Goal: Entertainment & Leisure: Browse casually

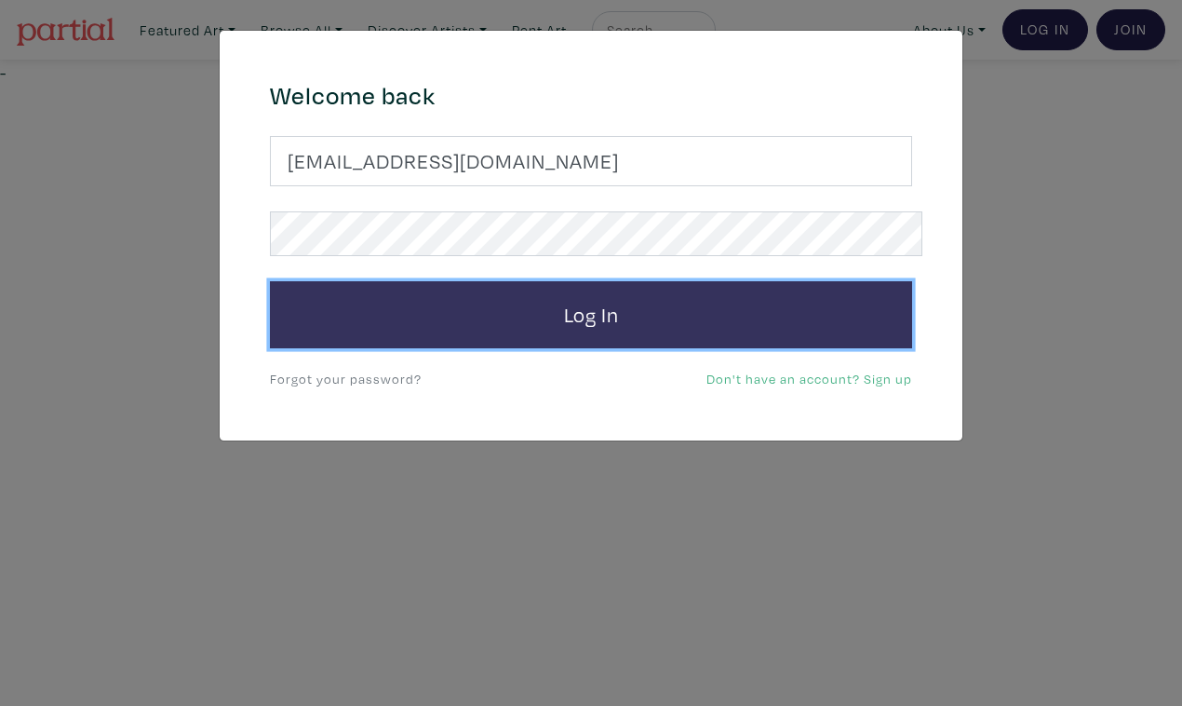
click at [569, 281] on button "Log In" at bounding box center [591, 314] width 642 height 67
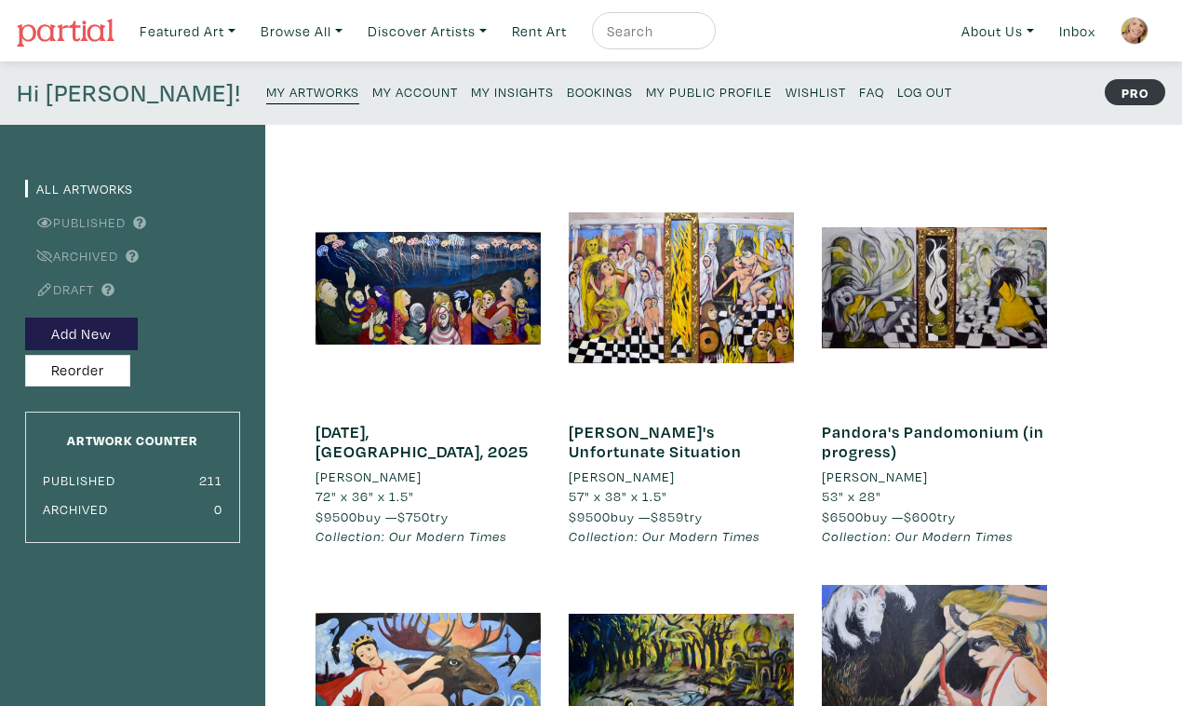
click at [646, 83] on small "My Public Profile" at bounding box center [709, 92] width 127 height 18
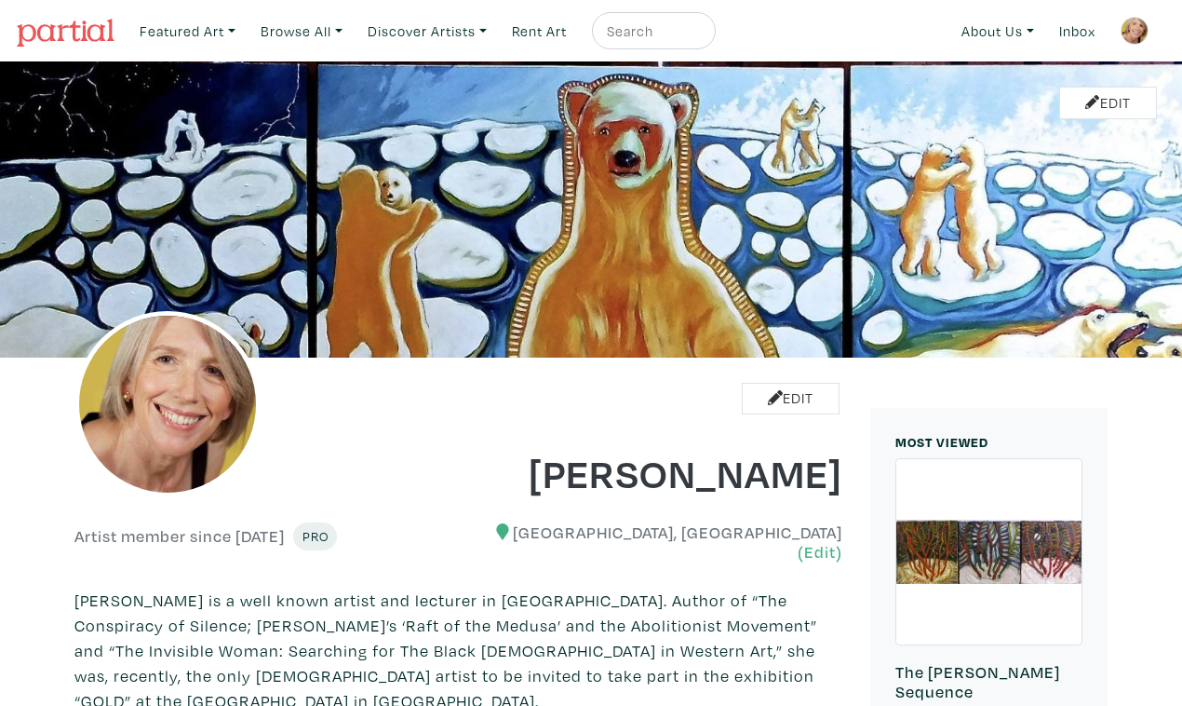
scroll to position [1103, 0]
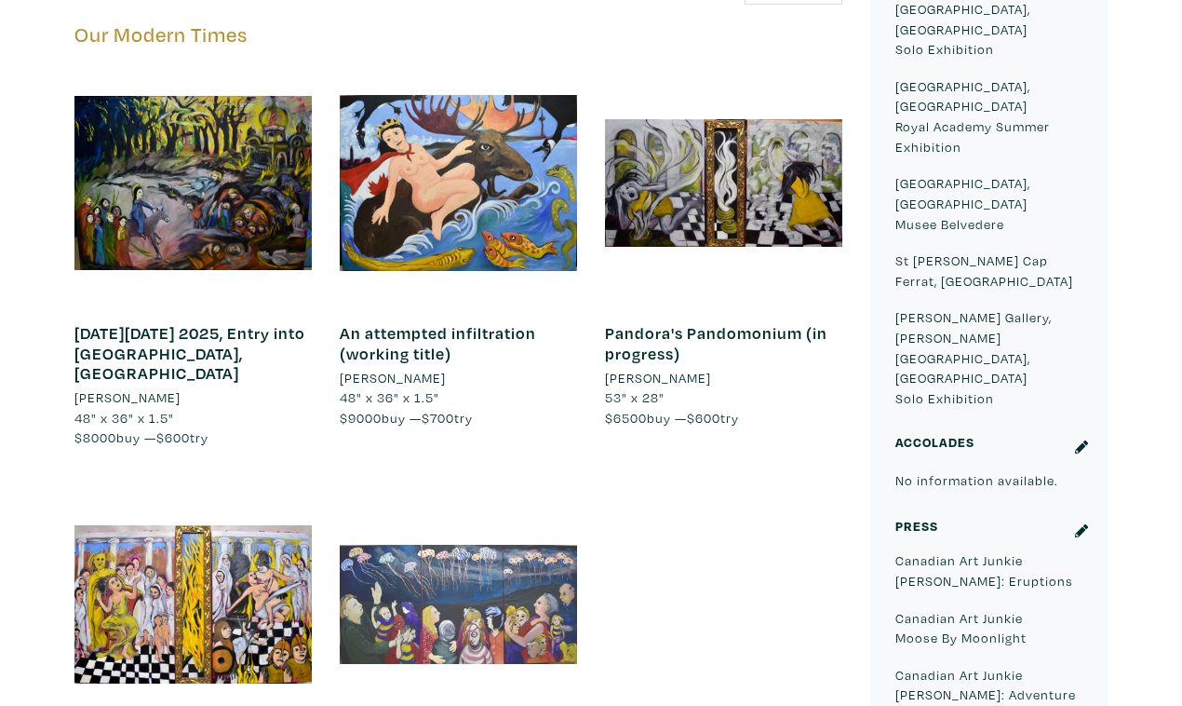
click at [492, 486] on div at bounding box center [458, 604] width 237 height 237
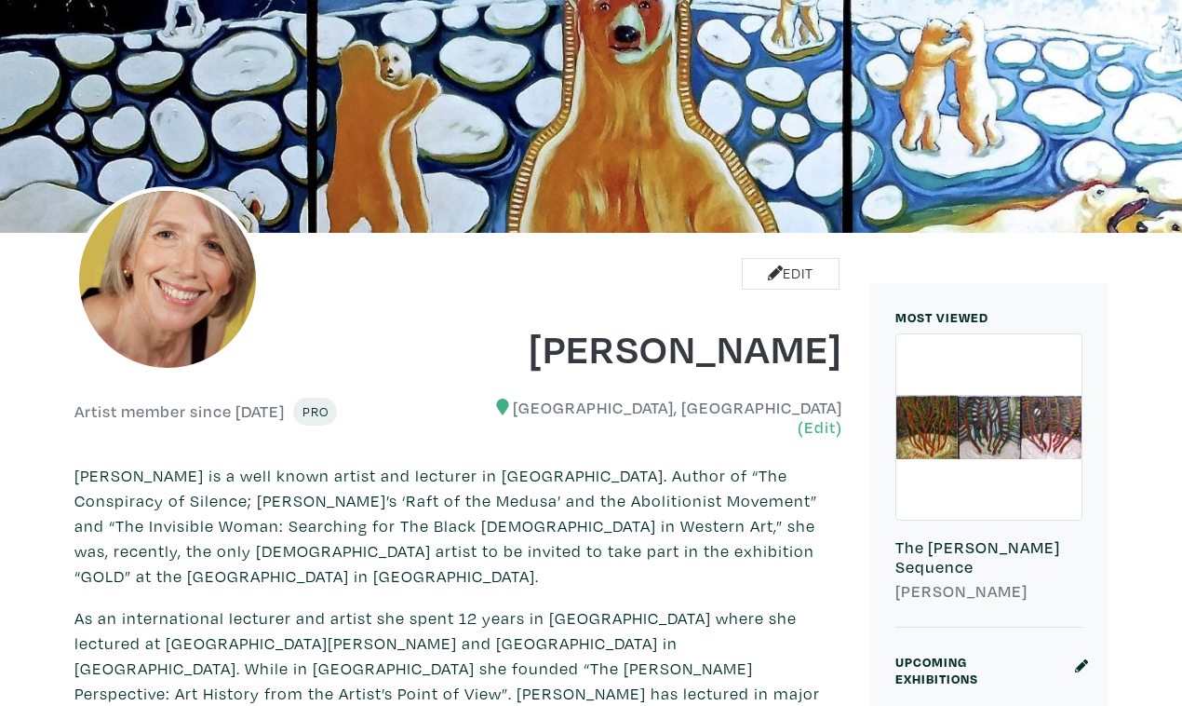
scroll to position [0, 0]
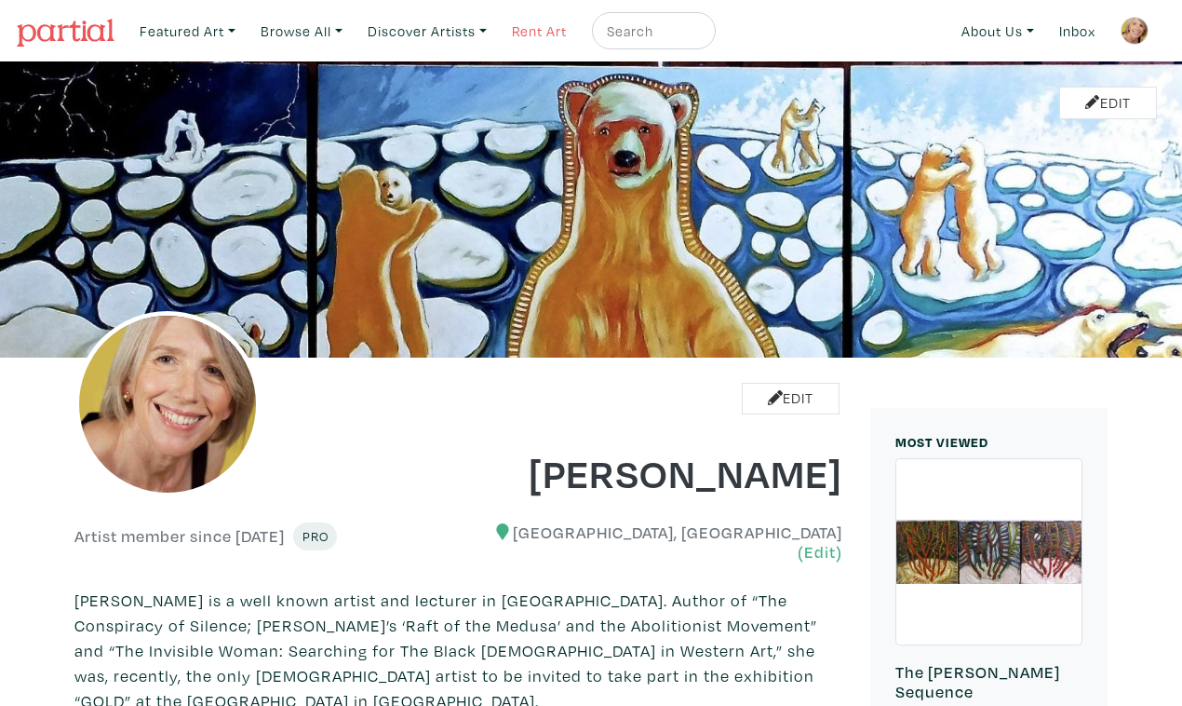
click at [515, 27] on link "Rent Art" at bounding box center [540, 31] width 72 height 38
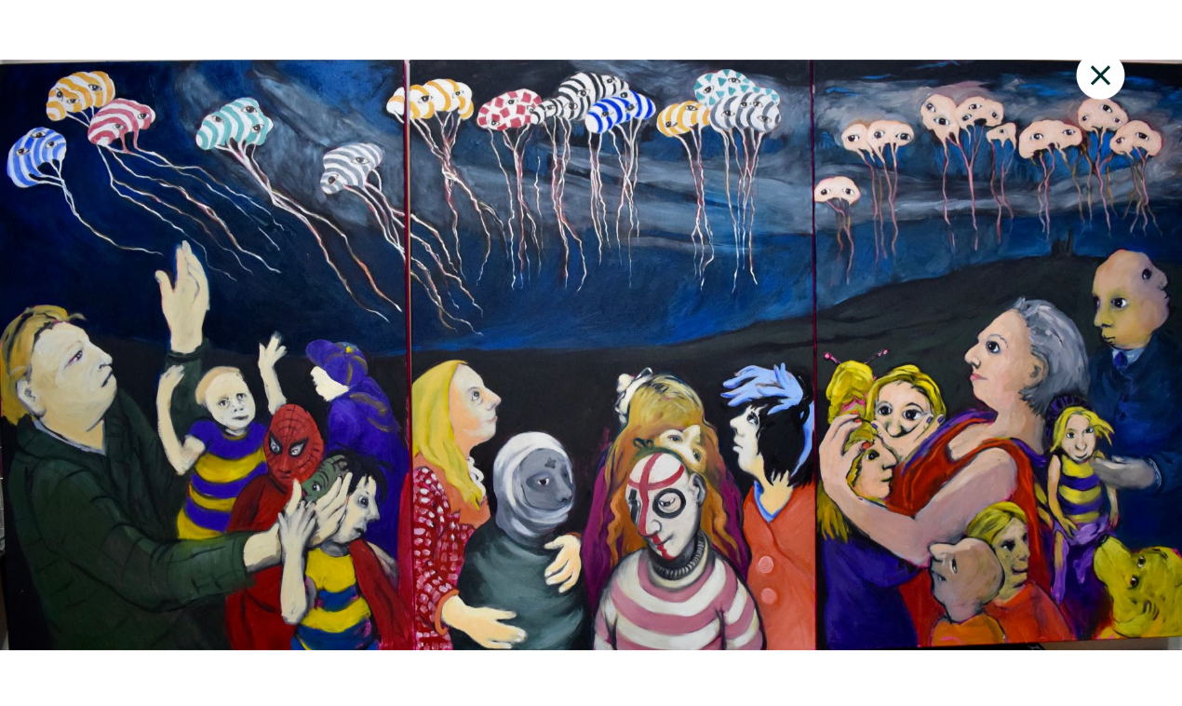
scroll to position [16, 0]
click at [1109, 59] on icon at bounding box center [1101, 75] width 63 height 50
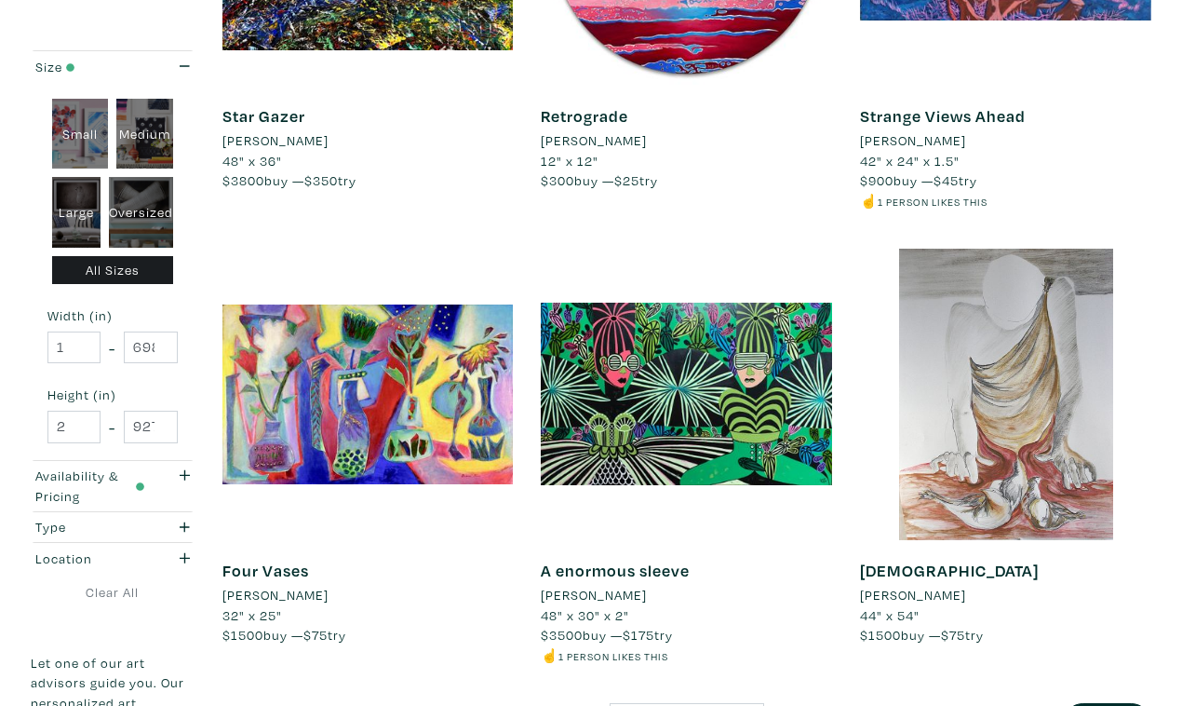
scroll to position [3345, 0]
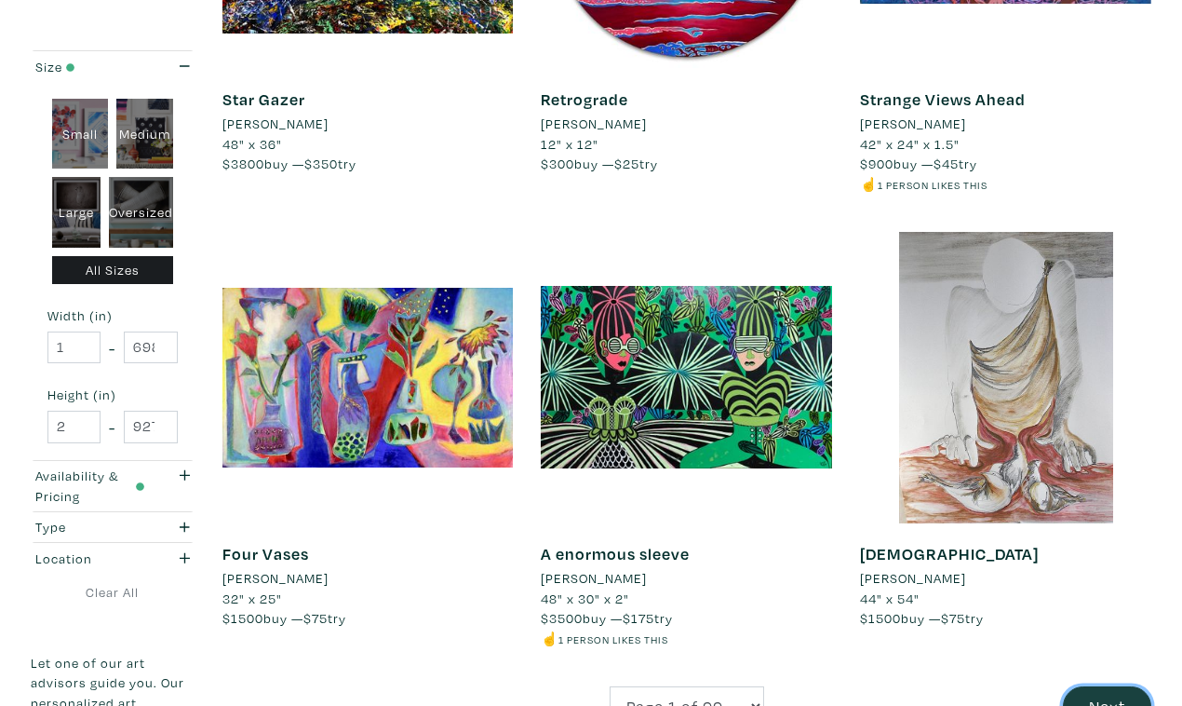
click at [1107, 686] on button "Next" at bounding box center [1107, 706] width 88 height 40
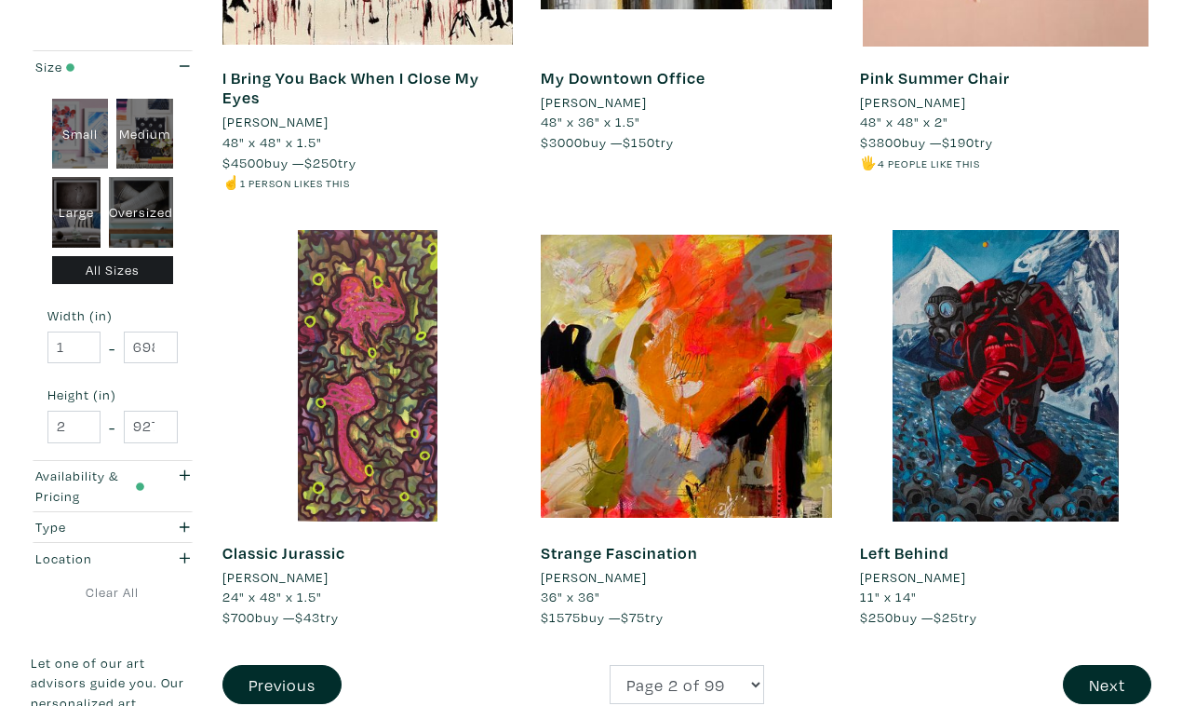
scroll to position [3329, 0]
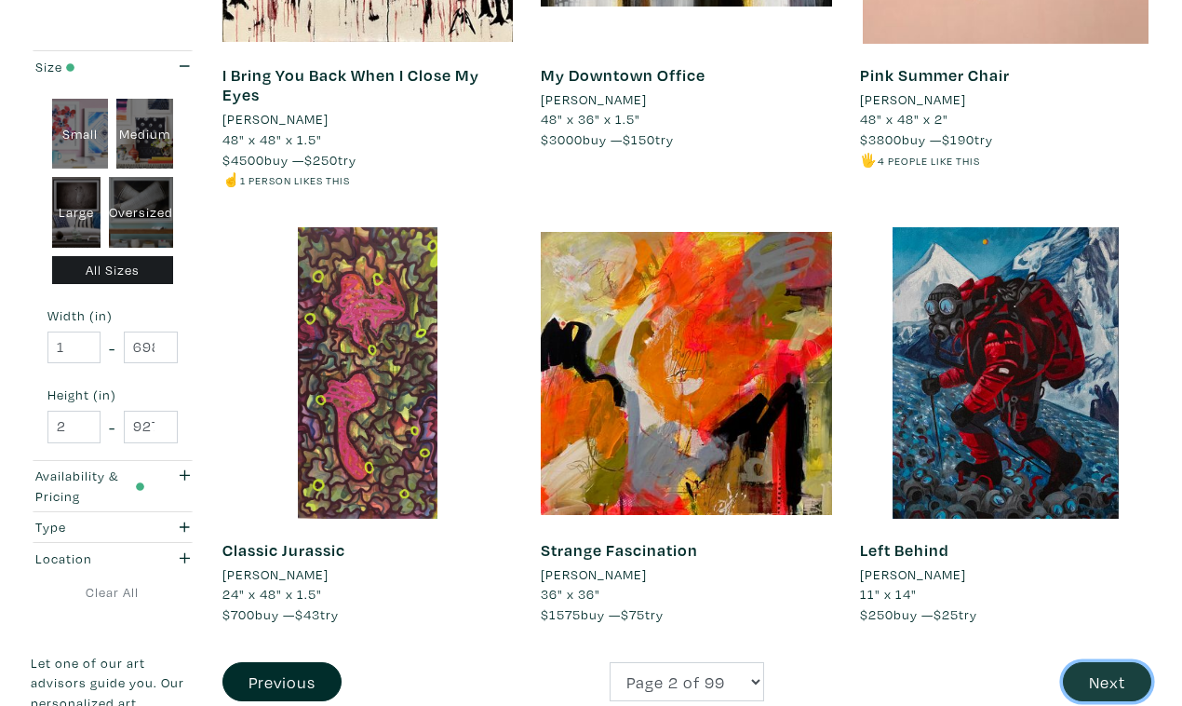
click at [1107, 662] on button "Next" at bounding box center [1107, 682] width 88 height 40
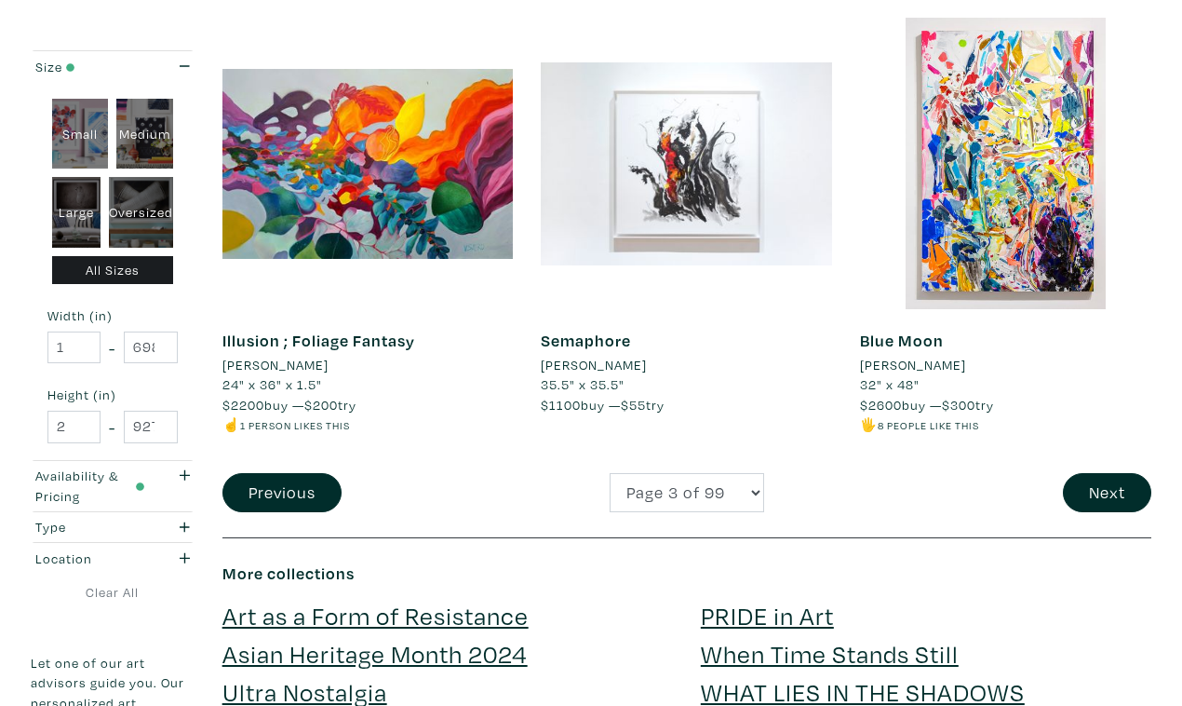
scroll to position [3548, 0]
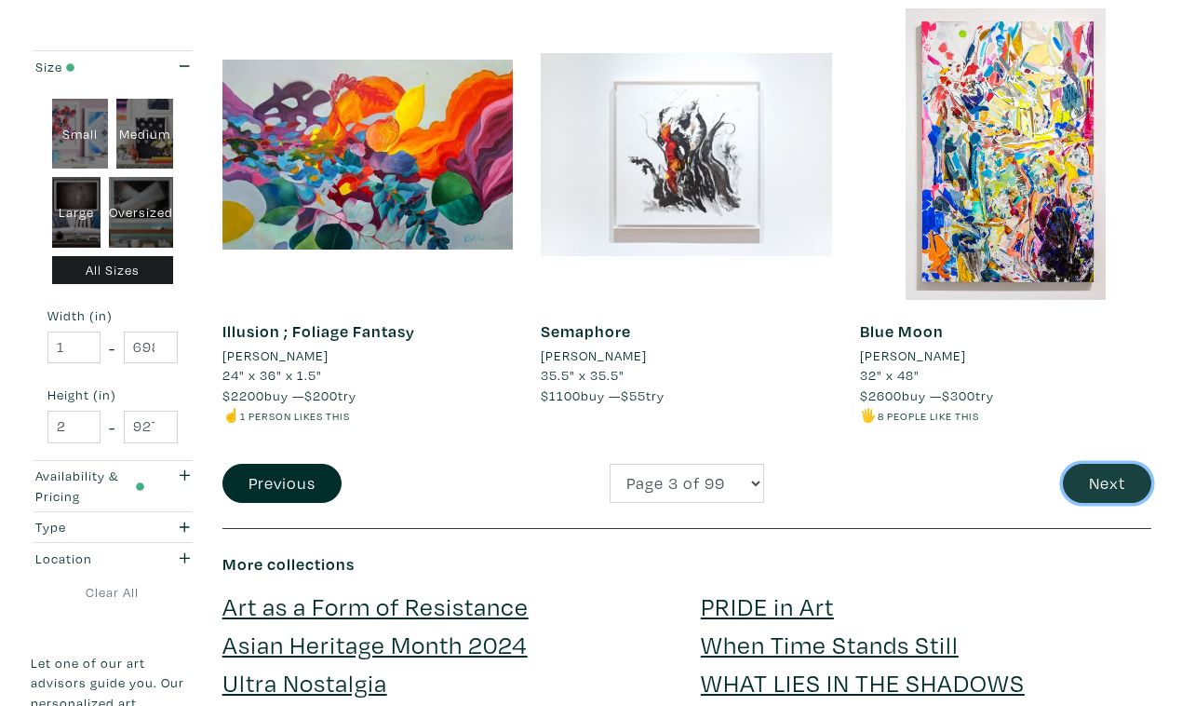
click at [1114, 464] on button "Next" at bounding box center [1107, 484] width 88 height 40
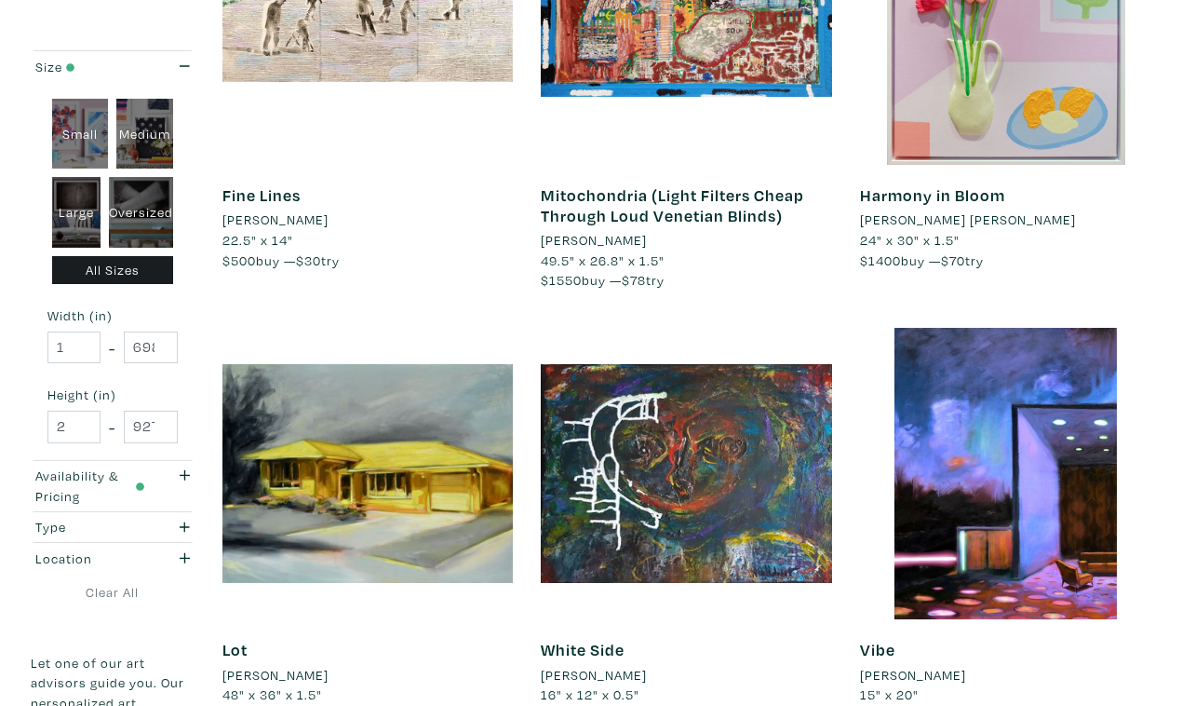
scroll to position [3229, 0]
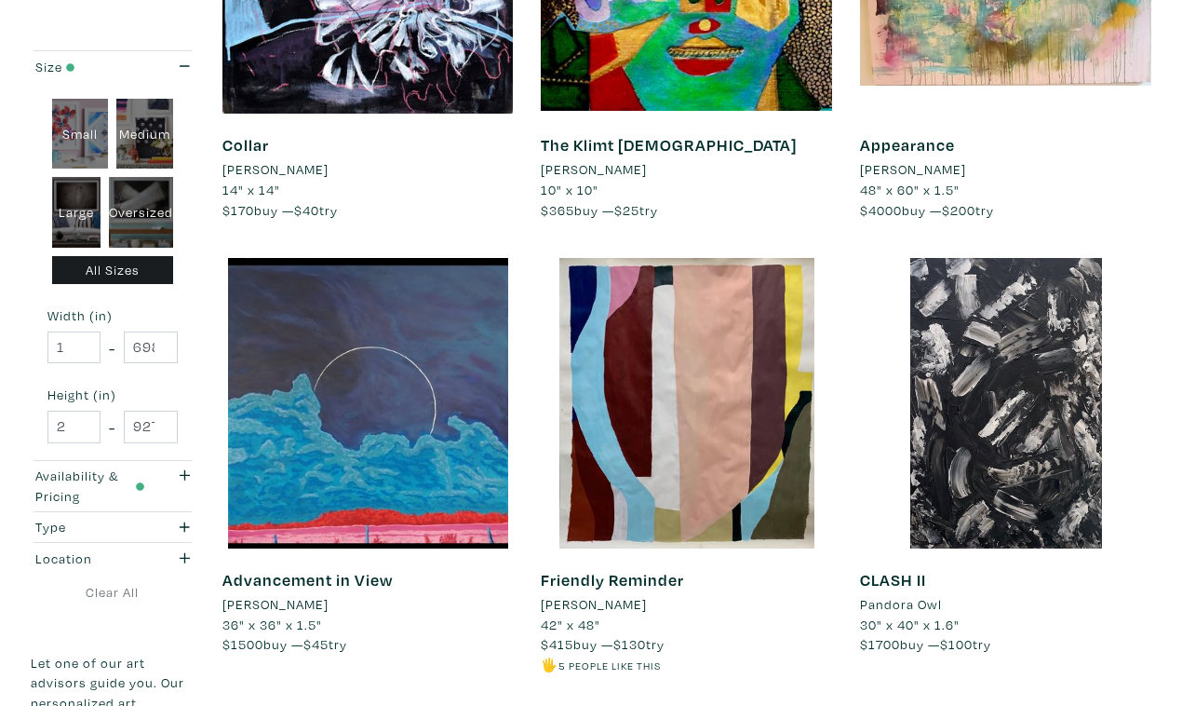
scroll to position [3282, 0]
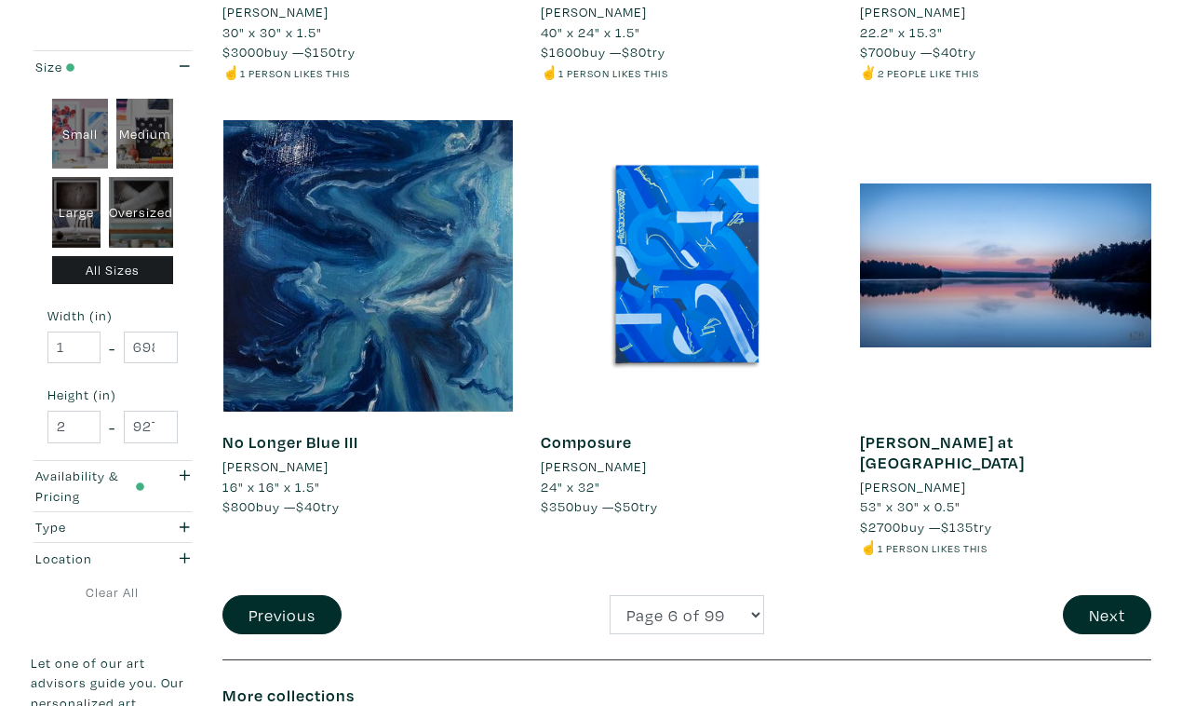
scroll to position [3573, 0]
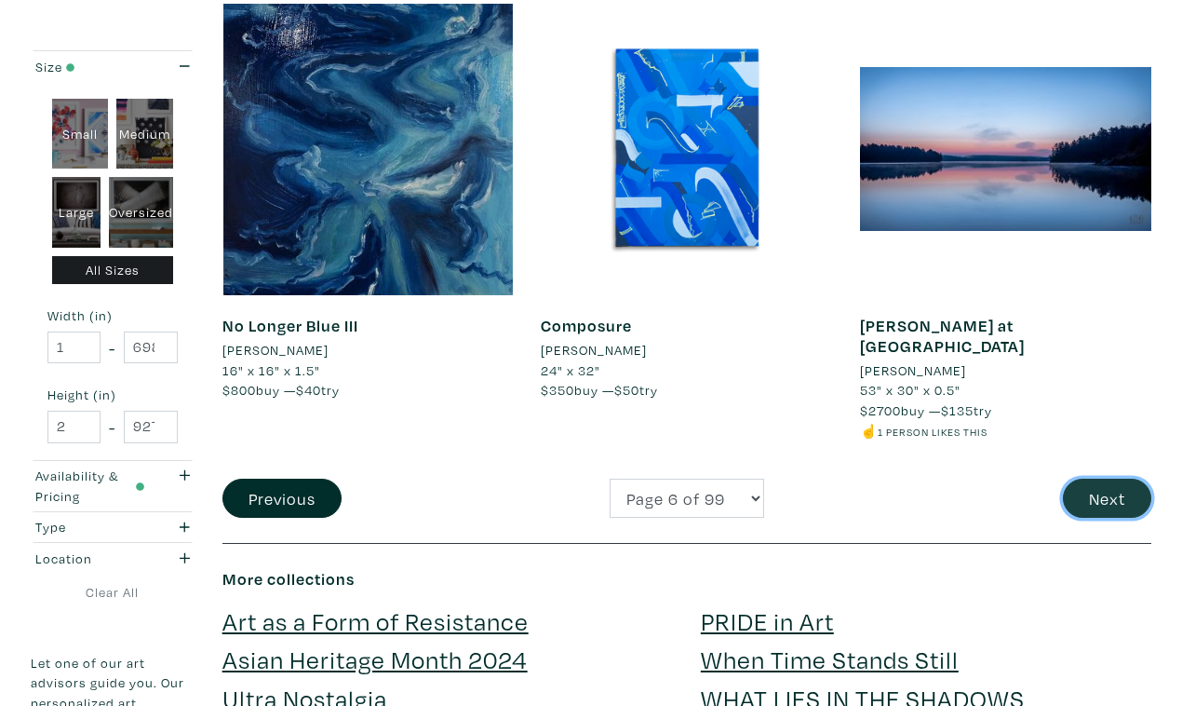
click at [1109, 478] on button "Next" at bounding box center [1107, 498] width 88 height 40
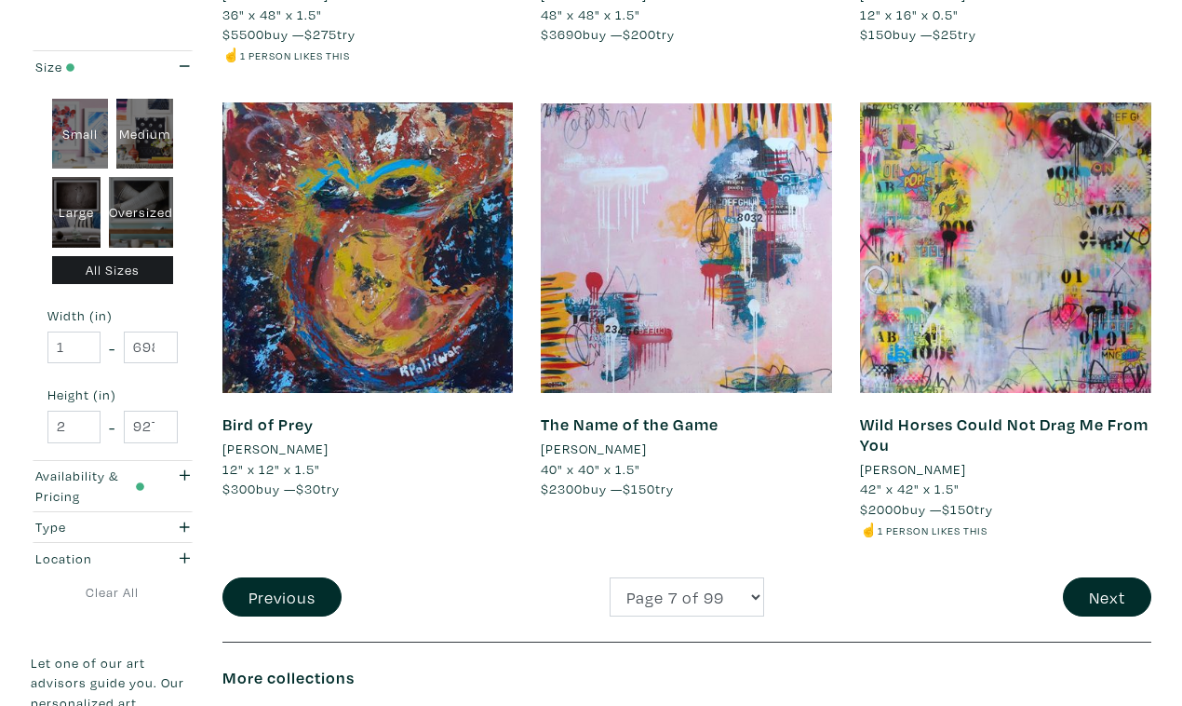
scroll to position [3511, 0]
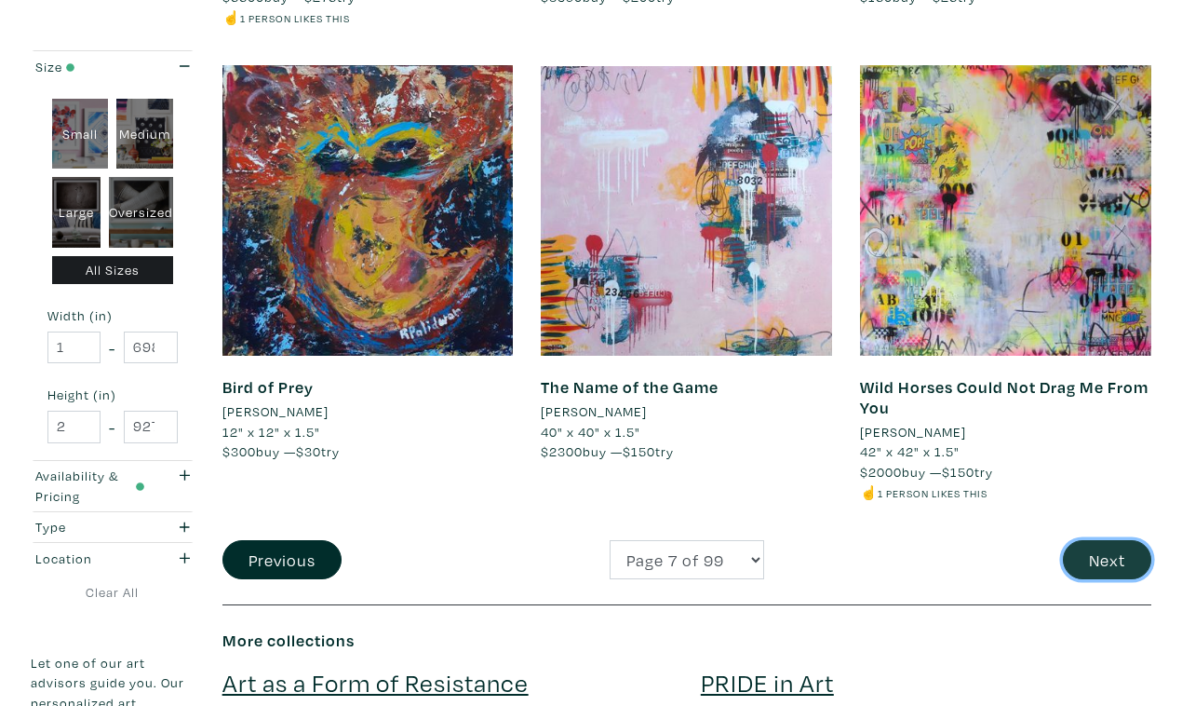
click at [1102, 540] on button "Next" at bounding box center [1107, 560] width 88 height 40
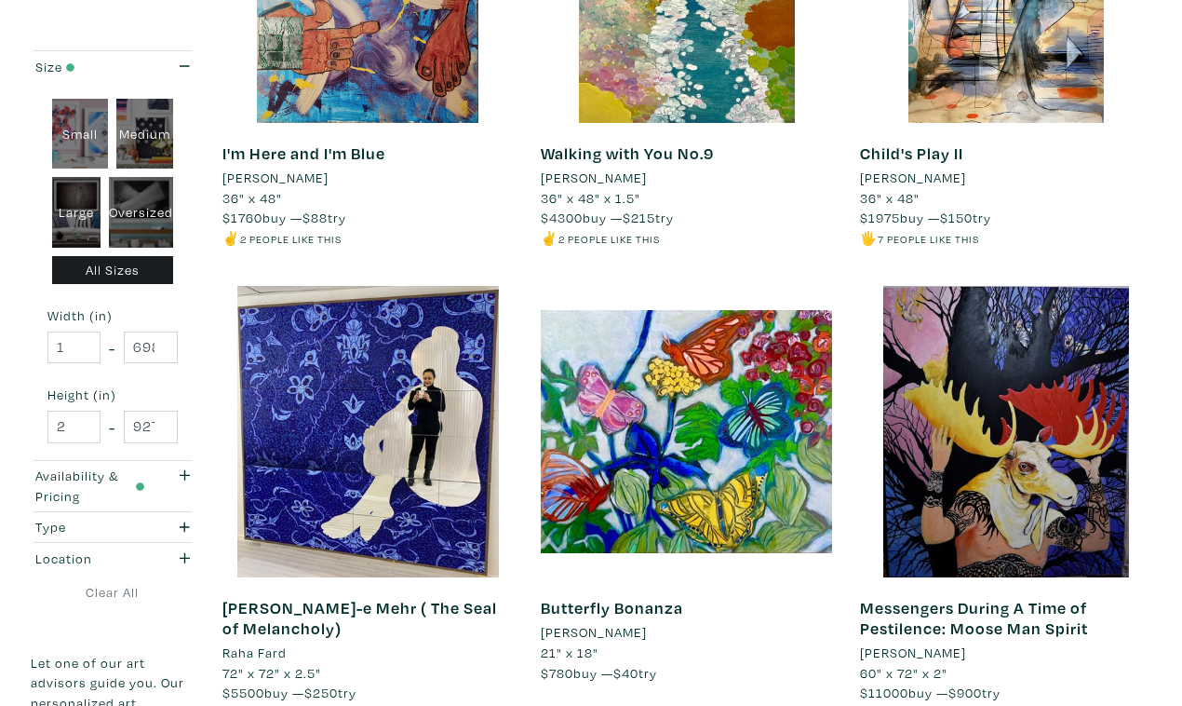
scroll to position [3333, 0]
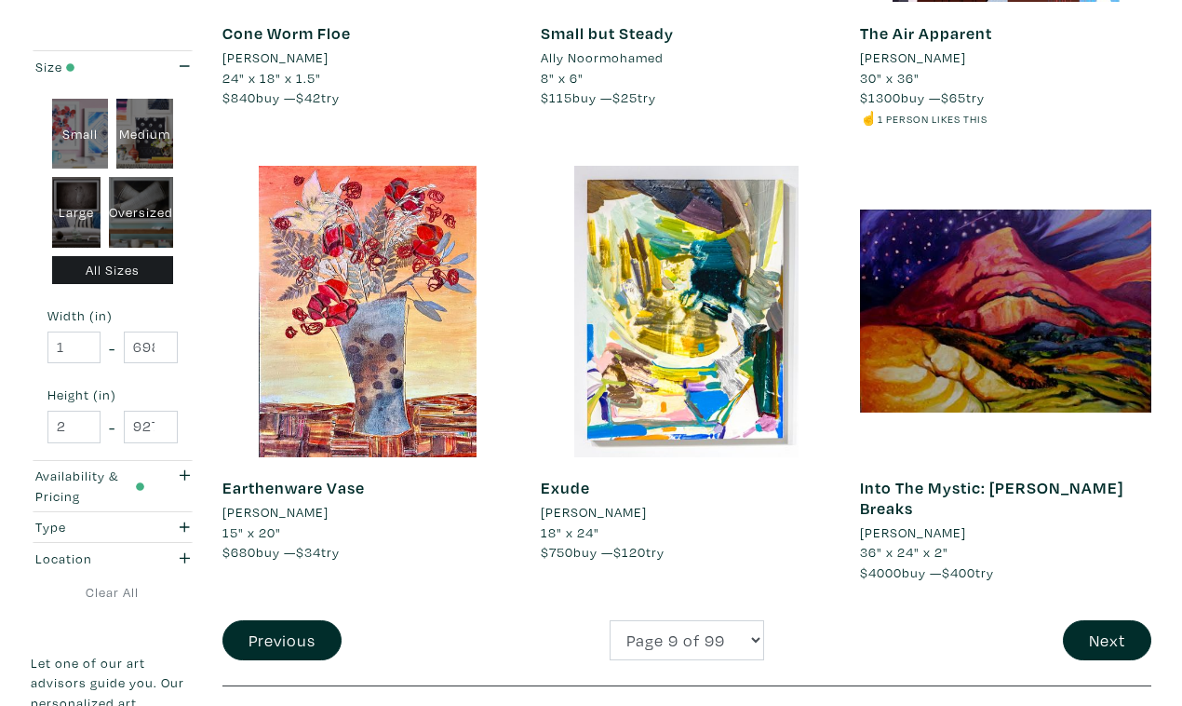
scroll to position [3422, 0]
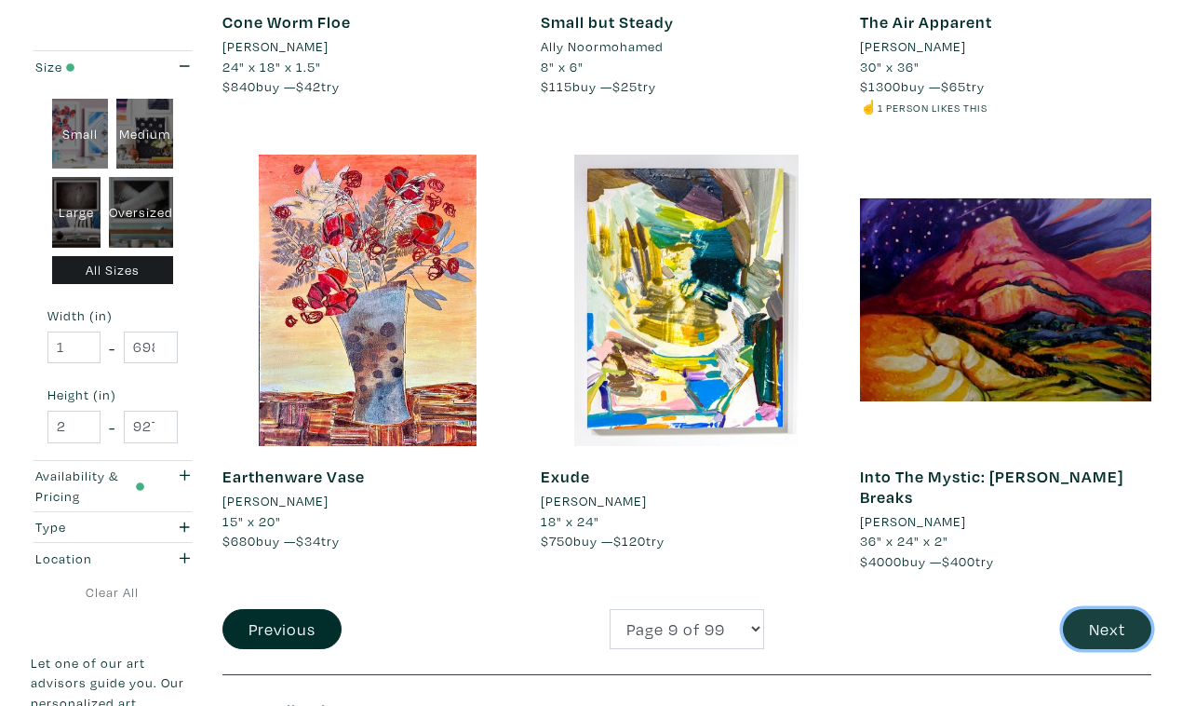
click at [1111, 609] on button "Next" at bounding box center [1107, 629] width 88 height 40
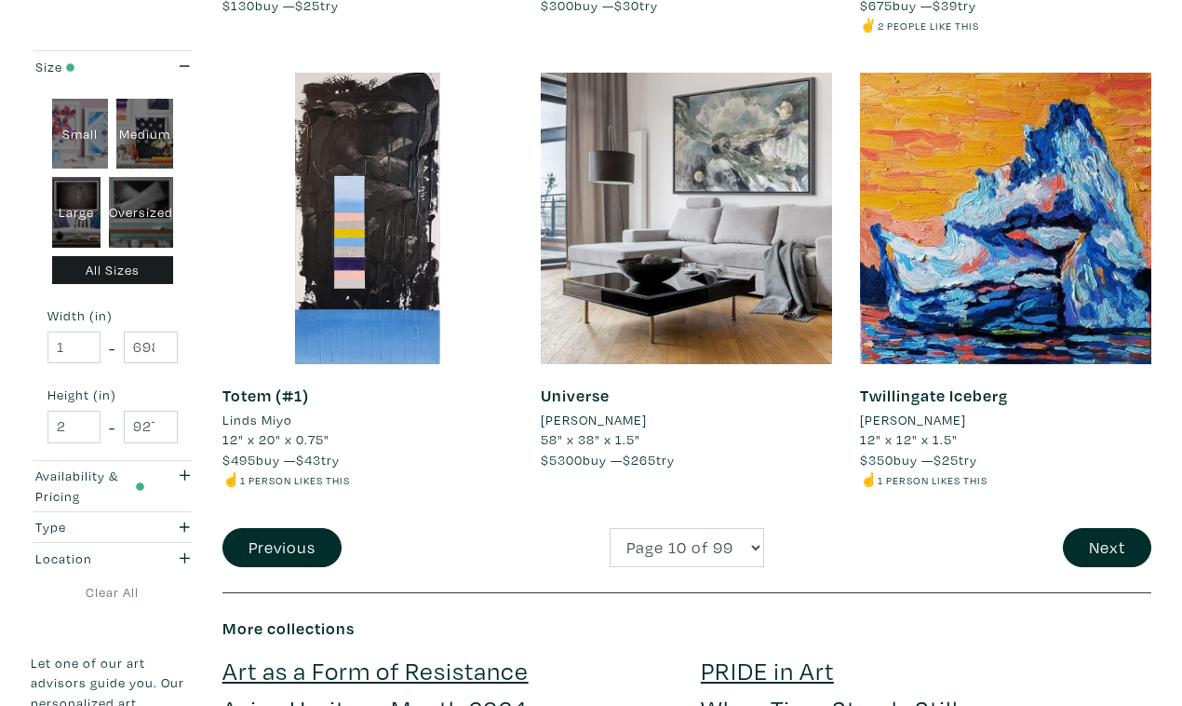
scroll to position [3486, 0]
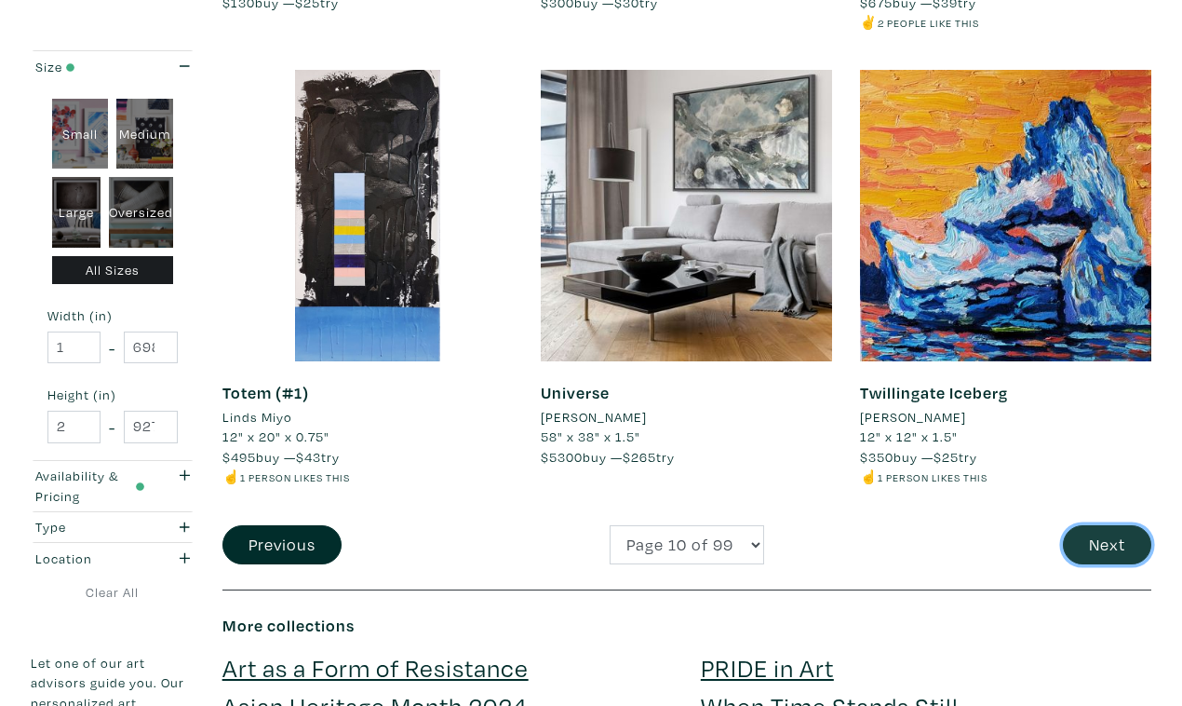
click at [1090, 525] on button "Next" at bounding box center [1107, 545] width 88 height 40
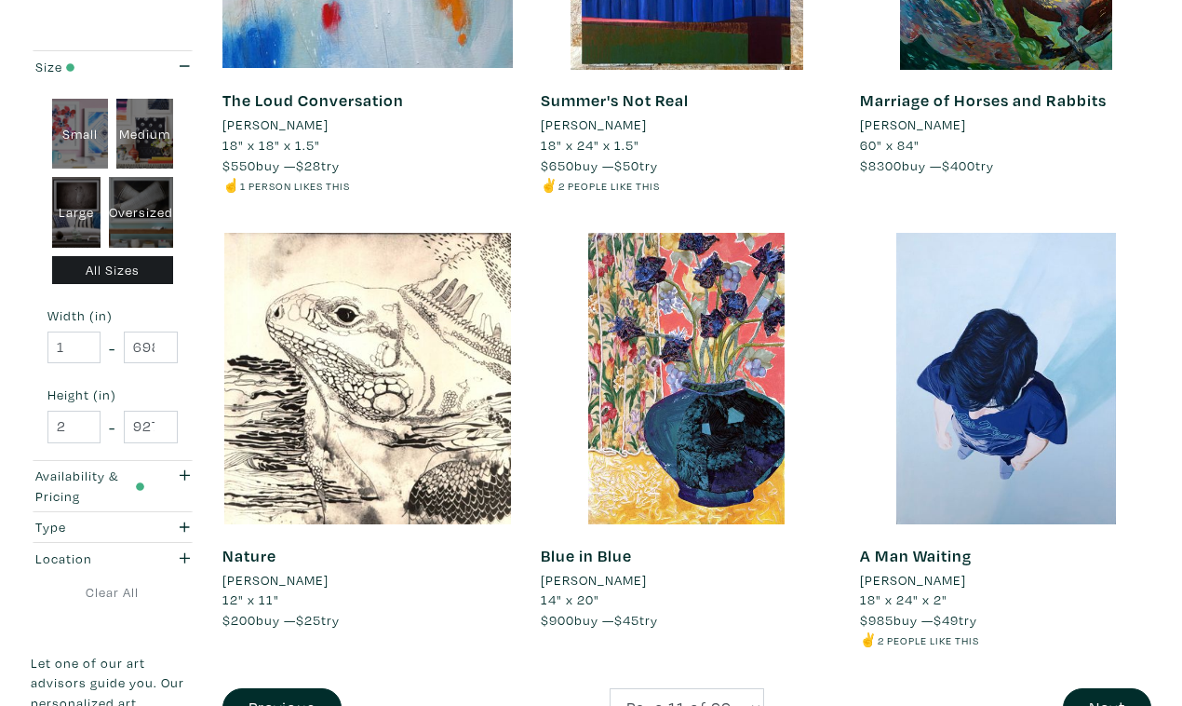
scroll to position [3356, 0]
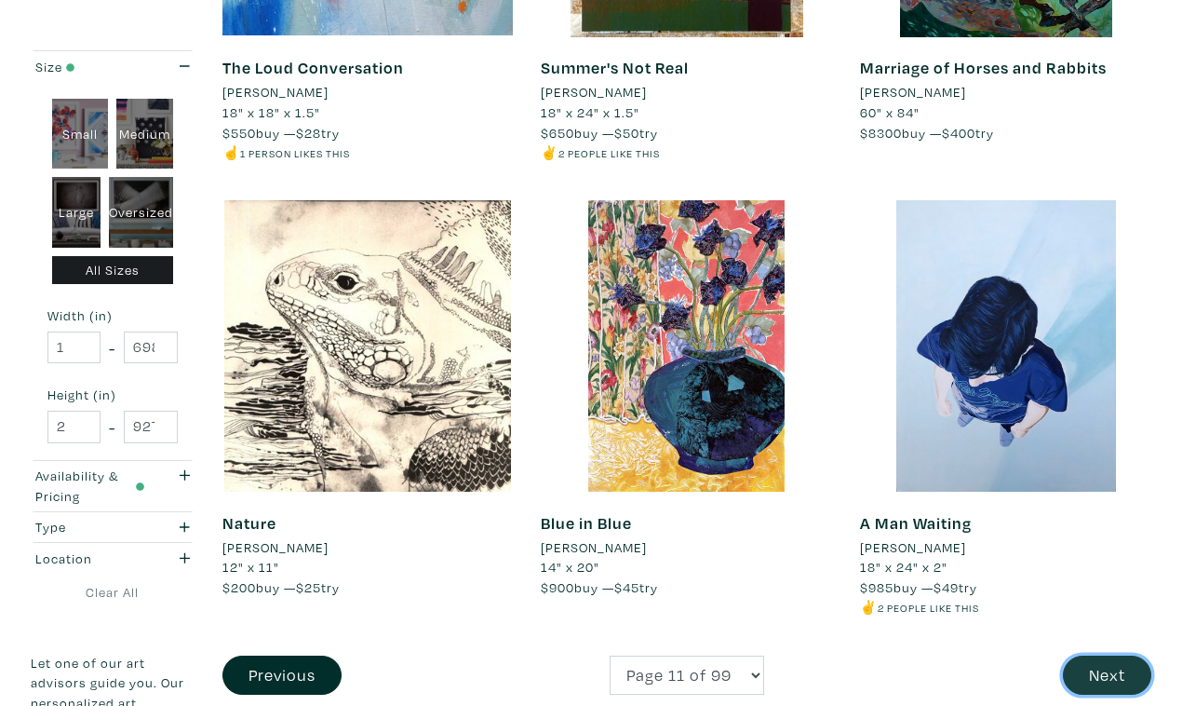
click at [1107, 655] on button "Next" at bounding box center [1107, 675] width 88 height 40
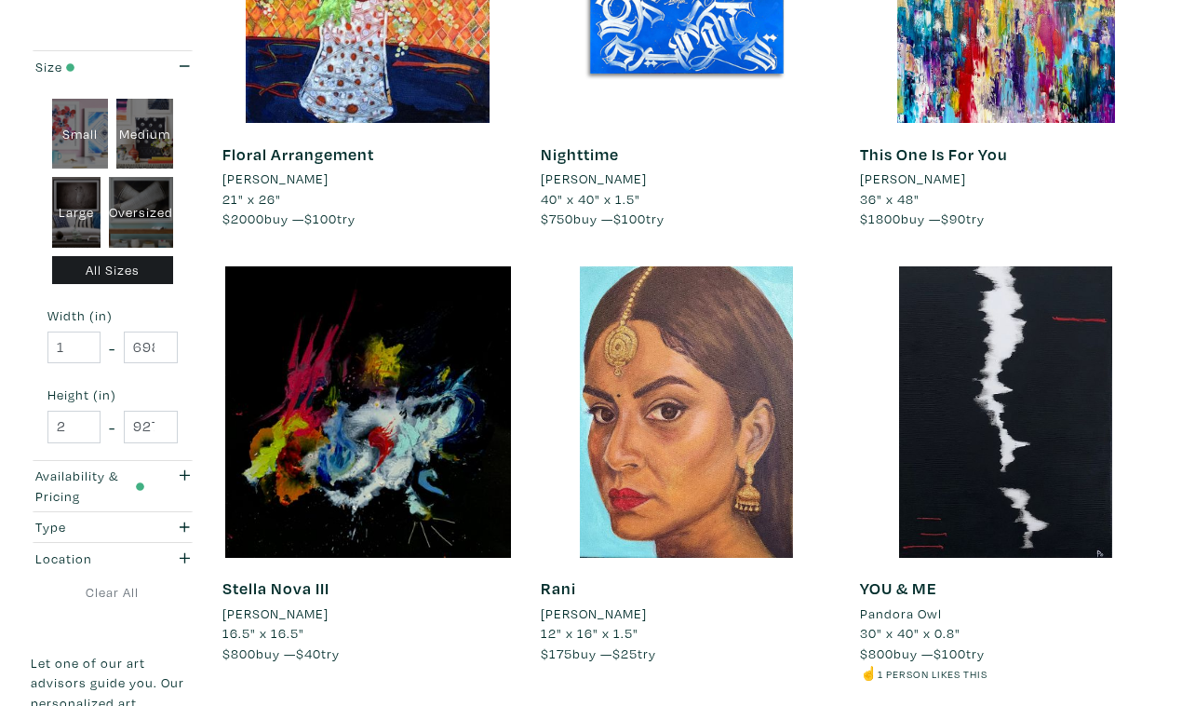
scroll to position [3293, 0]
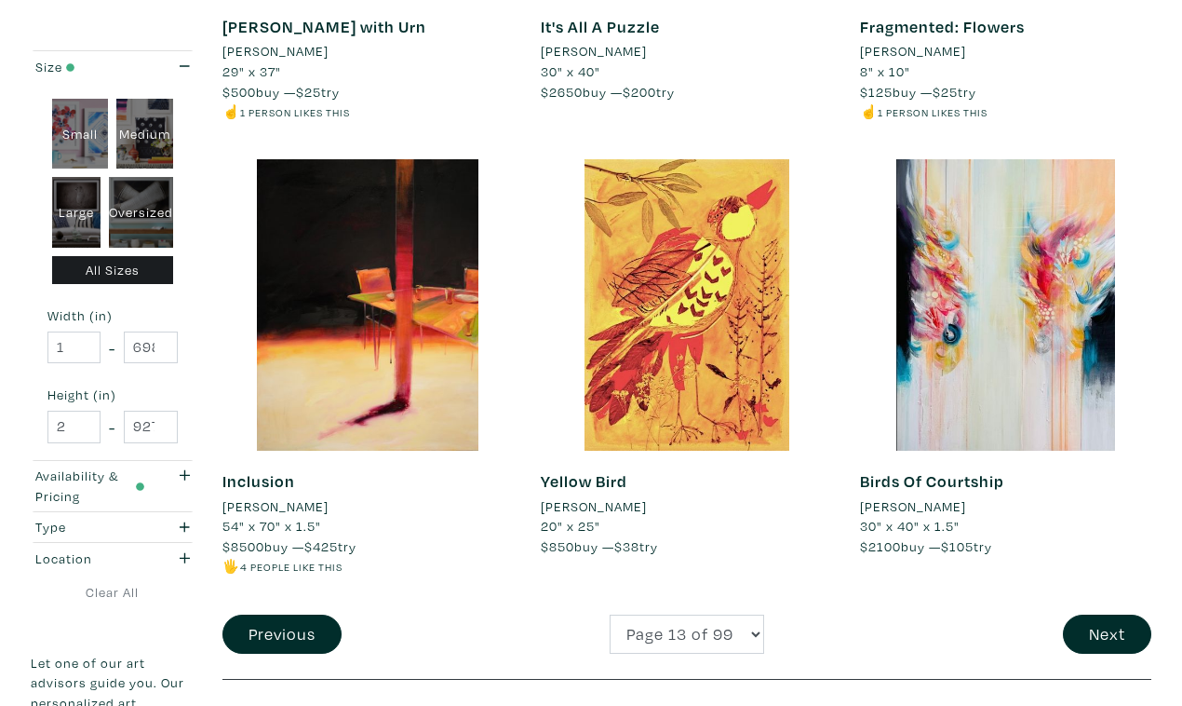
scroll to position [3407, 0]
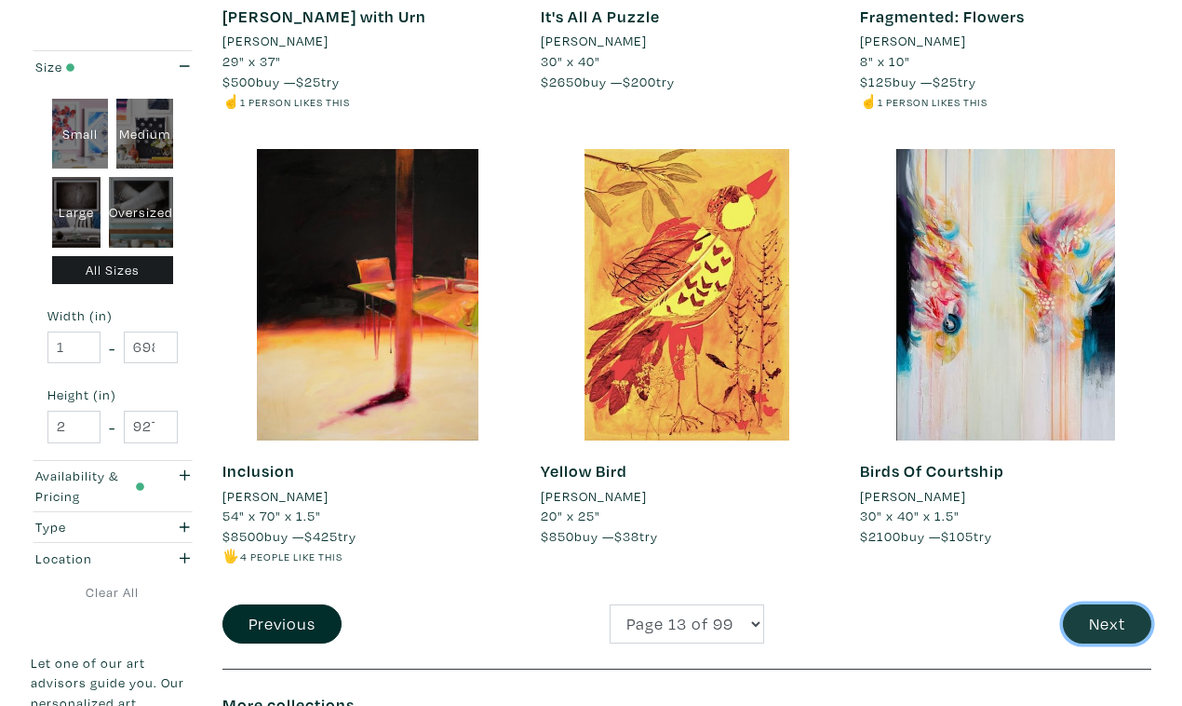
click at [1110, 604] on button "Next" at bounding box center [1107, 624] width 88 height 40
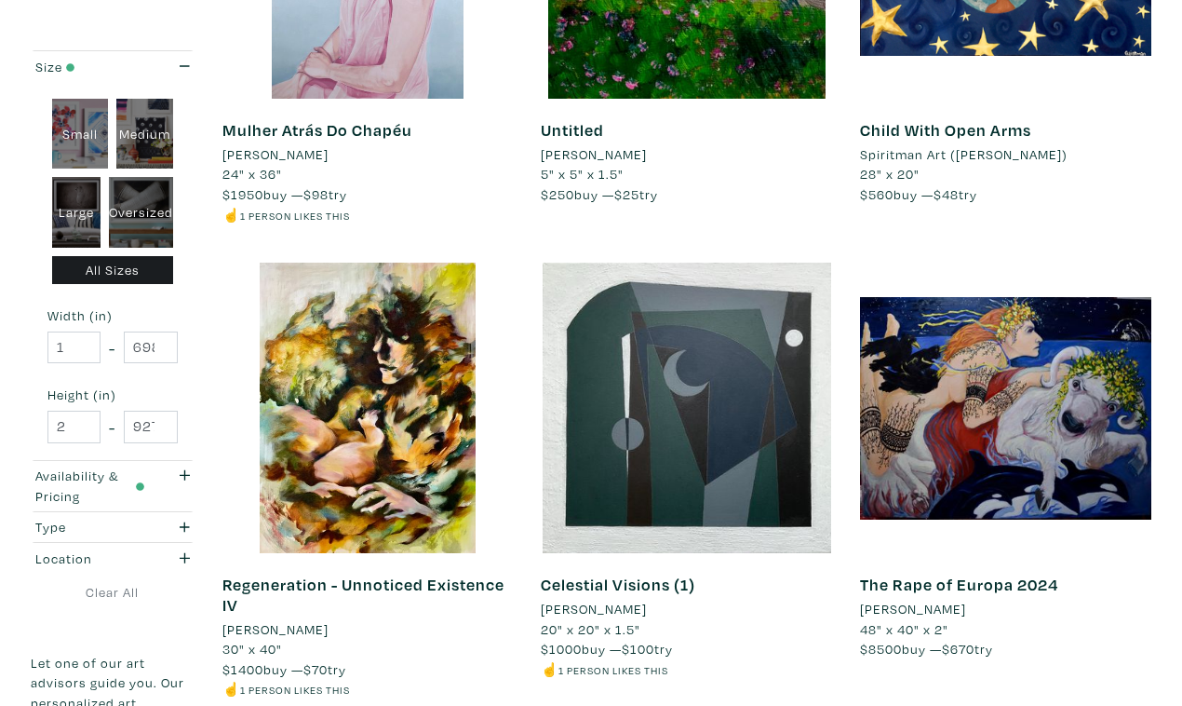
scroll to position [3279, 0]
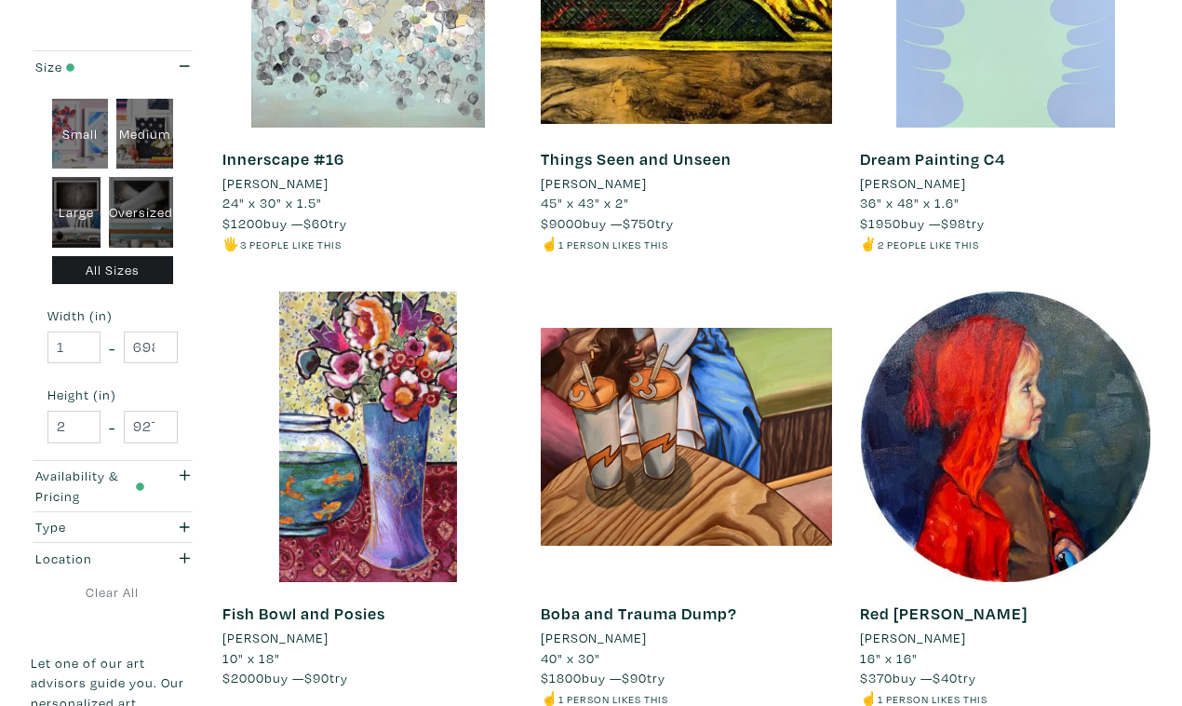
scroll to position [3248, 0]
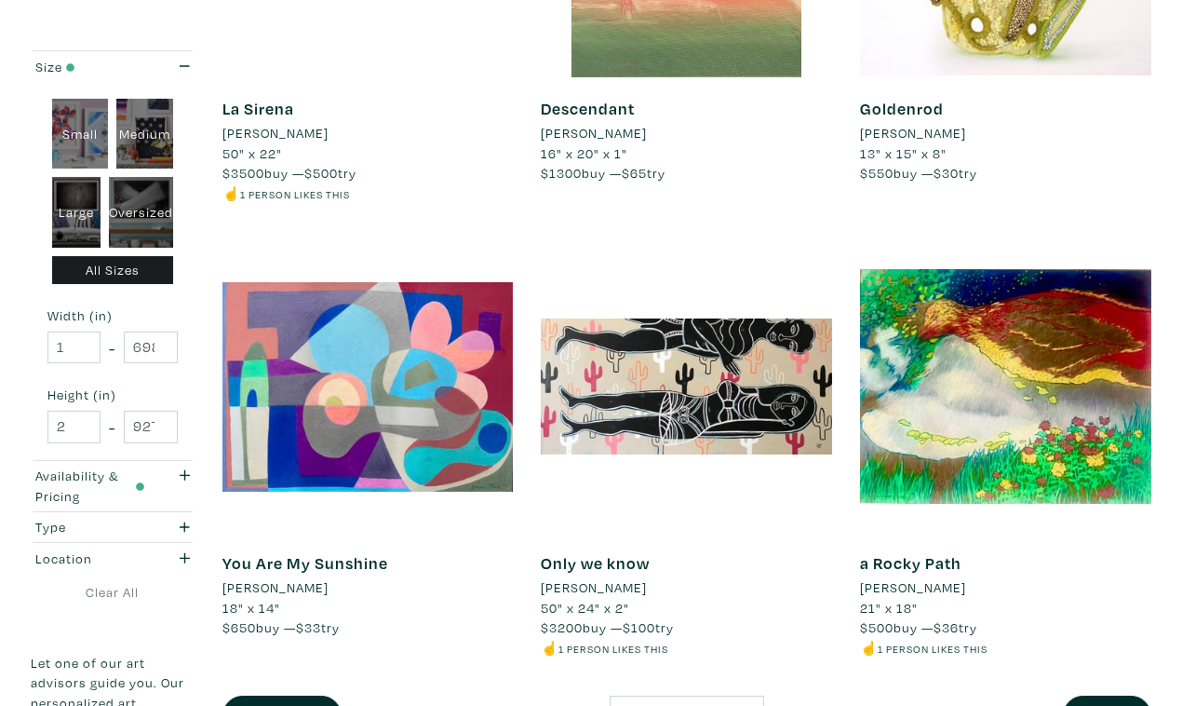
scroll to position [3336, 0]
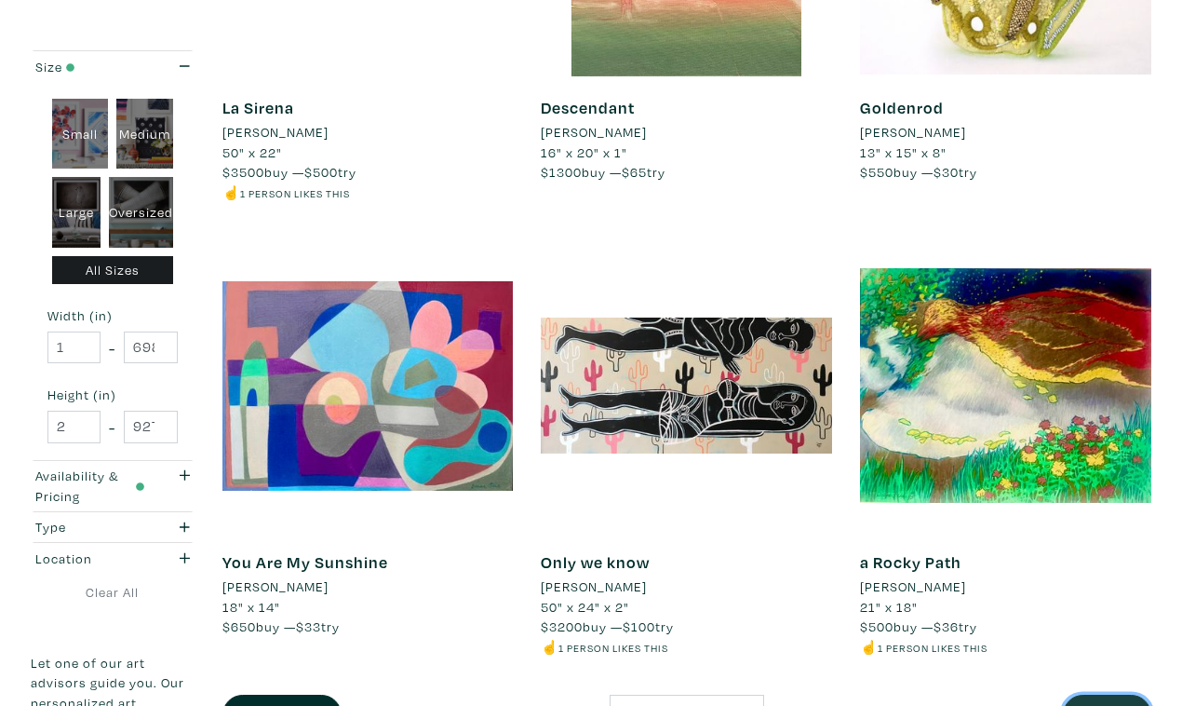
click at [1116, 694] on button "Next" at bounding box center [1107, 714] width 88 height 40
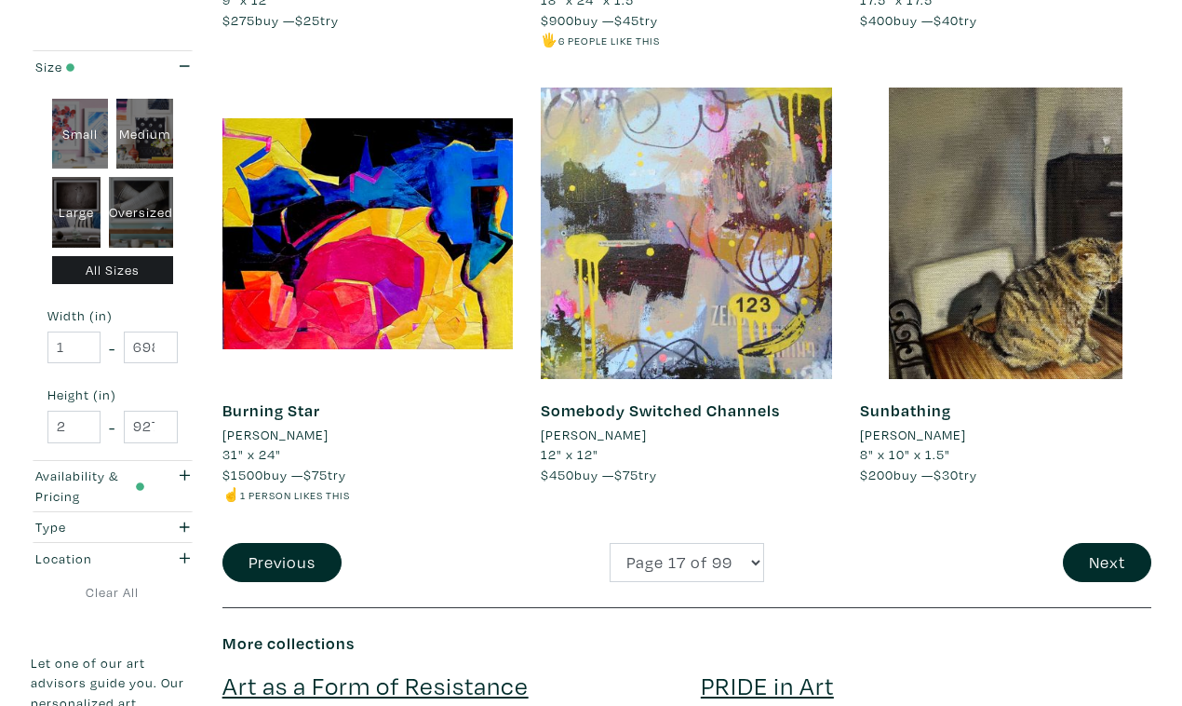
scroll to position [3472, 0]
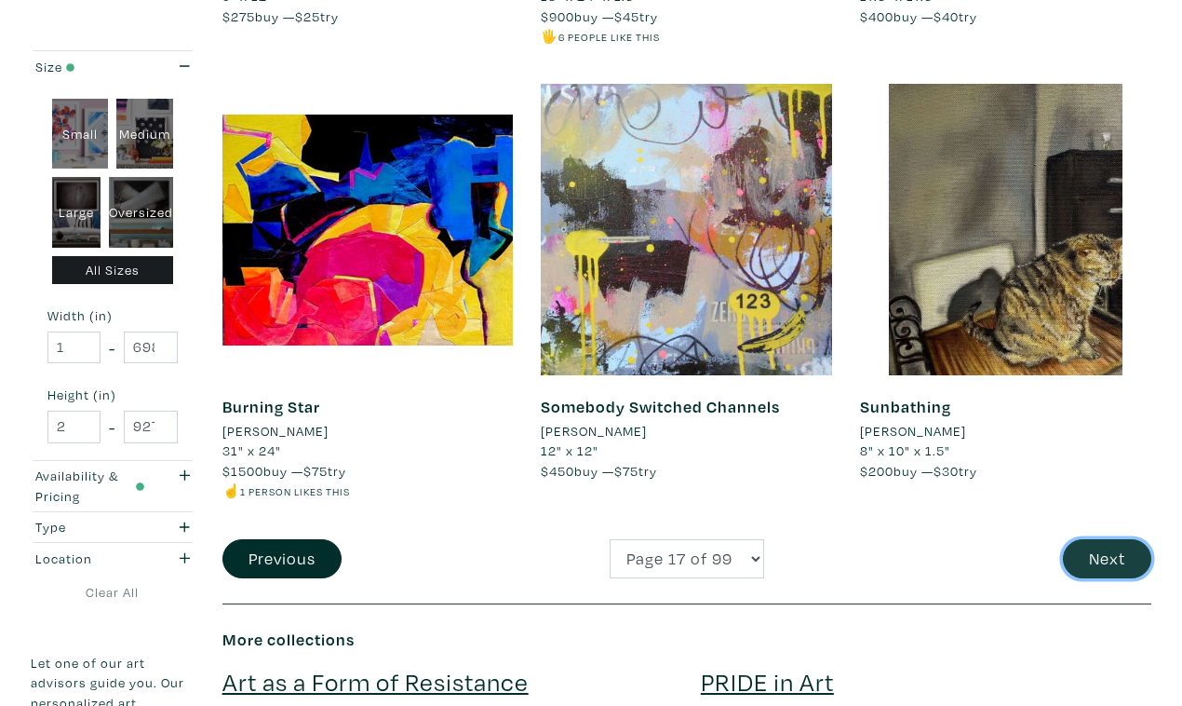
click at [1101, 539] on button "Next" at bounding box center [1107, 559] width 88 height 40
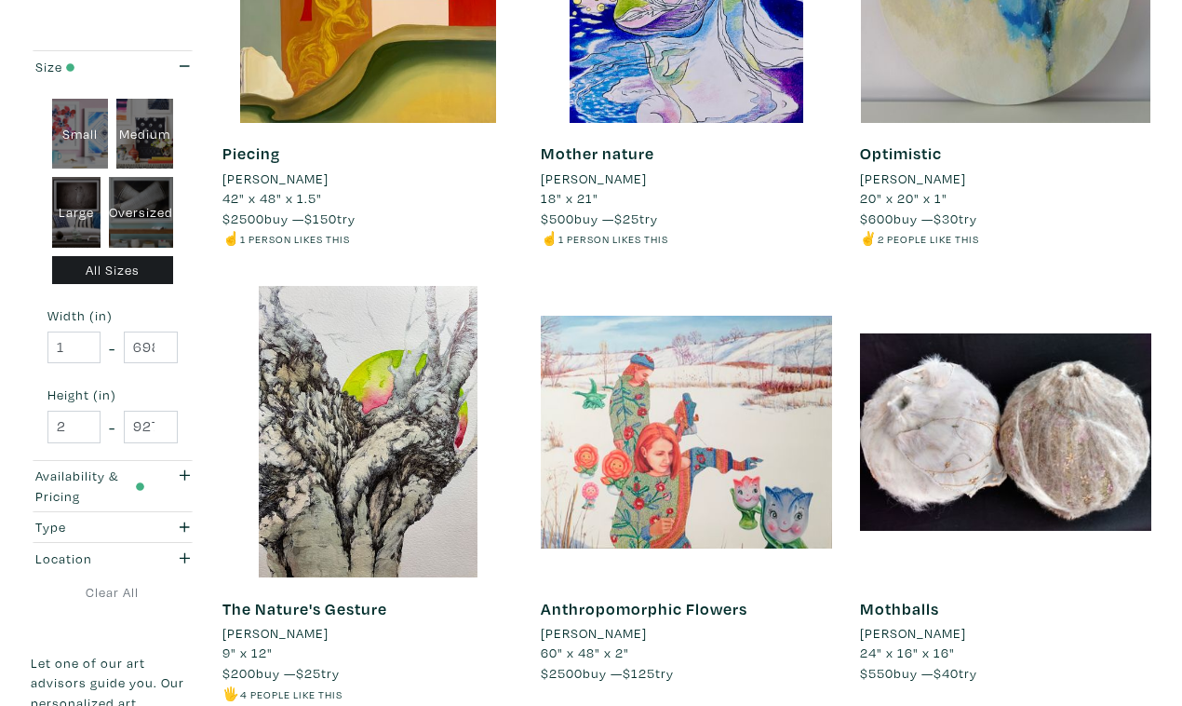
scroll to position [3317, 0]
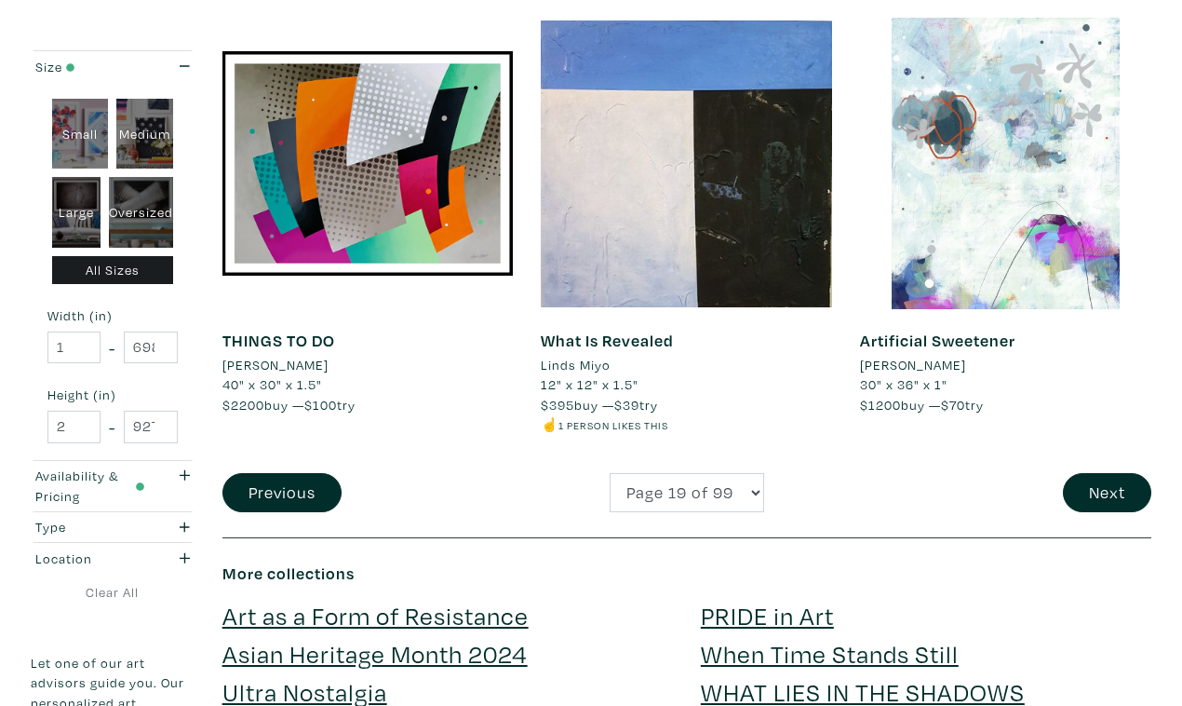
scroll to position [3548, 0]
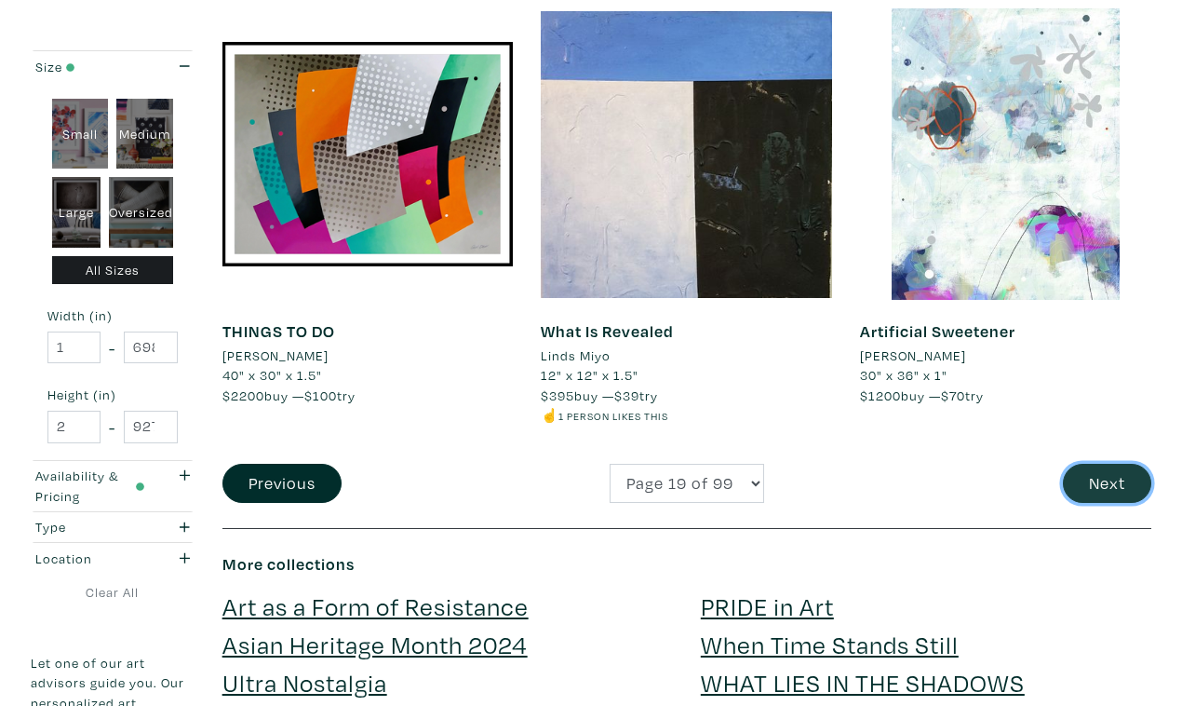
click at [1106, 464] on button "Next" at bounding box center [1107, 484] width 88 height 40
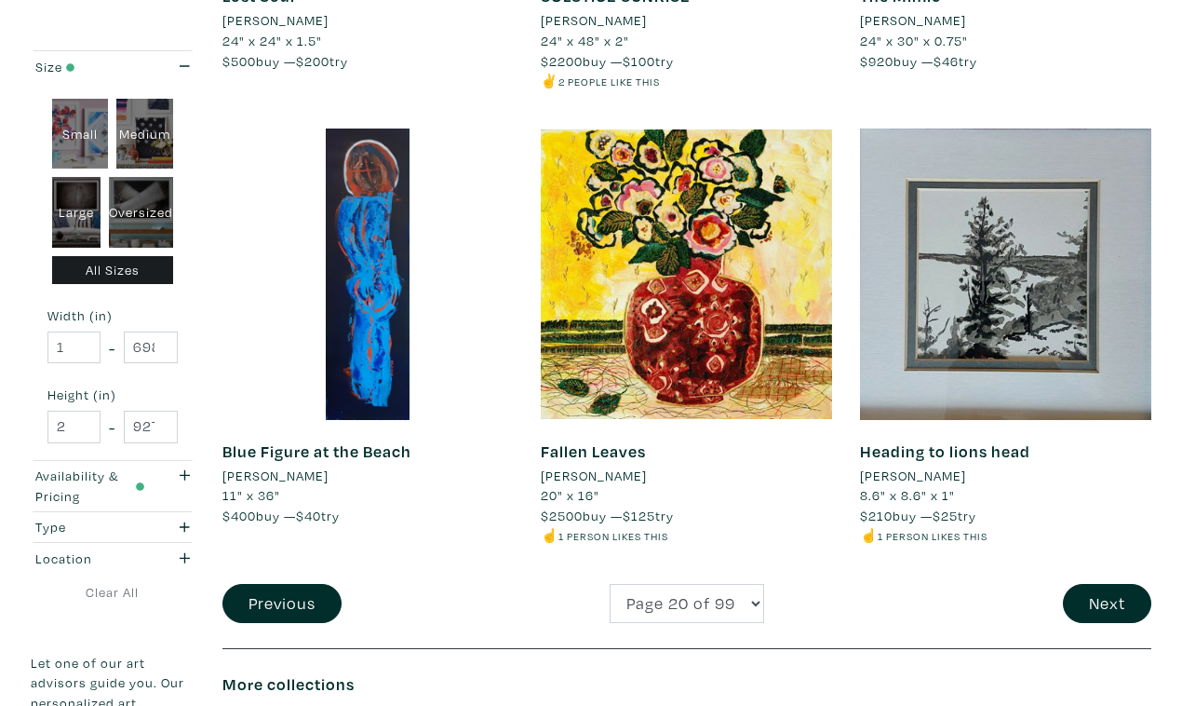
scroll to position [3433, 0]
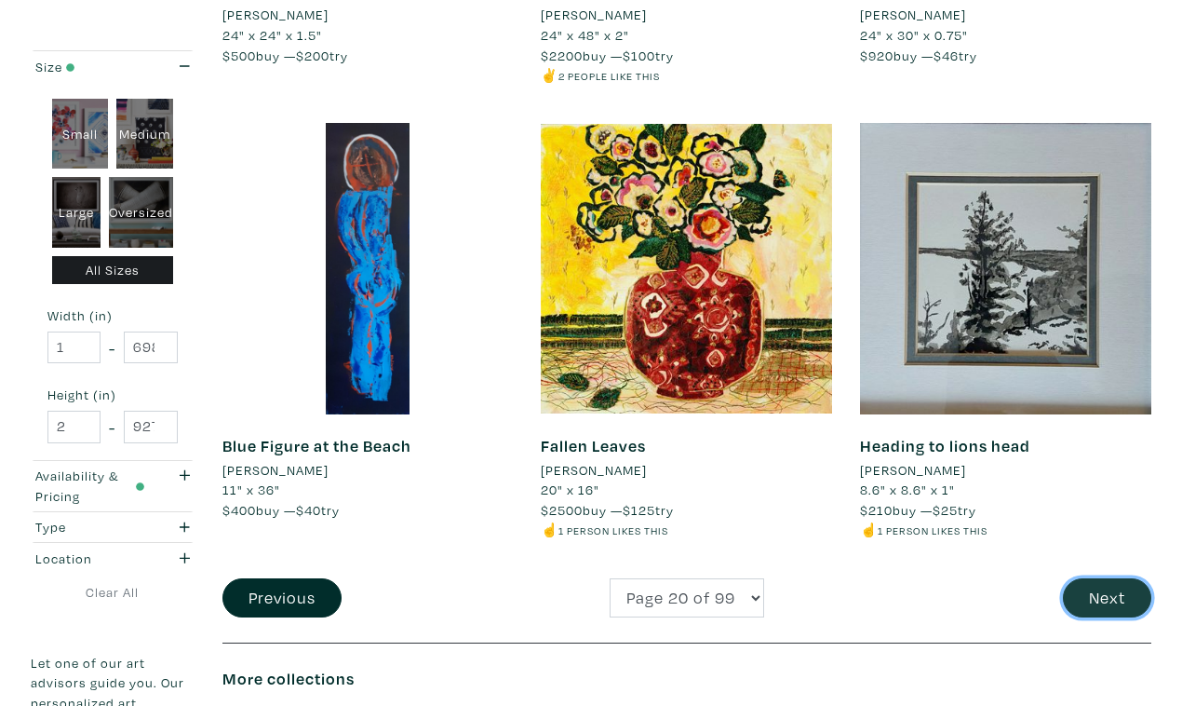
click at [1111, 578] on button "Next" at bounding box center [1107, 598] width 88 height 40
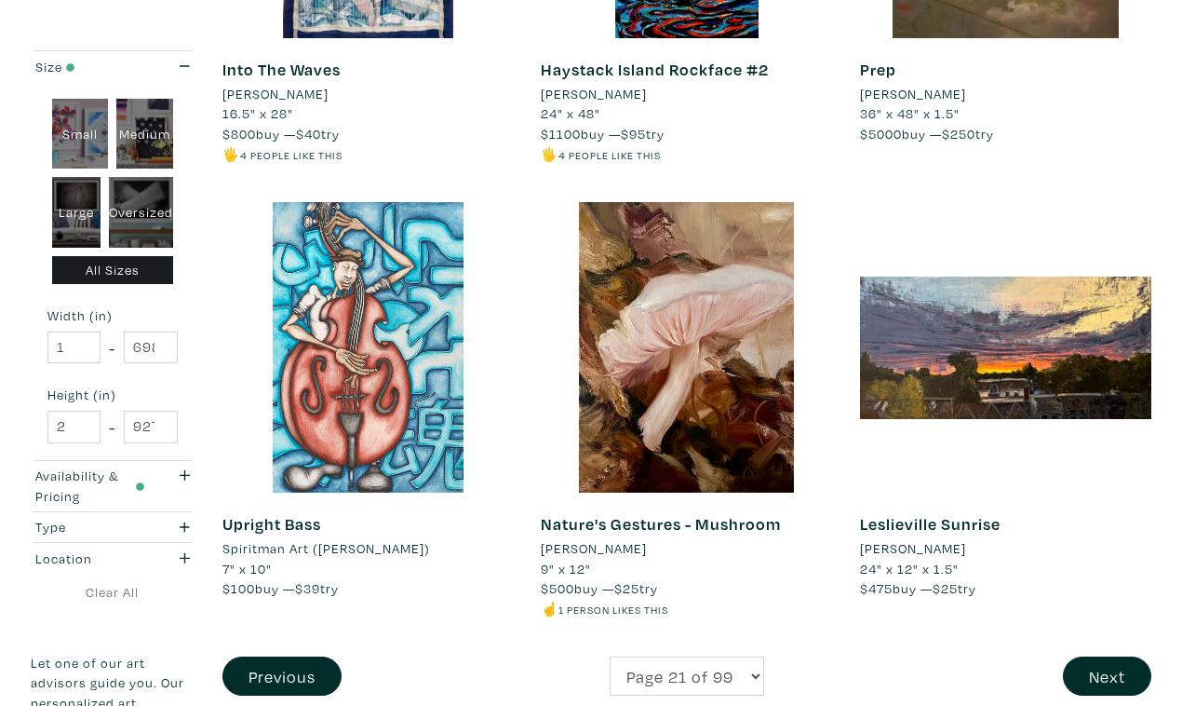
scroll to position [3352, 0]
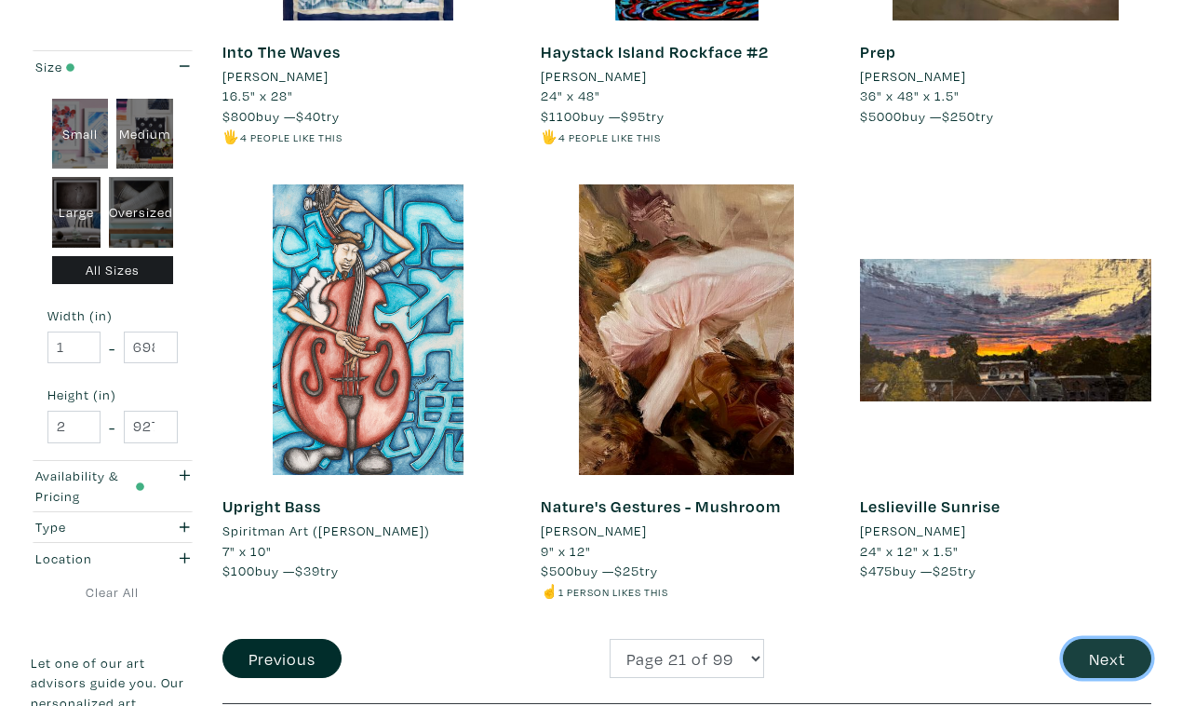
click at [1109, 639] on button "Next" at bounding box center [1107, 659] width 88 height 40
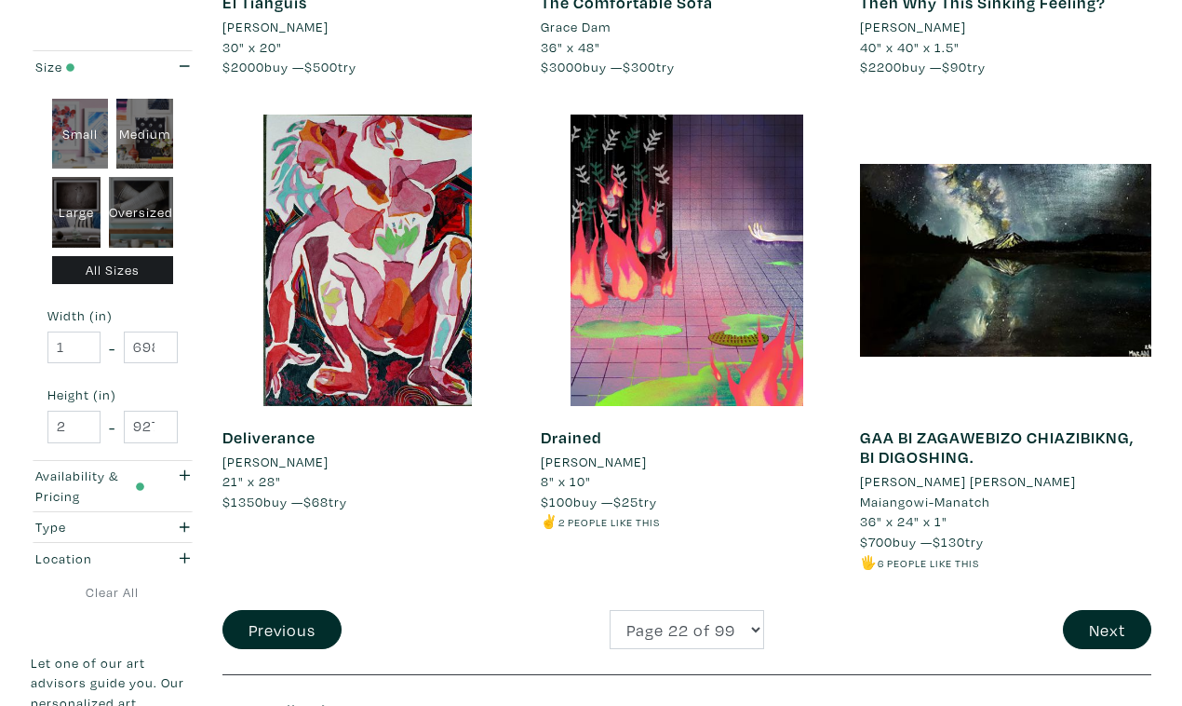
scroll to position [3445, 0]
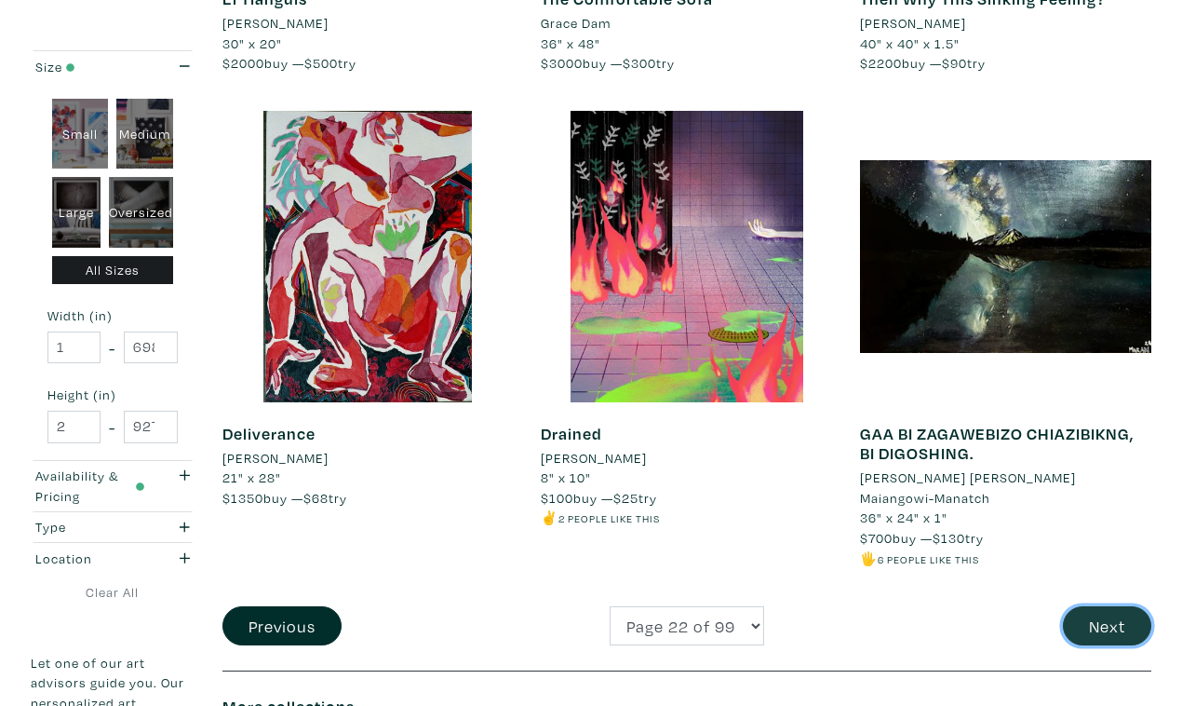
click at [1116, 606] on button "Next" at bounding box center [1107, 626] width 88 height 40
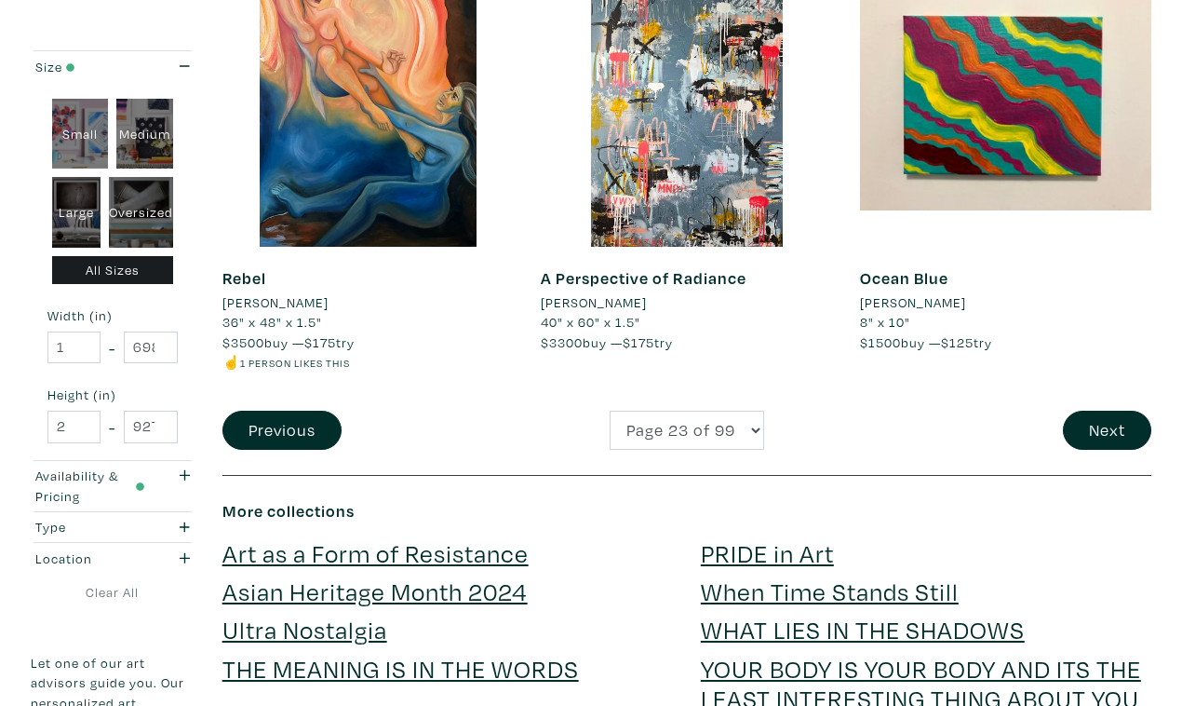
scroll to position [3608, 0]
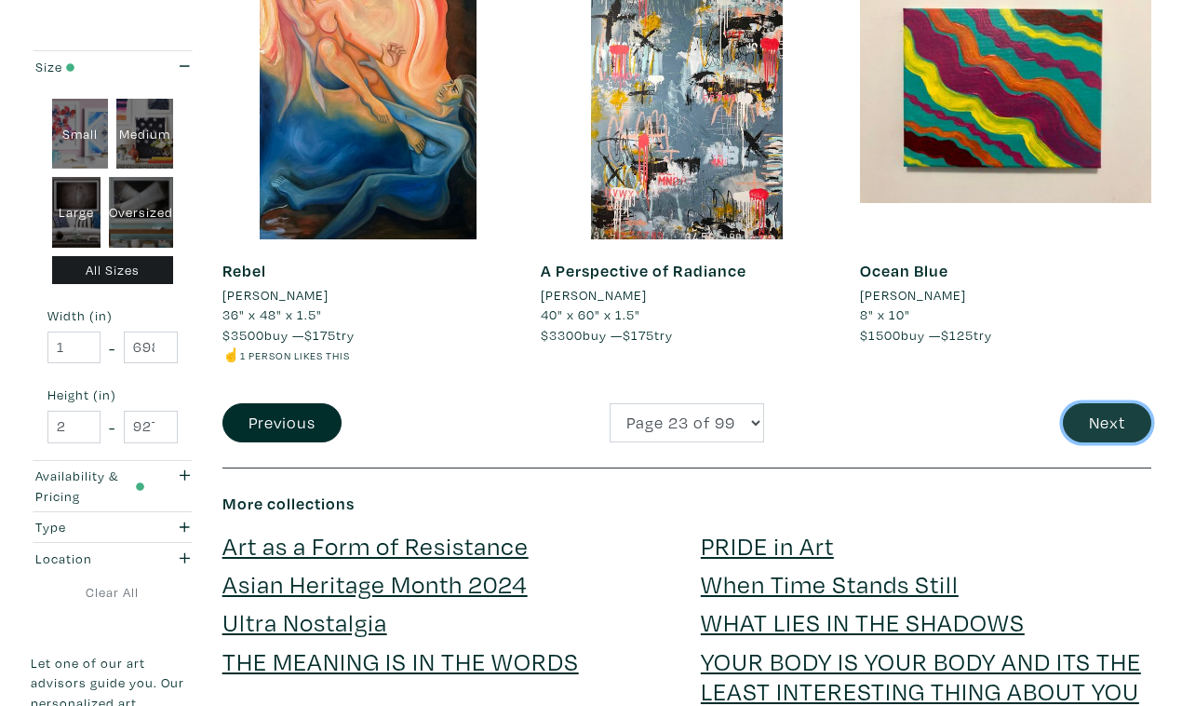
click at [1096, 403] on button "Next" at bounding box center [1107, 423] width 88 height 40
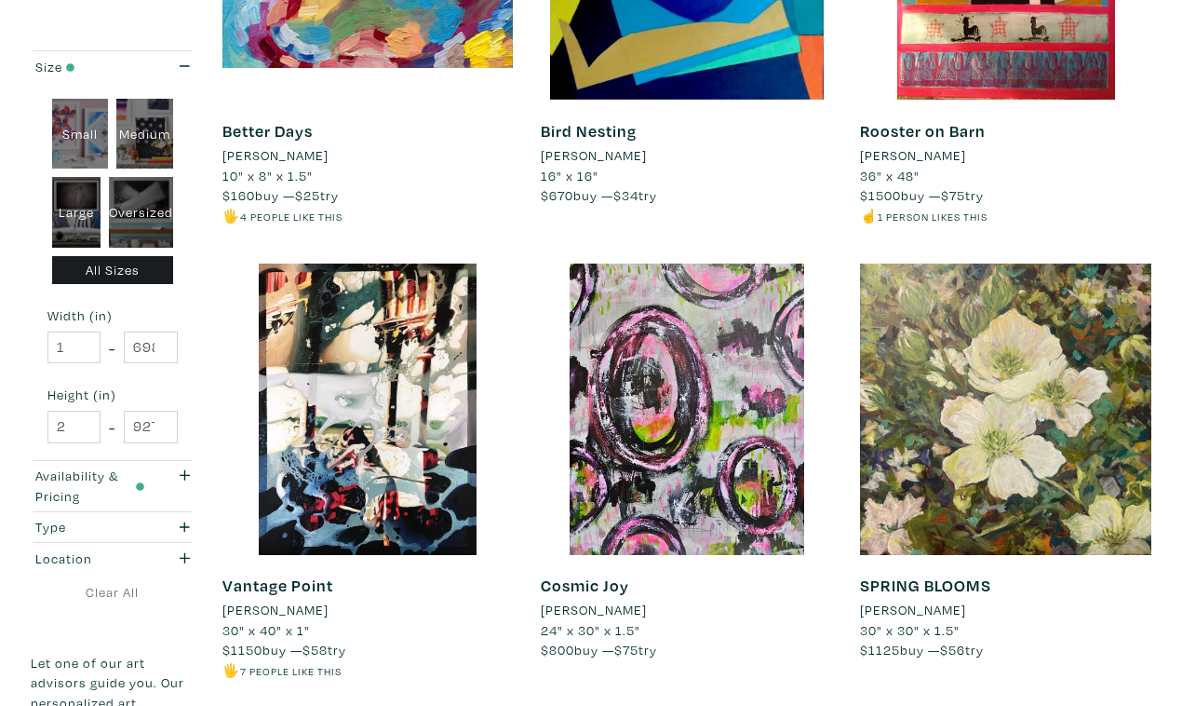
scroll to position [3314, 0]
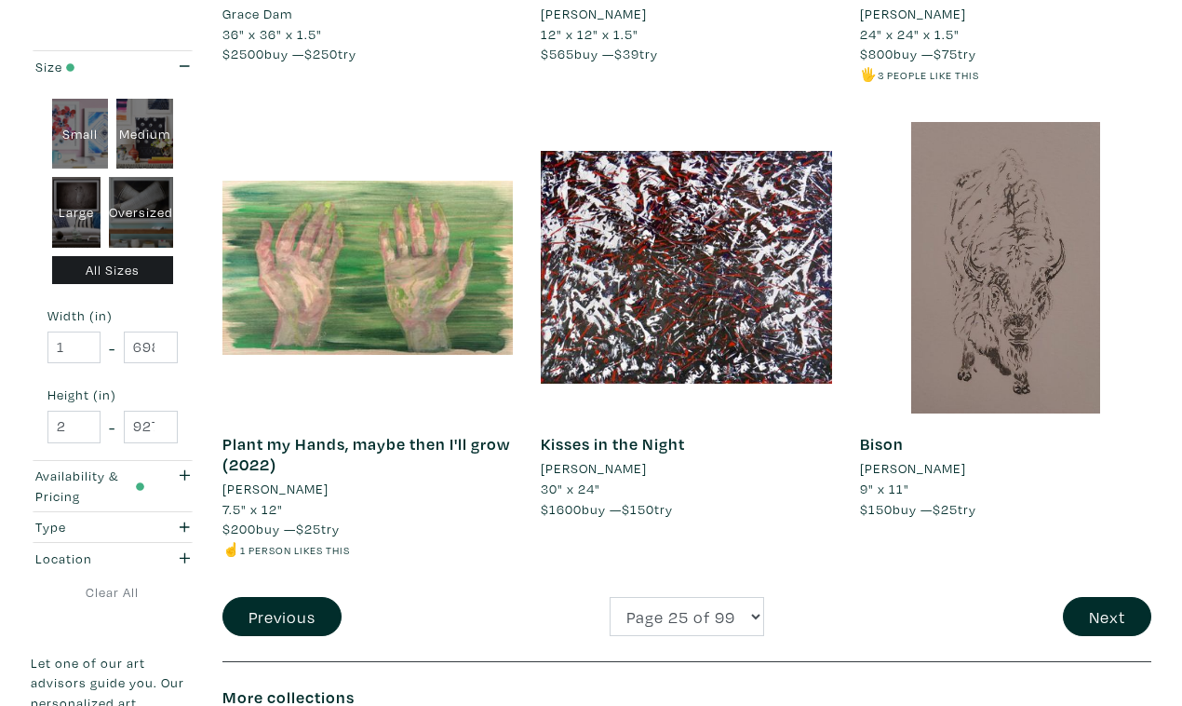
scroll to position [3406, 0]
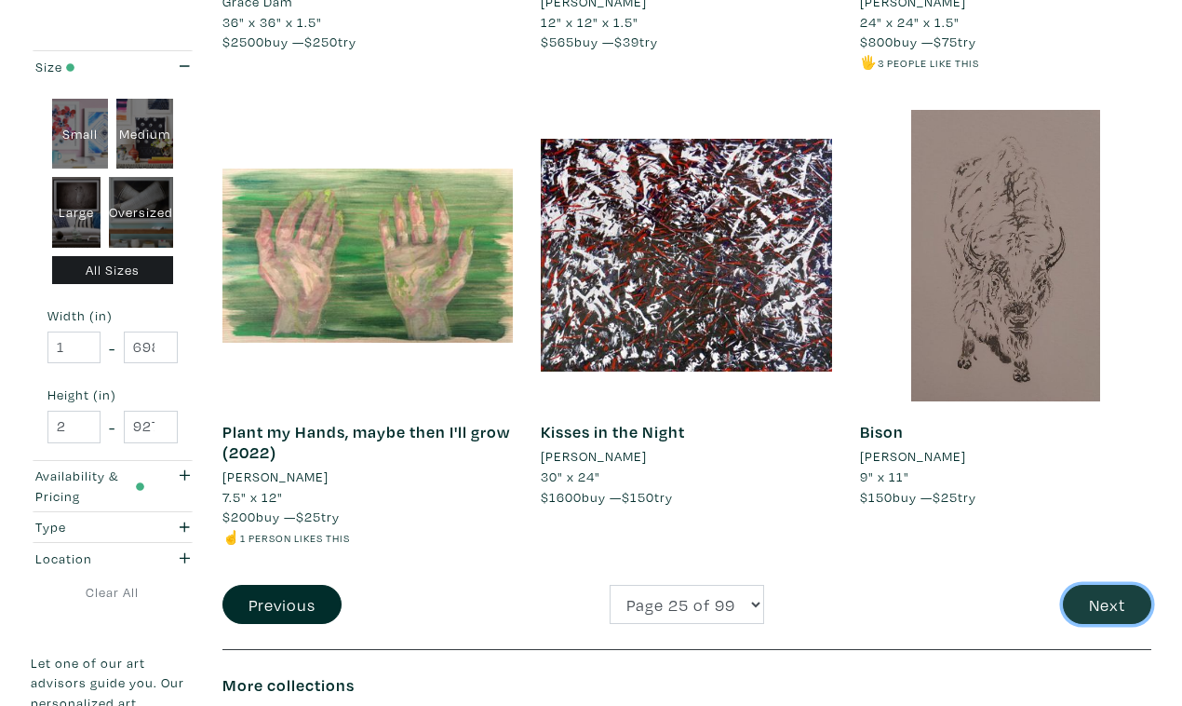
click at [1112, 585] on button "Next" at bounding box center [1107, 605] width 88 height 40
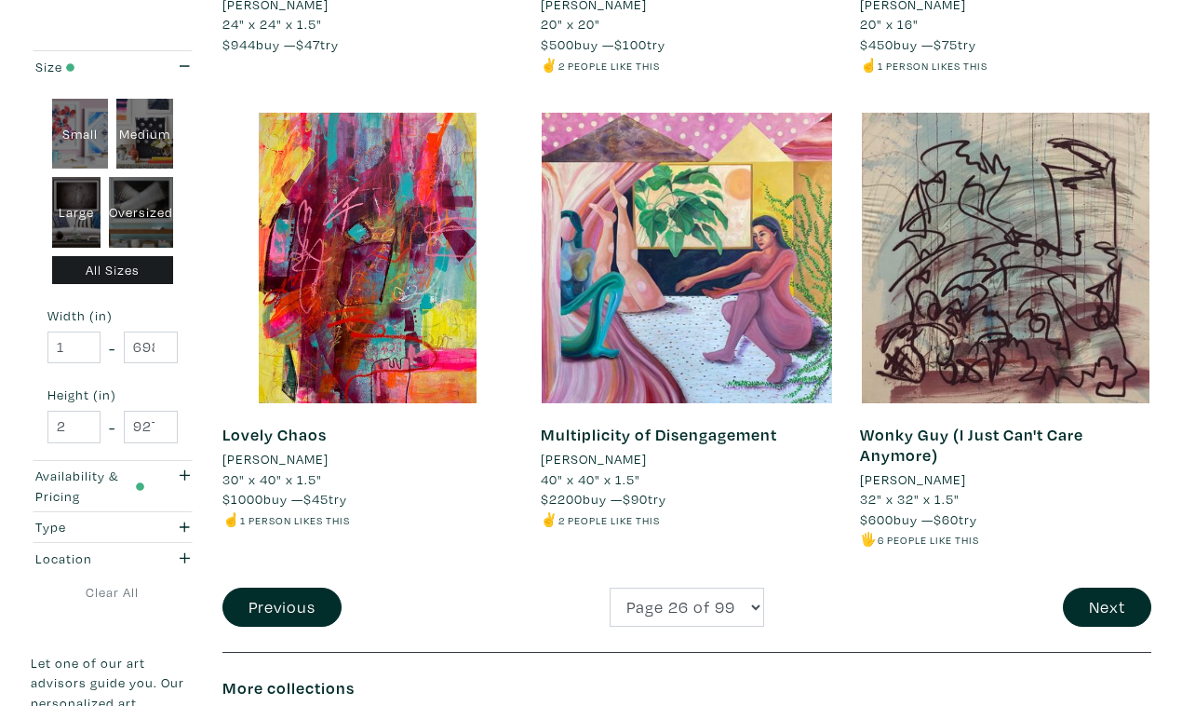
scroll to position [3430, 0]
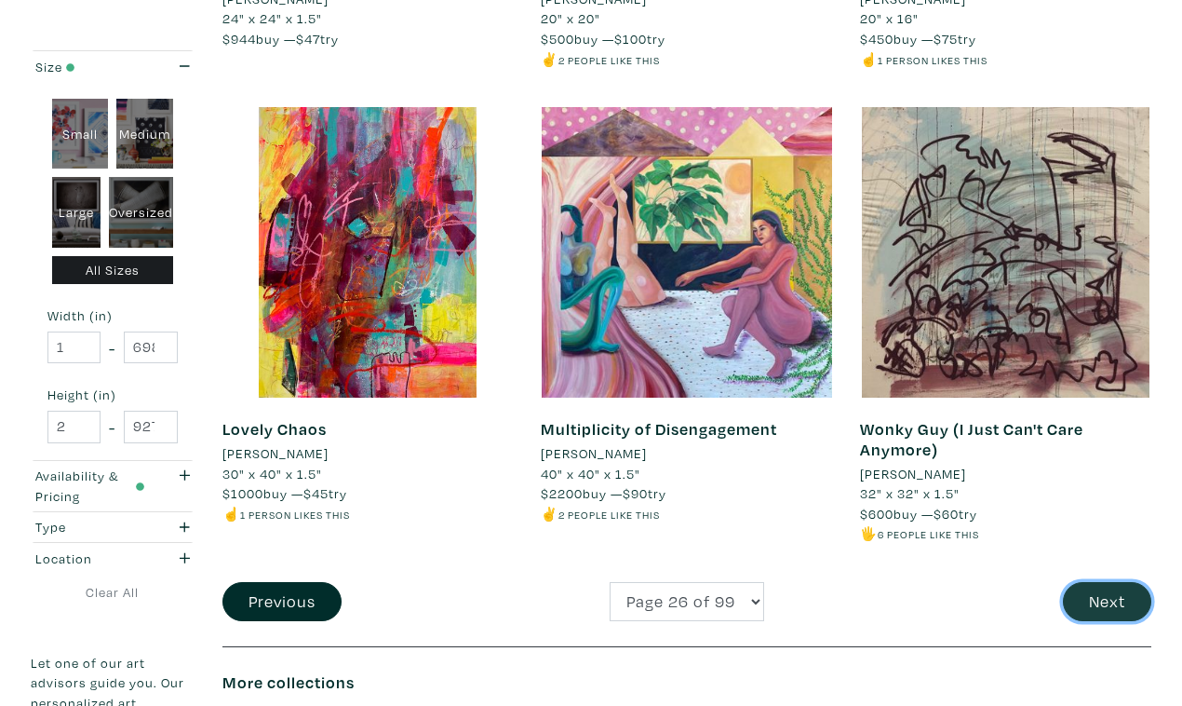
click at [1107, 582] on button "Next" at bounding box center [1107, 602] width 88 height 40
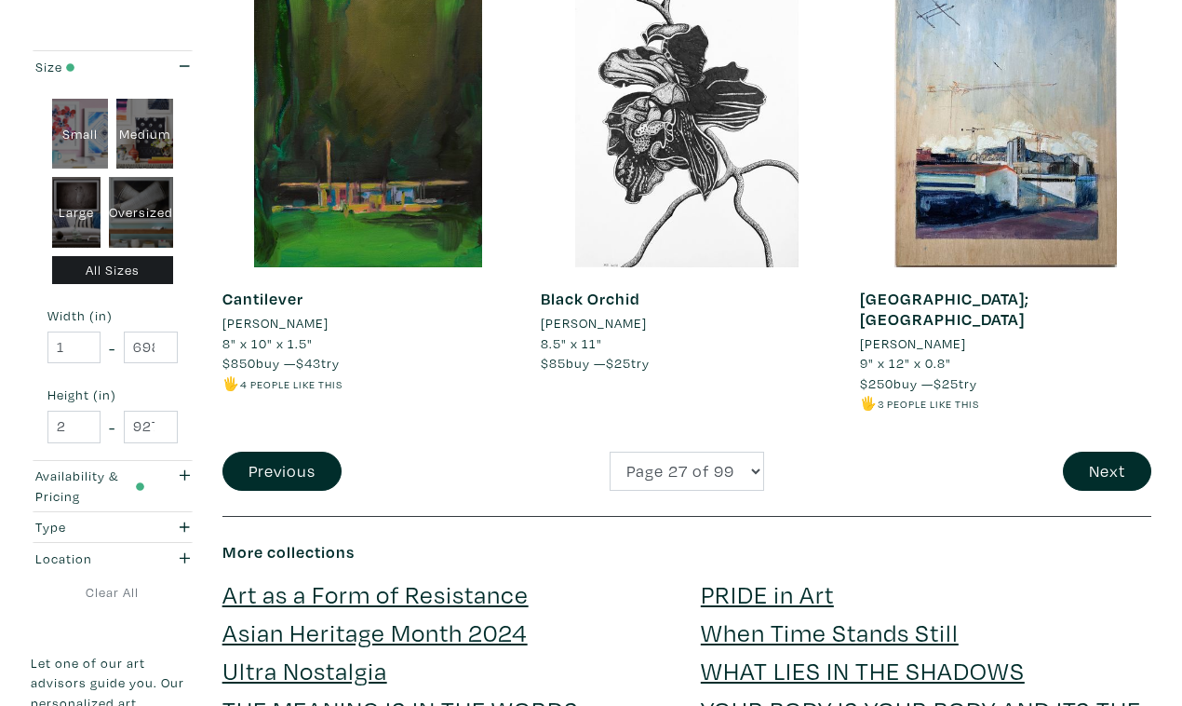
scroll to position [3579, 0]
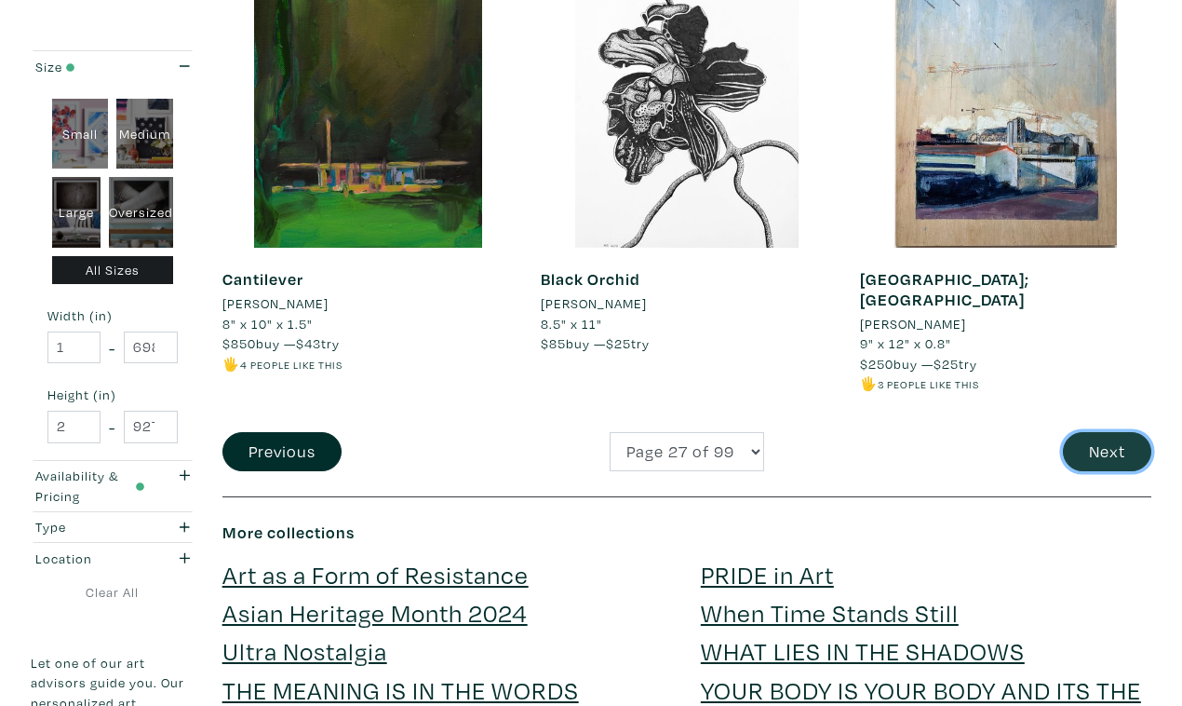
click at [1109, 432] on button "Next" at bounding box center [1107, 452] width 88 height 40
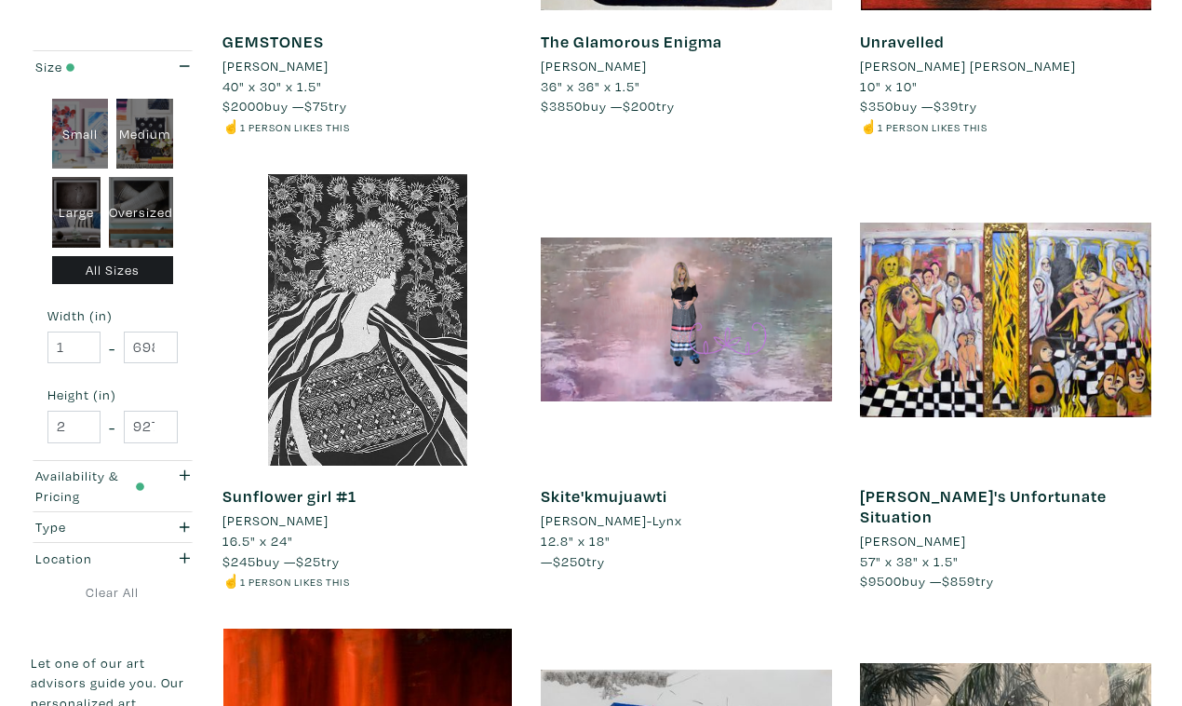
scroll to position [2930, 0]
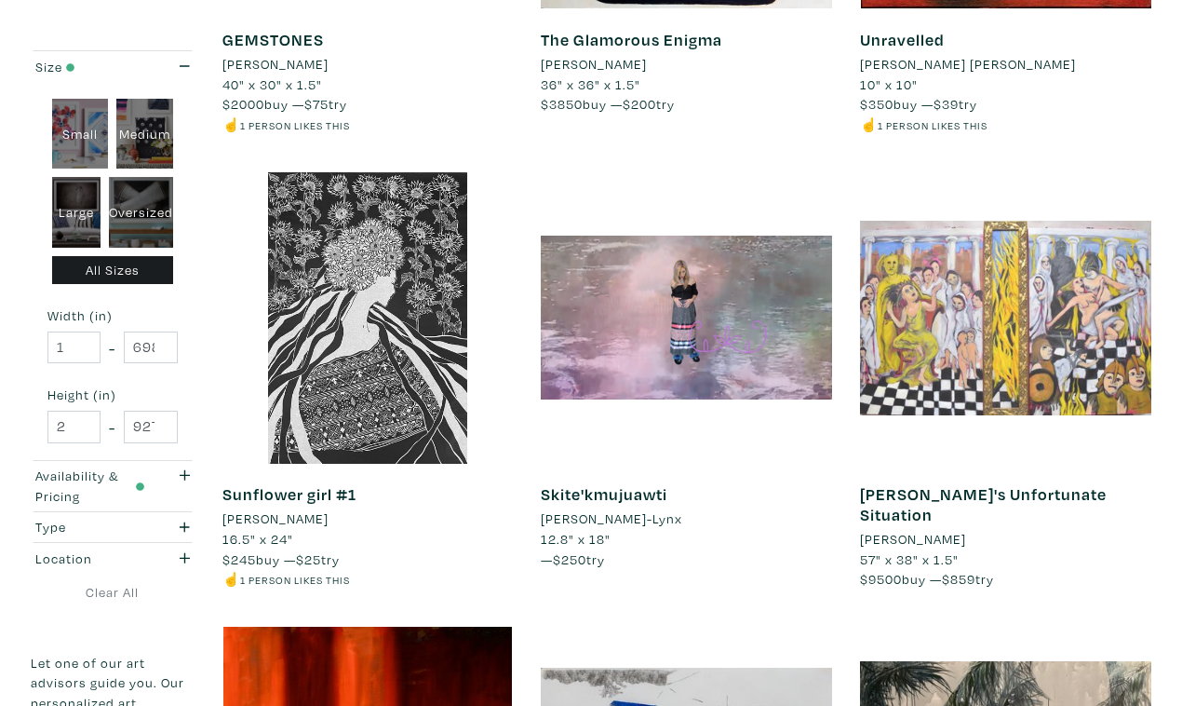
click at [971, 172] on div at bounding box center [1005, 317] width 291 height 291
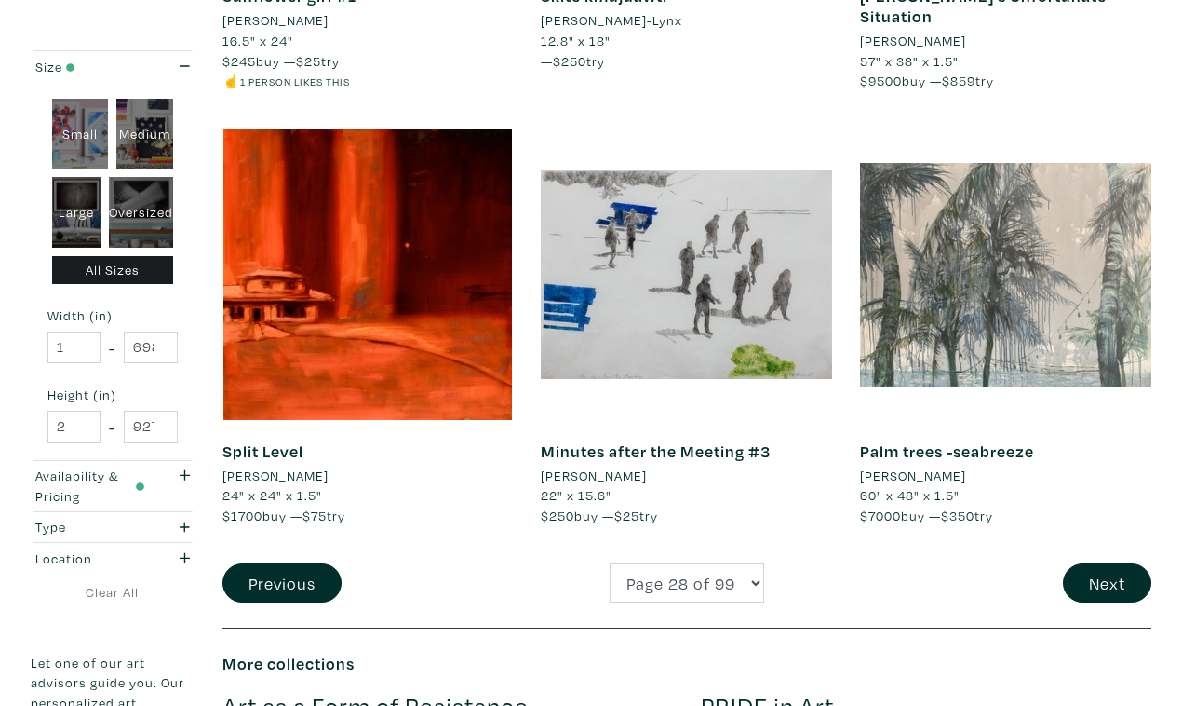
scroll to position [3436, 0]
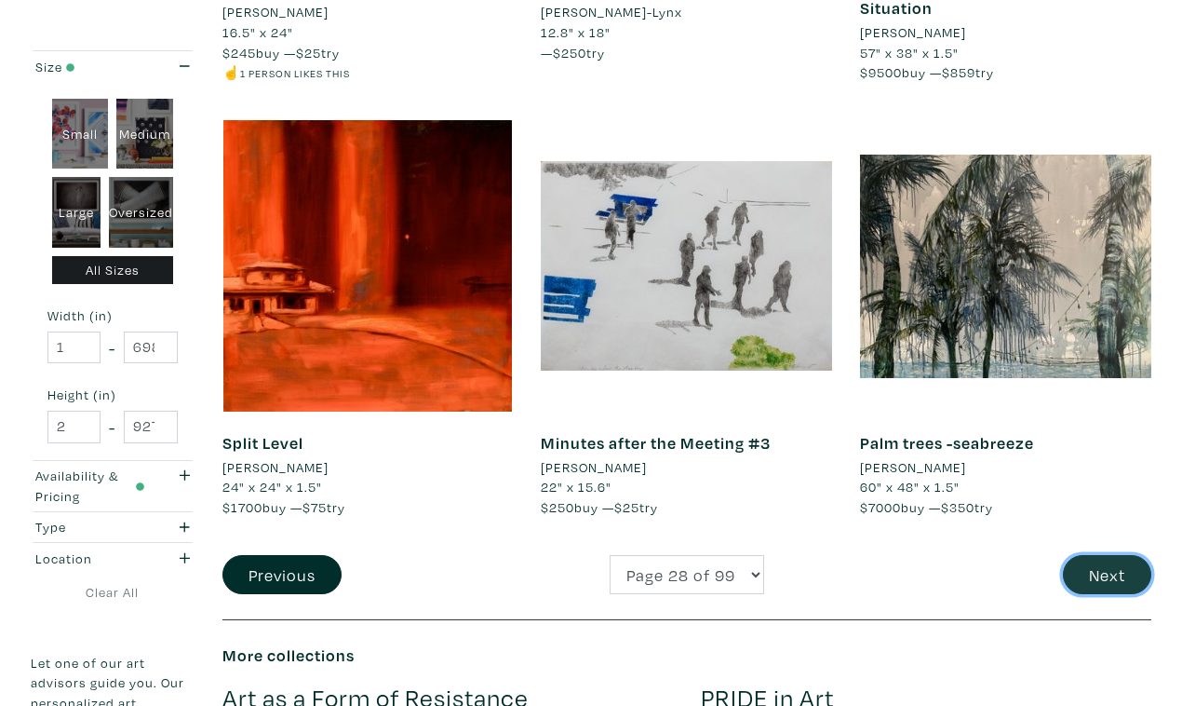
click at [1109, 555] on button "Next" at bounding box center [1107, 575] width 88 height 40
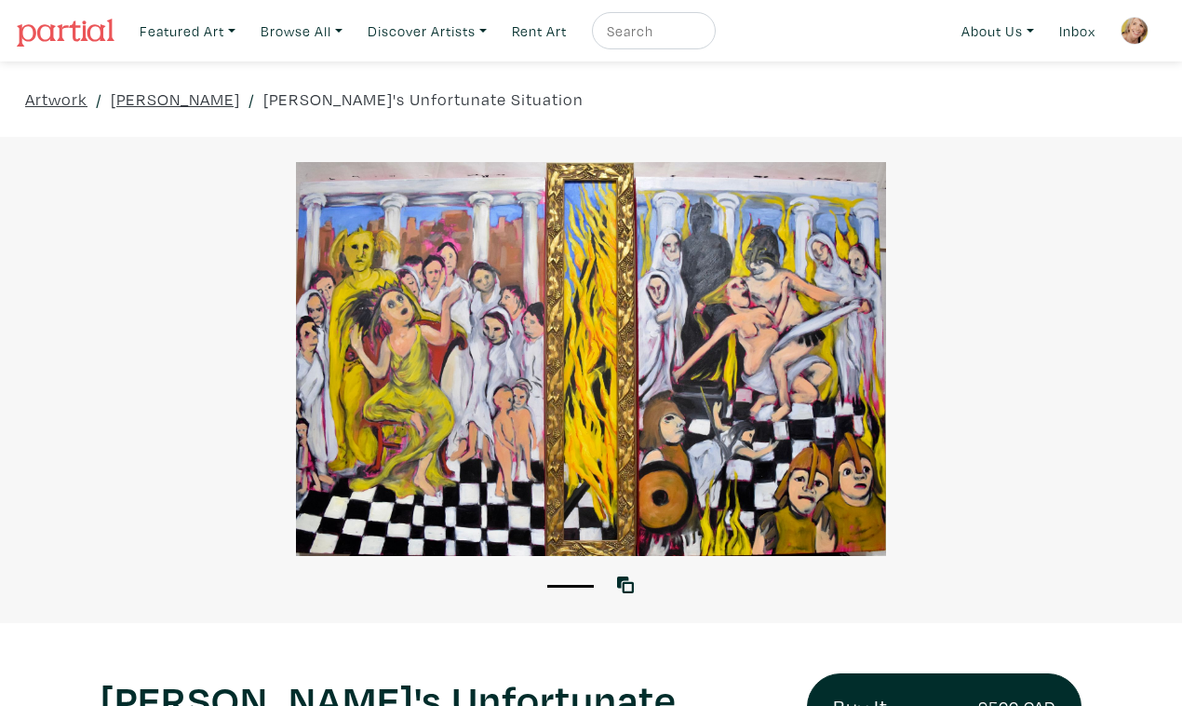
click at [1088, 337] on div at bounding box center [591, 359] width 1182 height 394
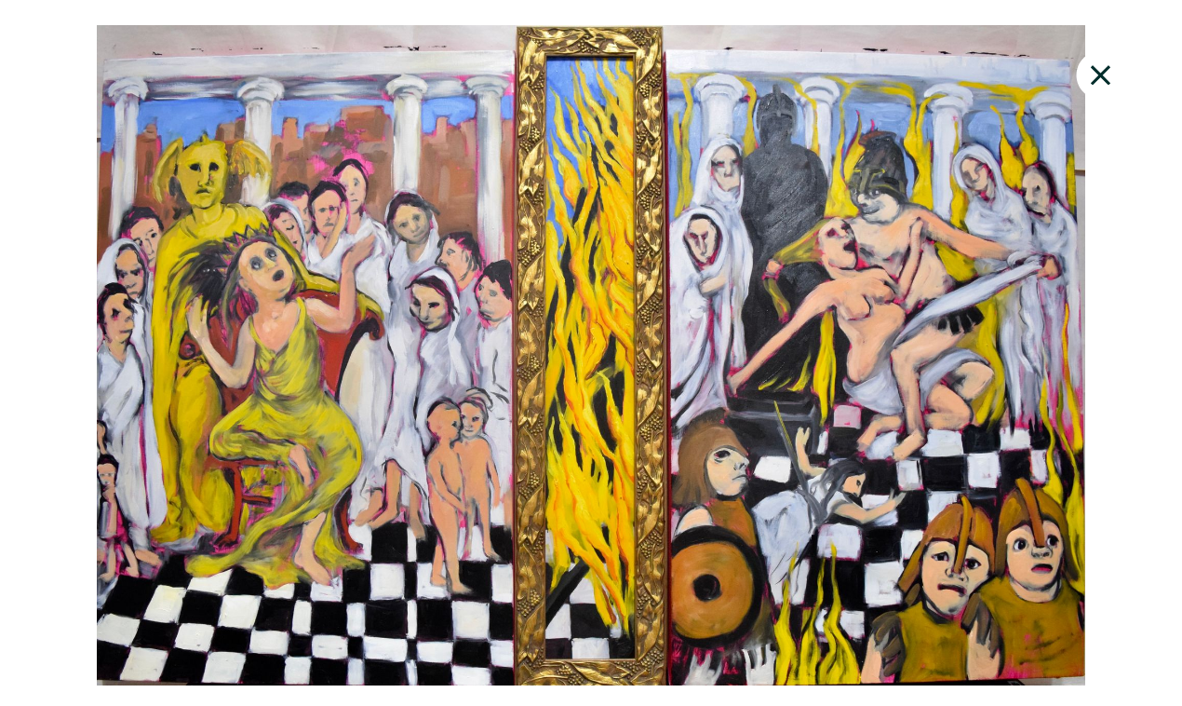
scroll to position [463, 0]
click at [1114, 272] on div at bounding box center [591, 355] width 1182 height 660
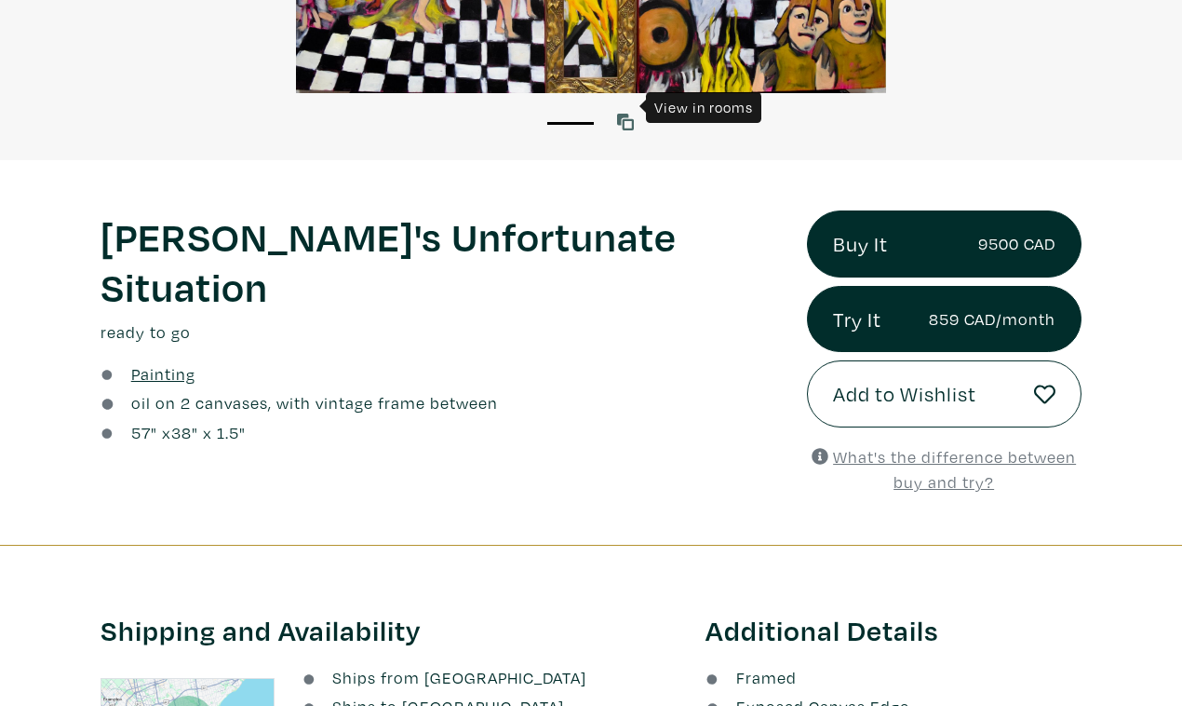
click at [629, 114] on icon at bounding box center [625, 122] width 17 height 17
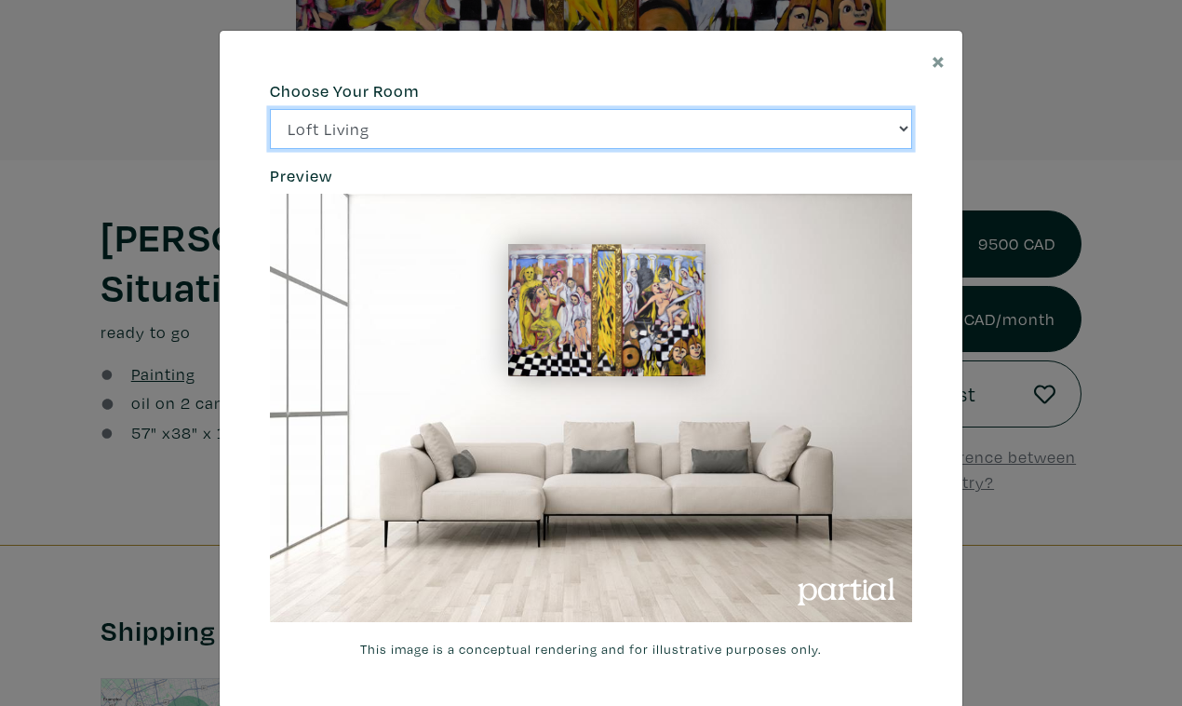
click option "Bright Bedroom" at bounding box center [0, 0] width 0 height 0
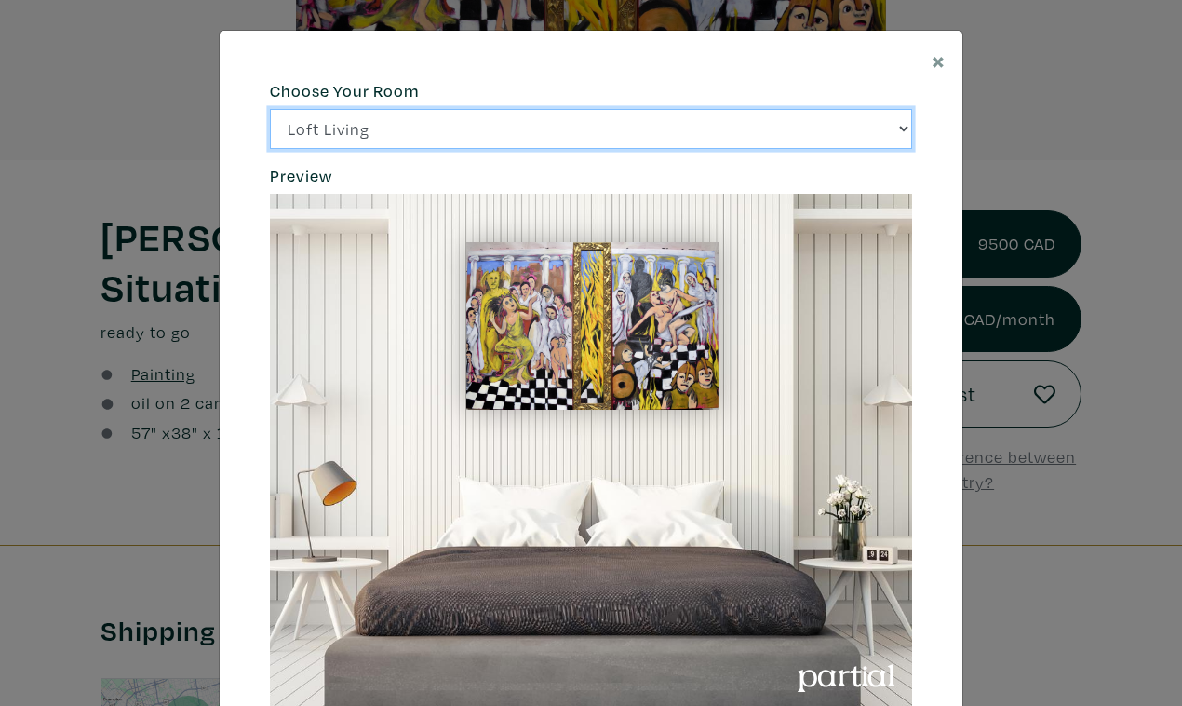
select select "/thumb/phpThumb.php?src=https%3A%2F%2Flabs.partial.gallery%2Fprojects%2Frenderi…"
click option "City Office" at bounding box center [0, 0] width 0 height 0
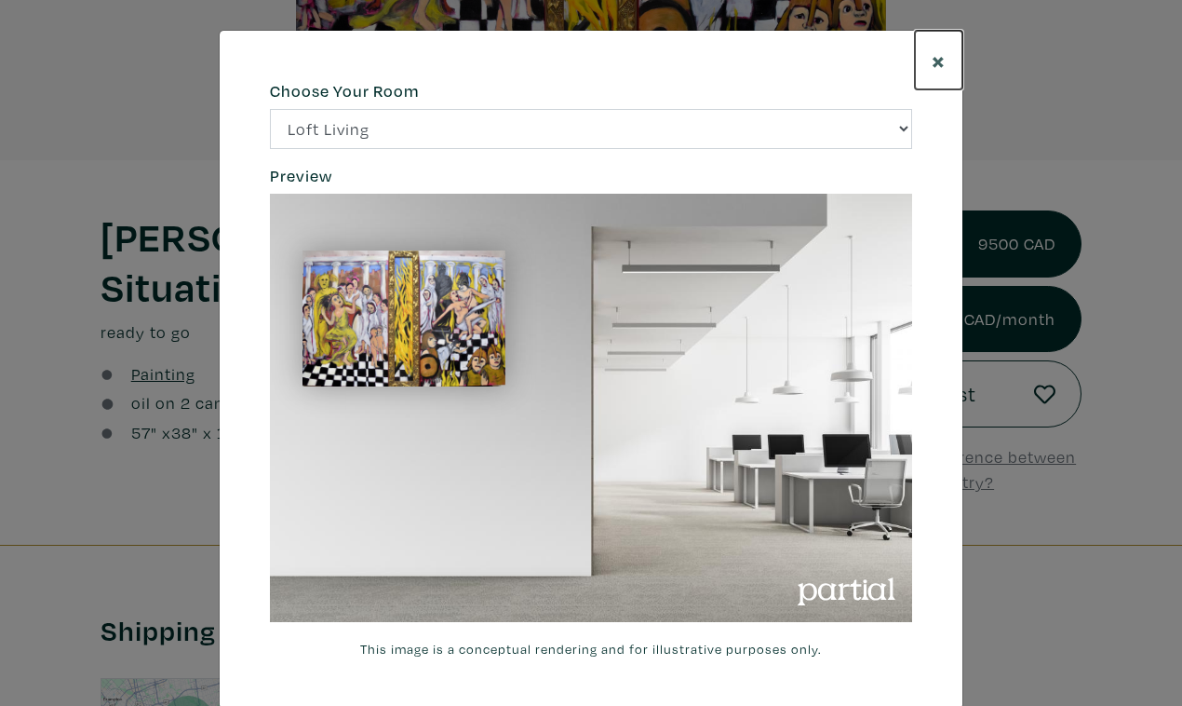
click at [938, 50] on span "×" at bounding box center [939, 60] width 14 height 33
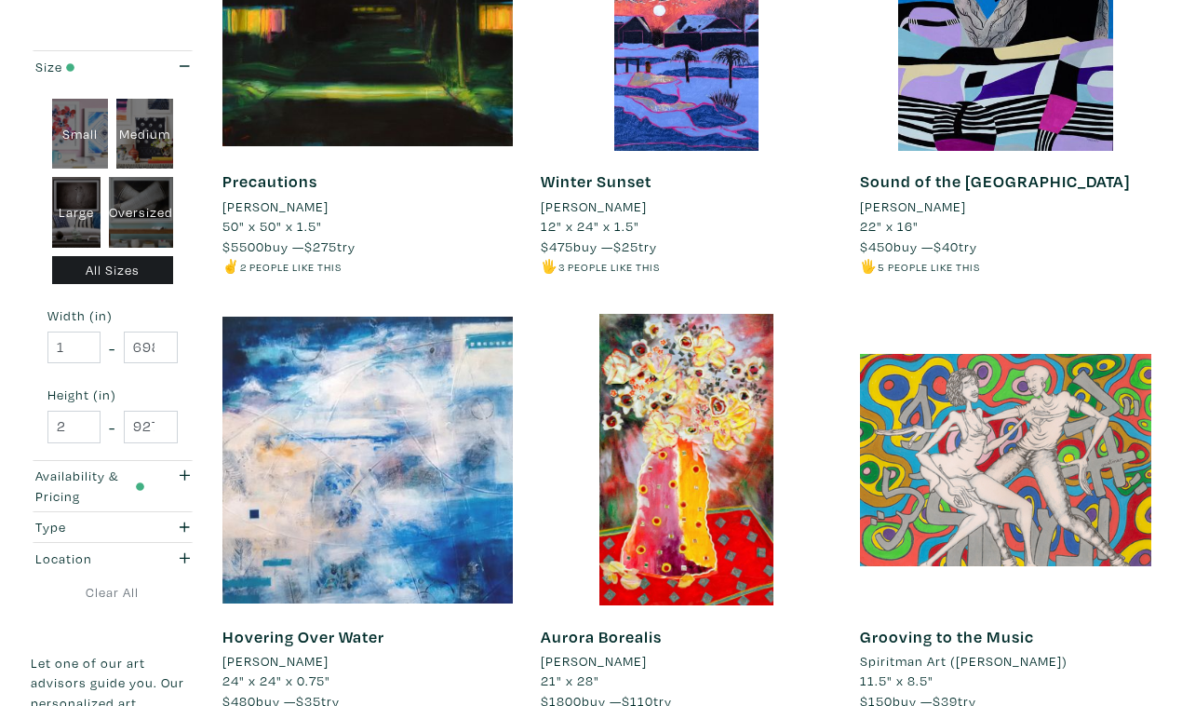
scroll to position [3283, 0]
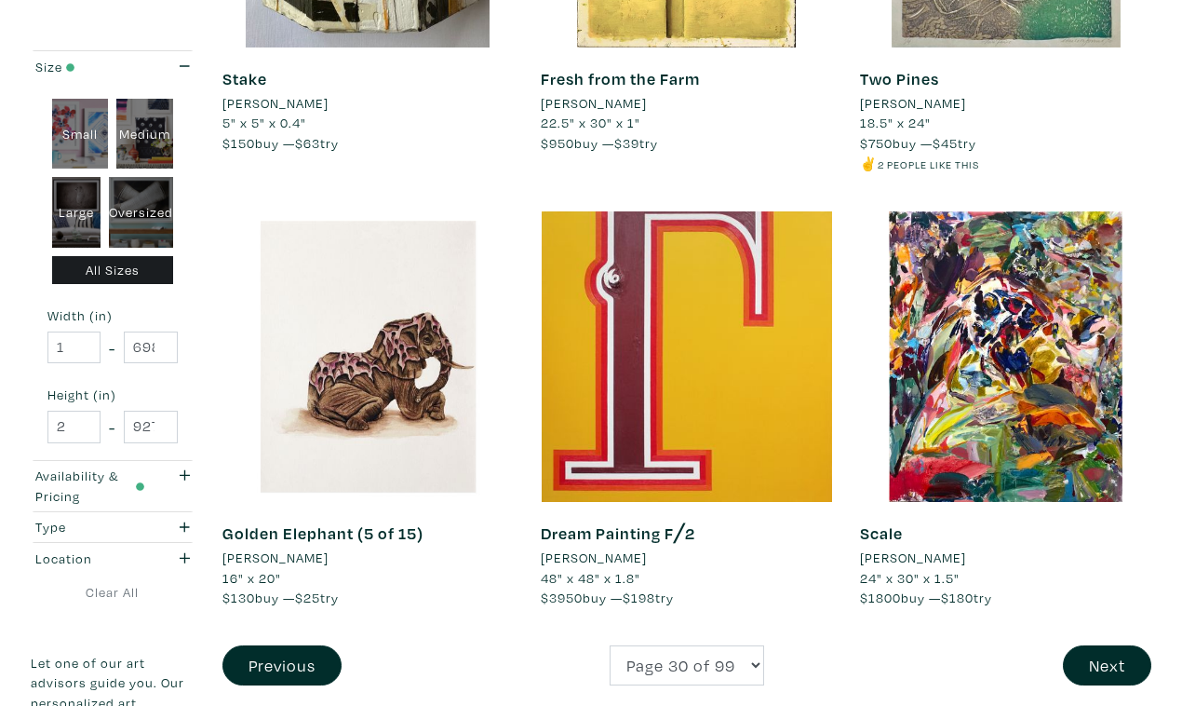
scroll to position [3326, 0]
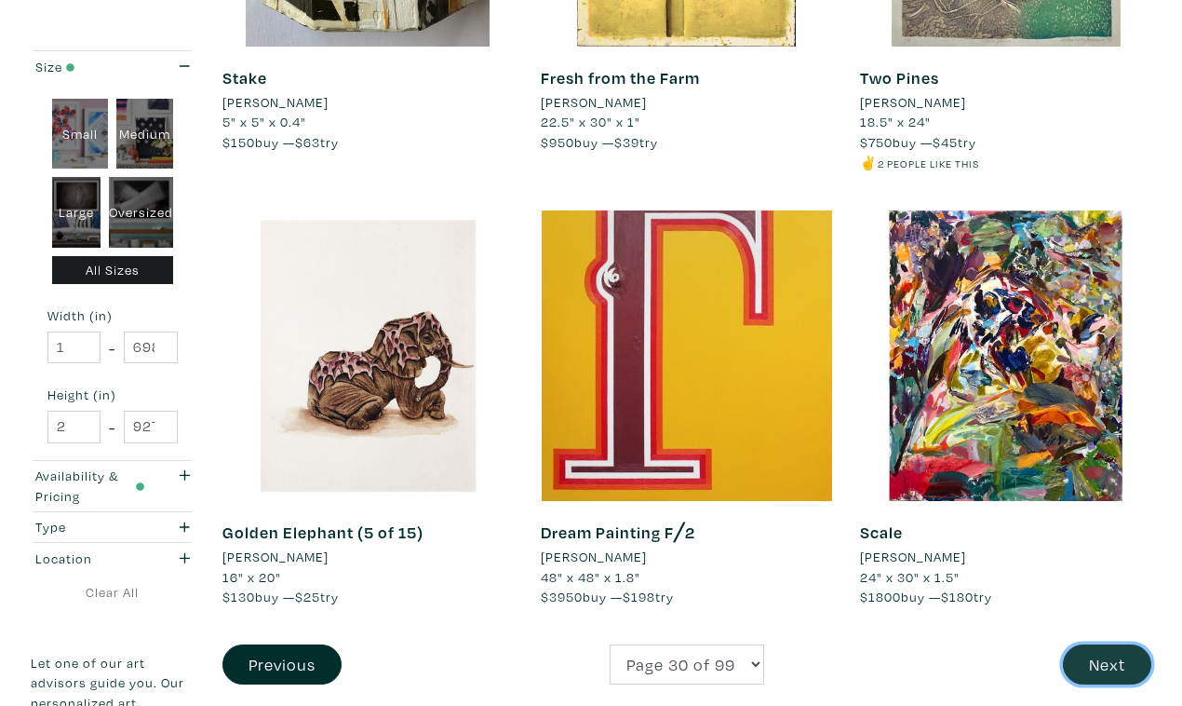
click at [1101, 644] on button "Next" at bounding box center [1107, 664] width 88 height 40
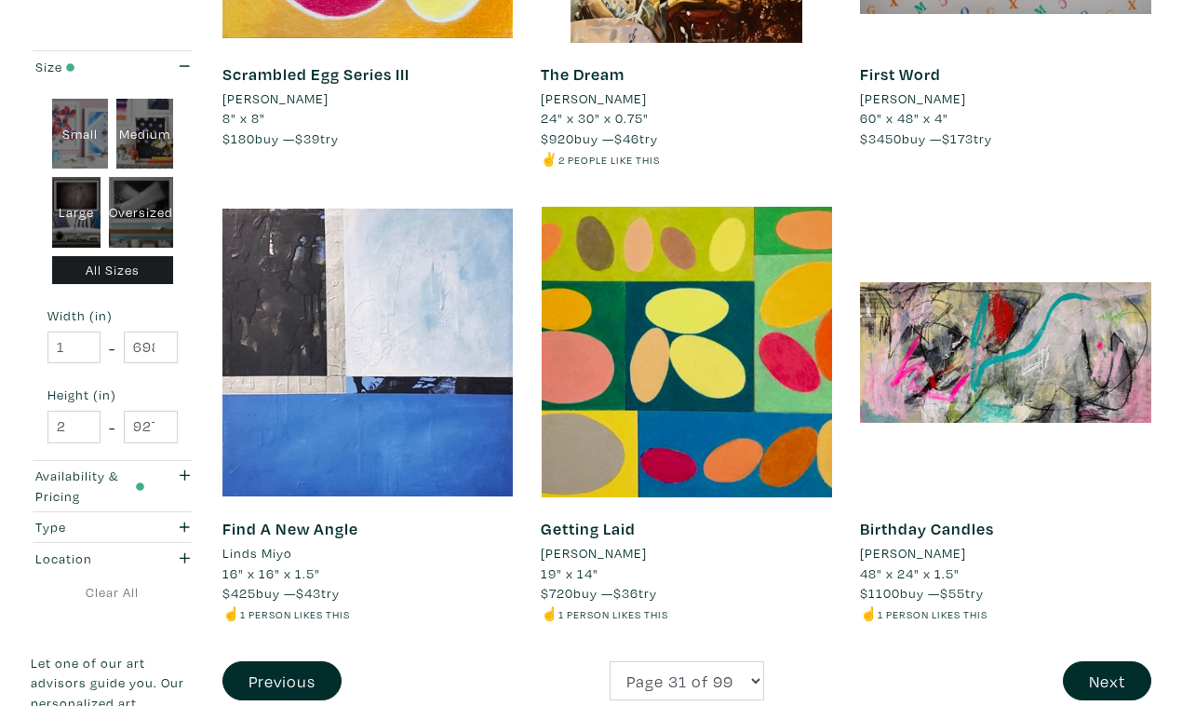
scroll to position [3333, 0]
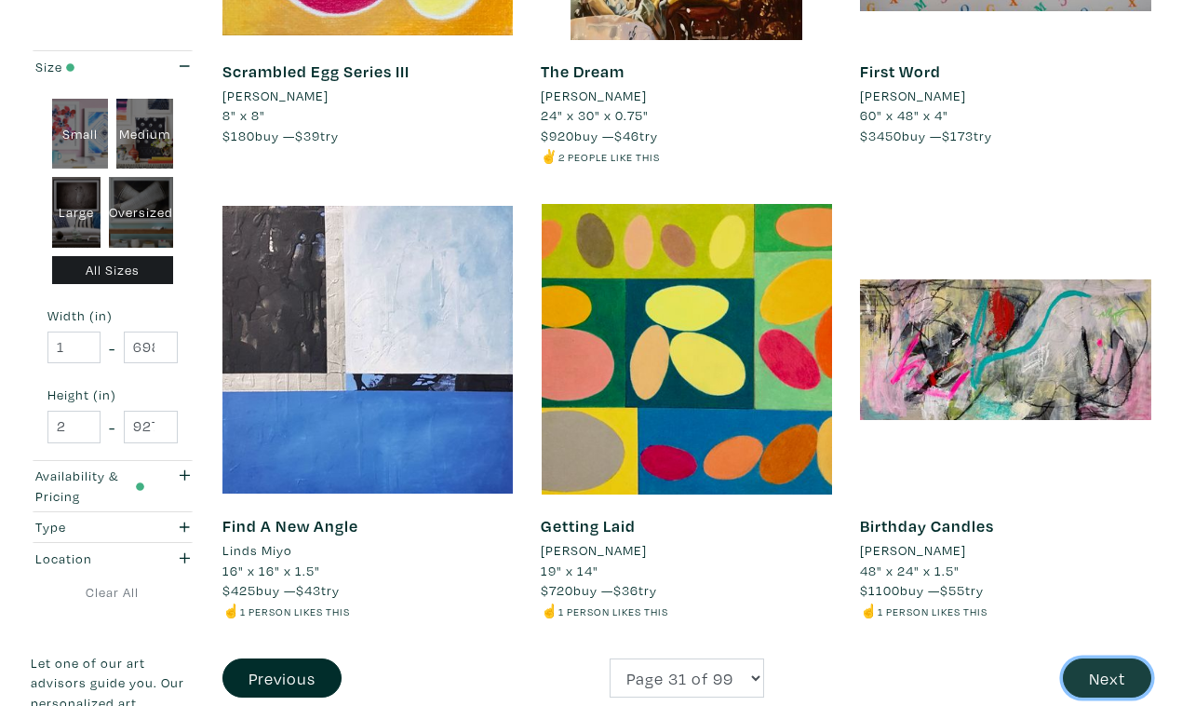
click at [1107, 658] on button "Next" at bounding box center [1107, 678] width 88 height 40
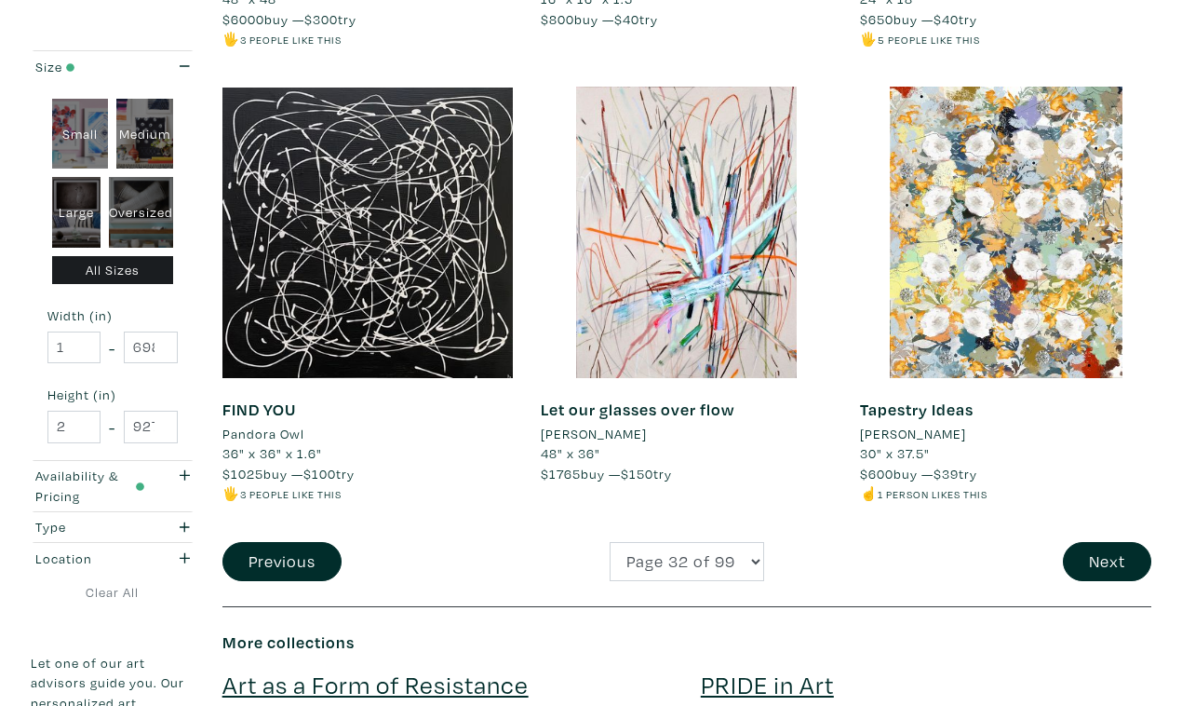
scroll to position [3474, 0]
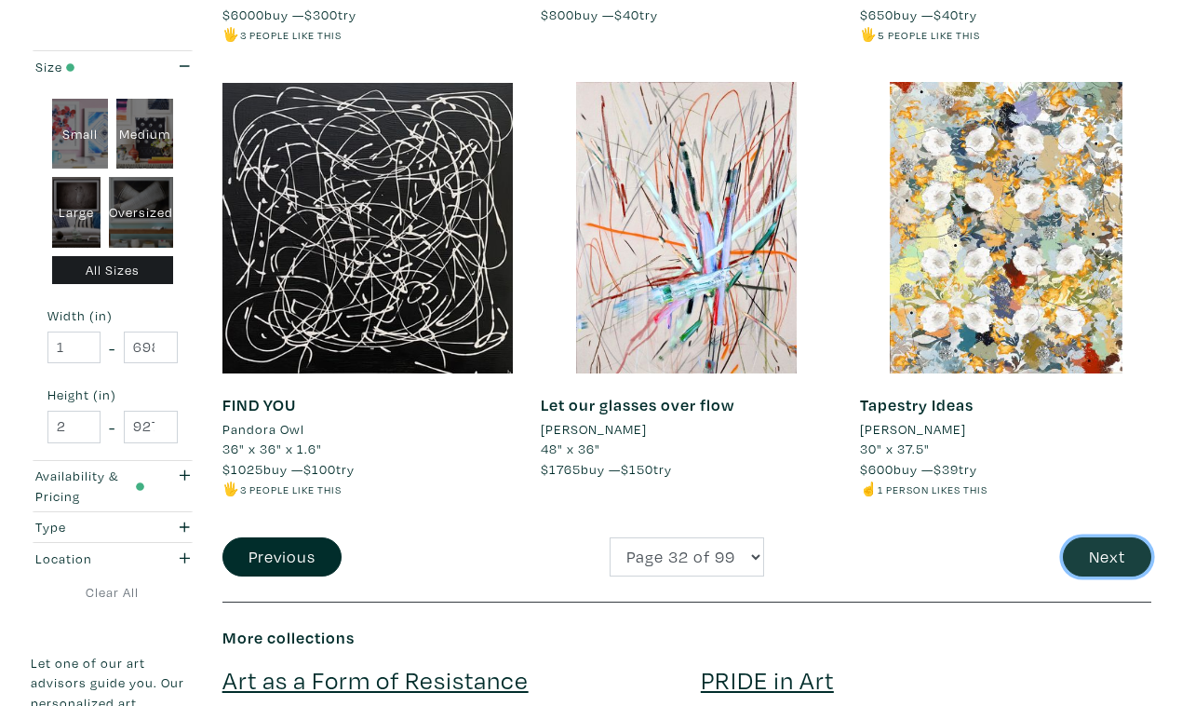
click at [1112, 537] on button "Next" at bounding box center [1107, 557] width 88 height 40
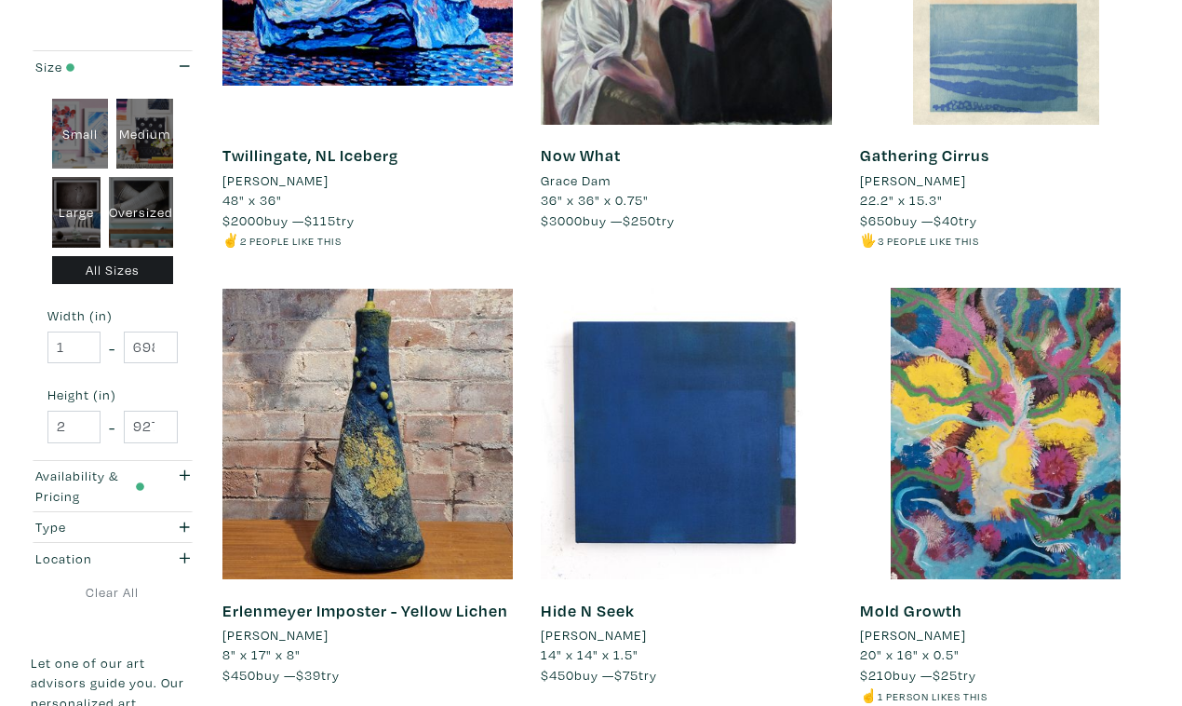
scroll to position [3311, 0]
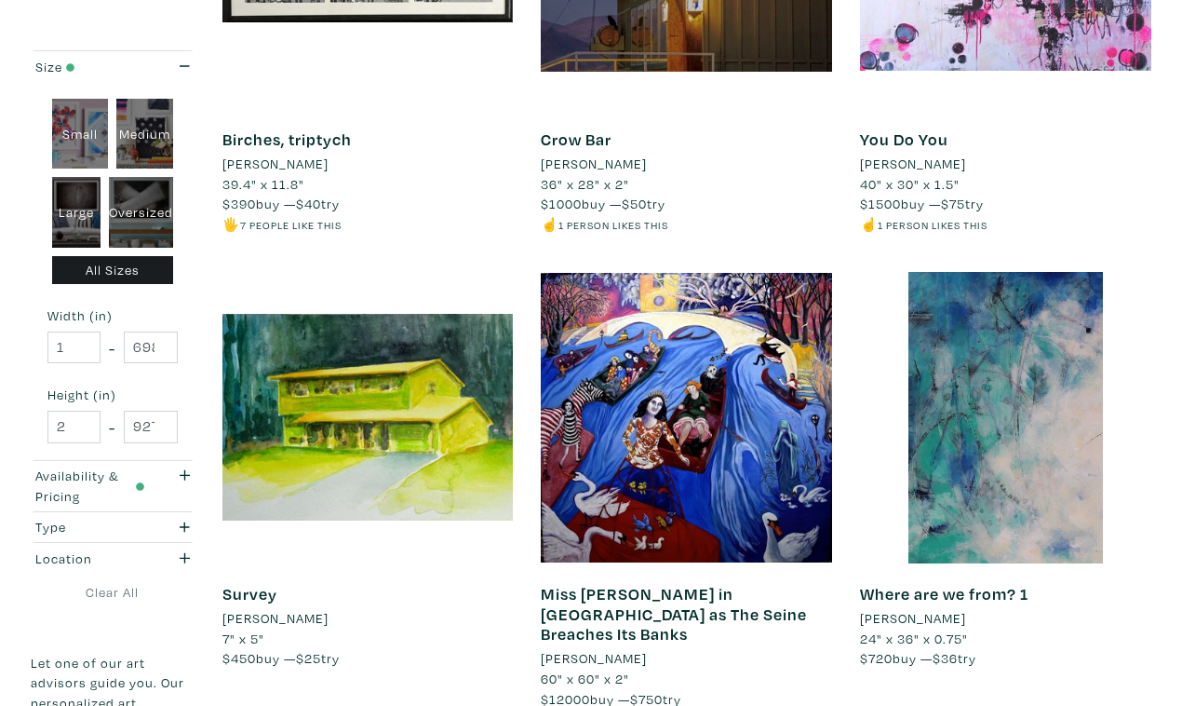
scroll to position [3311, 0]
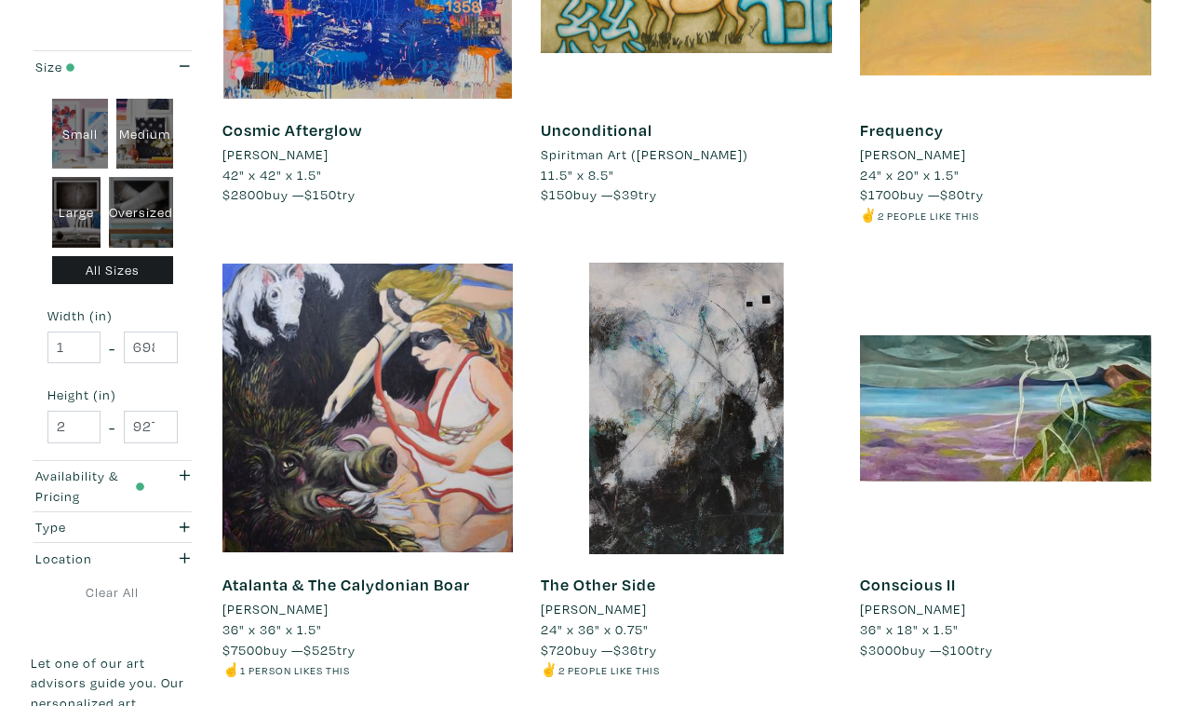
scroll to position [2006, 0]
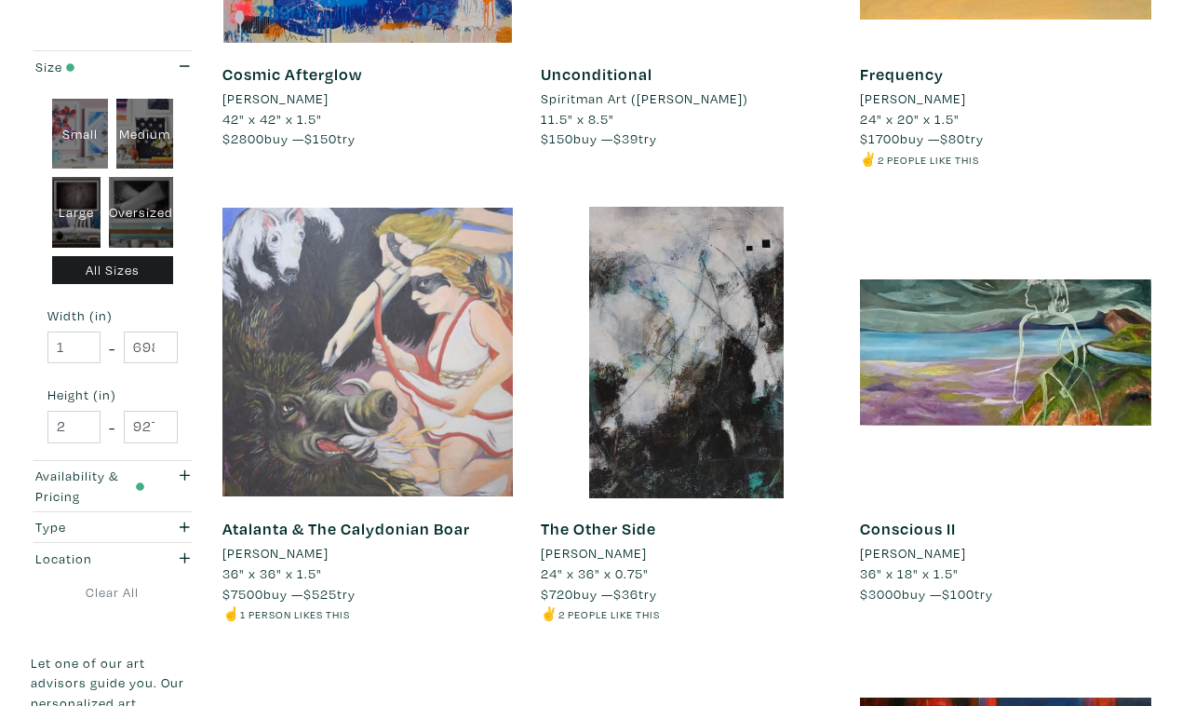
click at [401, 263] on div at bounding box center [367, 352] width 291 height 291
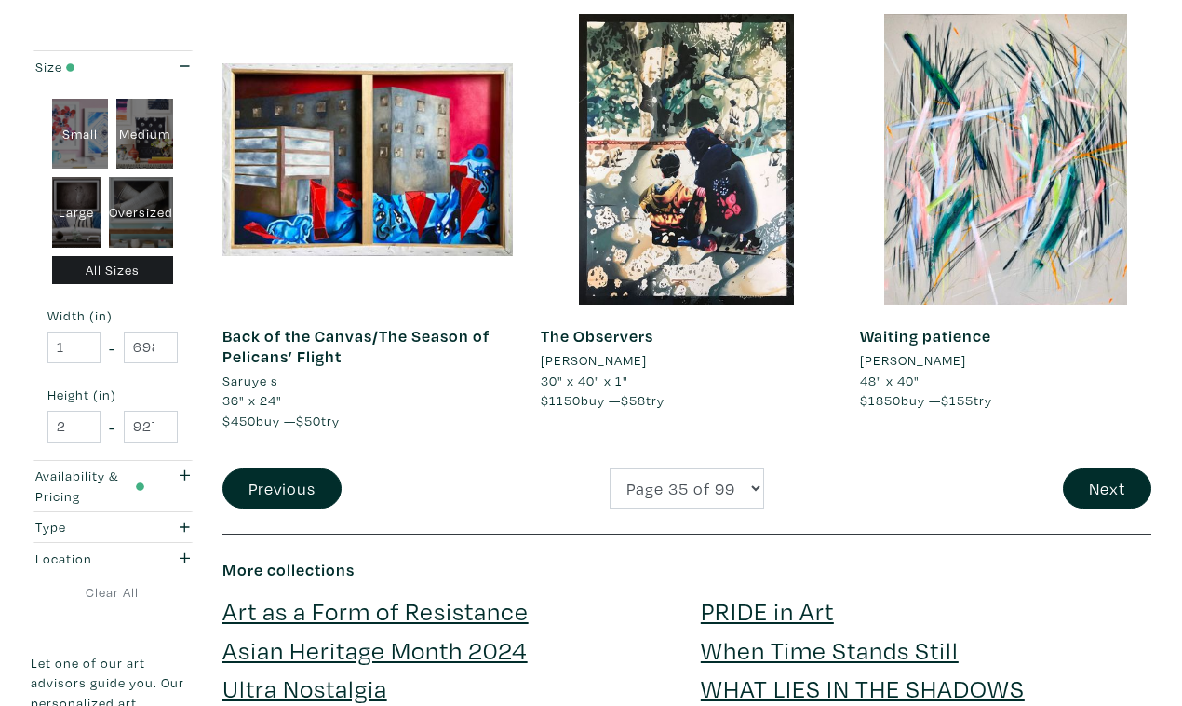
scroll to position [3574, 0]
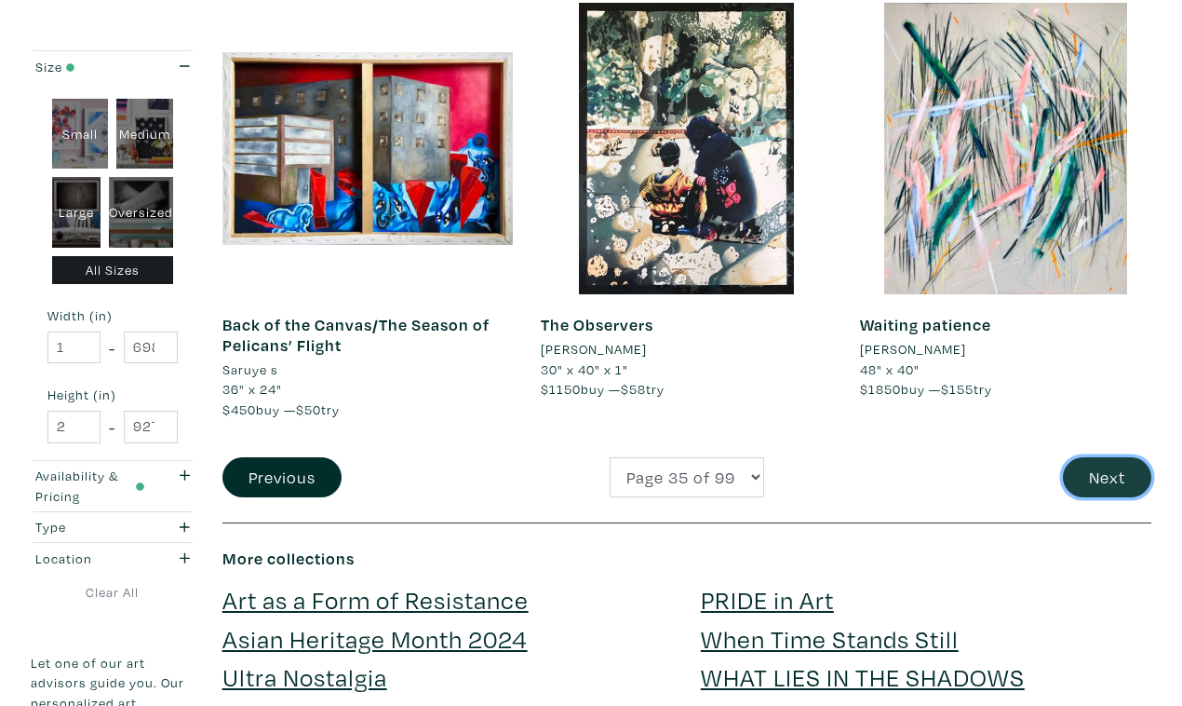
click at [1099, 457] on button "Next" at bounding box center [1107, 477] width 88 height 40
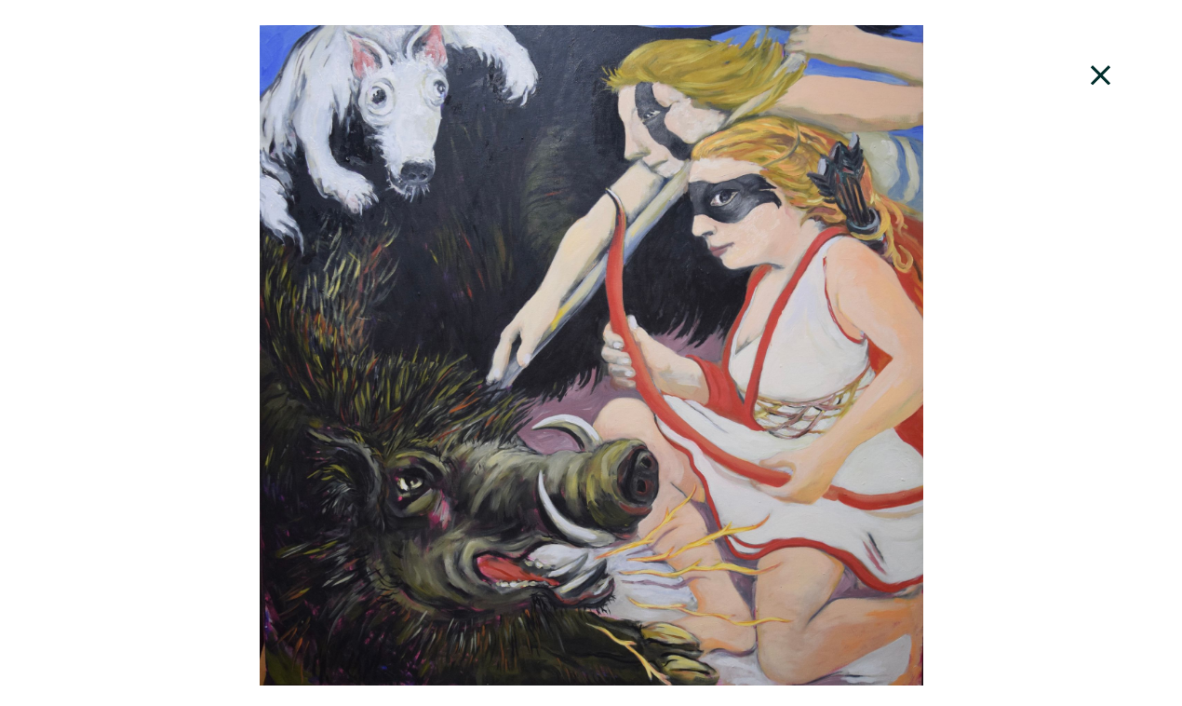
click at [1109, 61] on icon at bounding box center [1101, 75] width 63 height 50
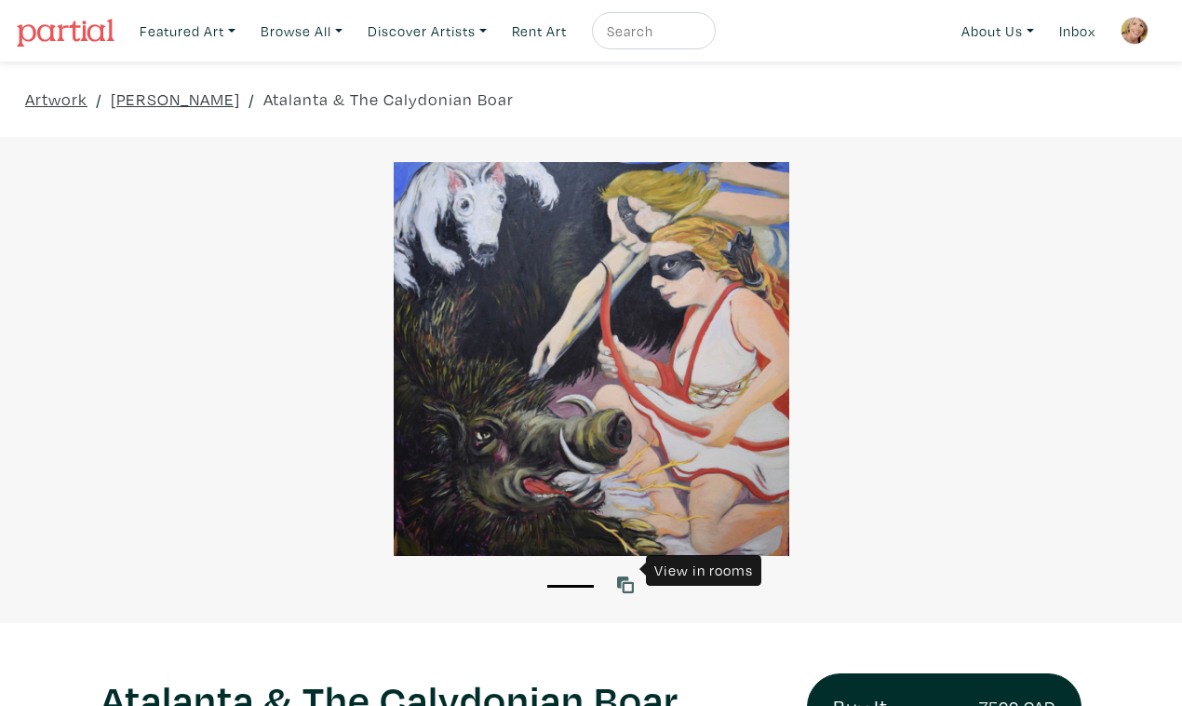
click at [625, 576] on icon at bounding box center [625, 584] width 17 height 17
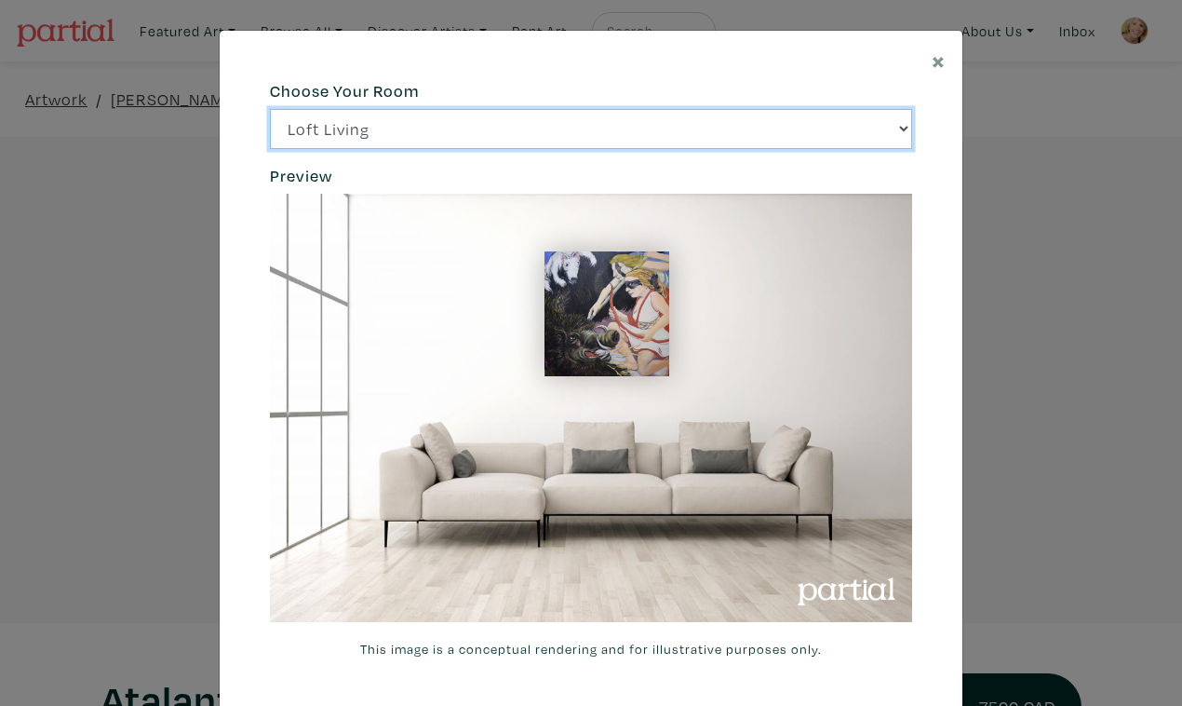
click option "Bright Bedroom" at bounding box center [0, 0] width 0 height 0
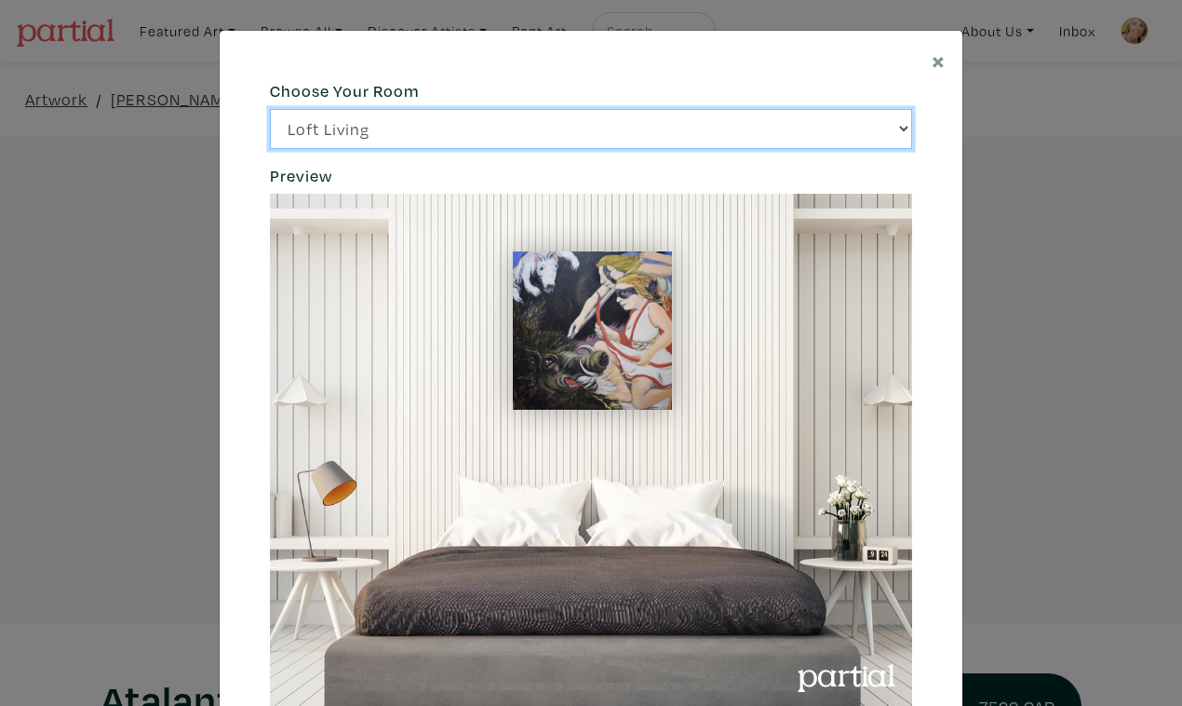
select select "/thumb/phpThumb.php?src=https%3A%2F%2Flabs.partial.gallery%2Fprojects%2Frenderi…"
click option "City Office" at bounding box center [0, 0] width 0 height 0
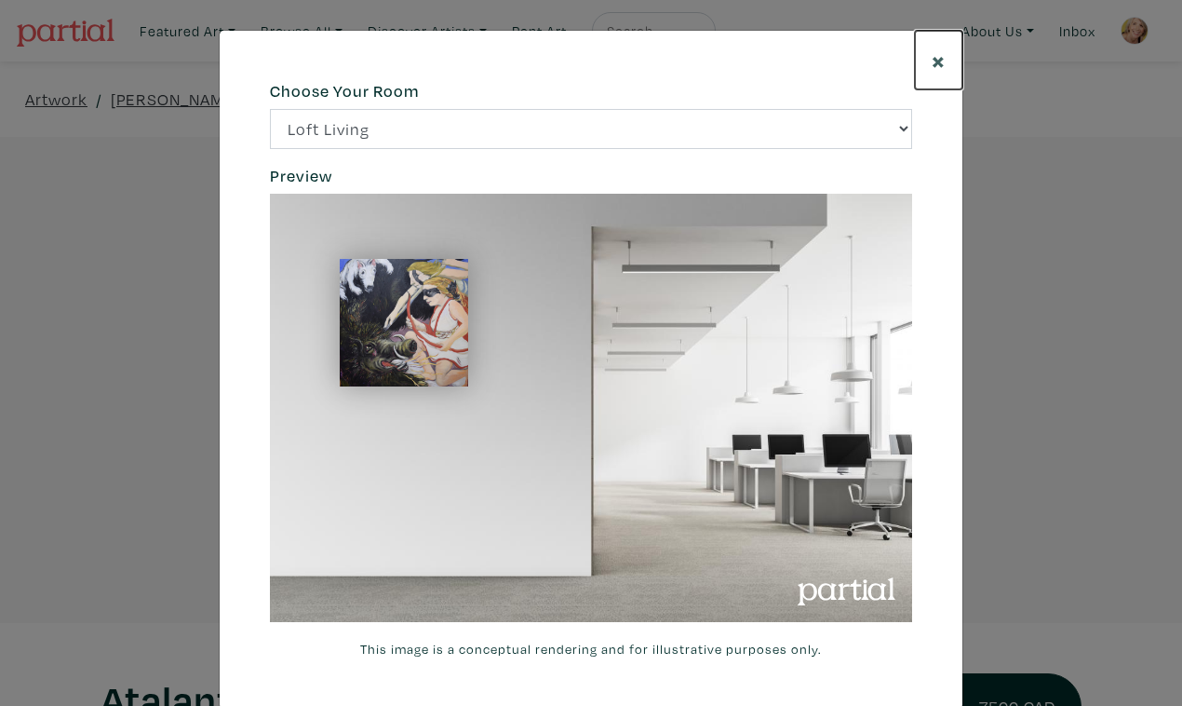
click at [945, 53] on span "×" at bounding box center [939, 60] width 14 height 33
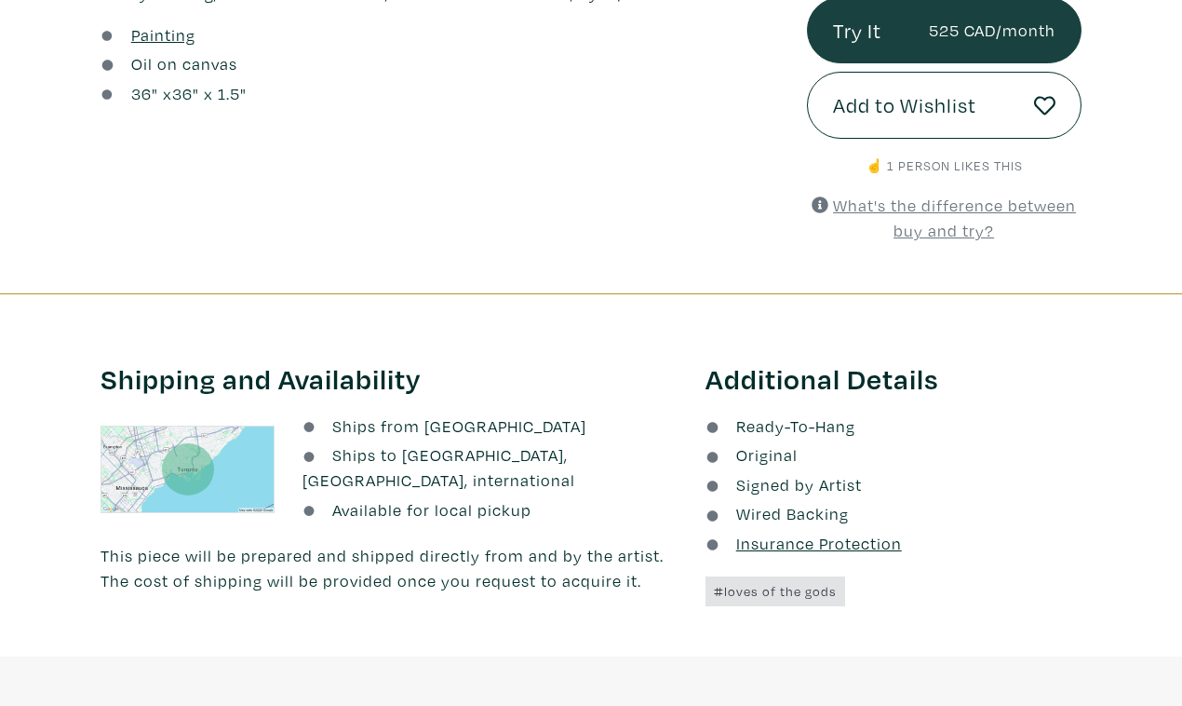
scroll to position [752, 0]
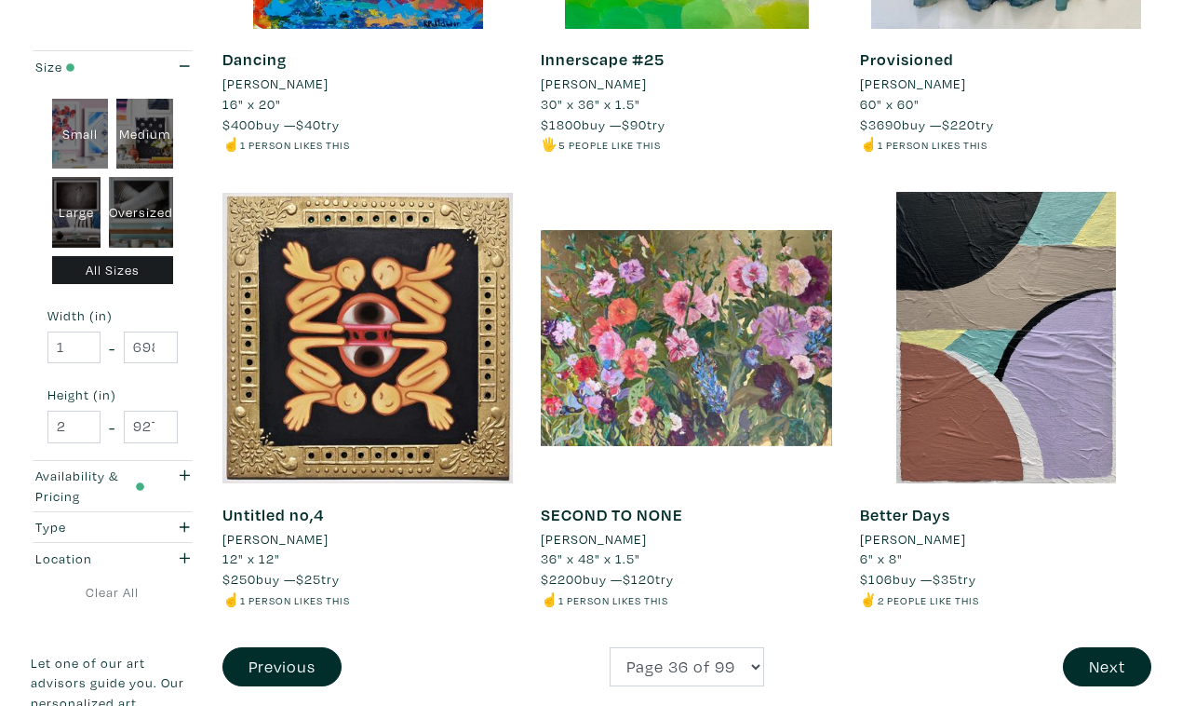
scroll to position [3406, 0]
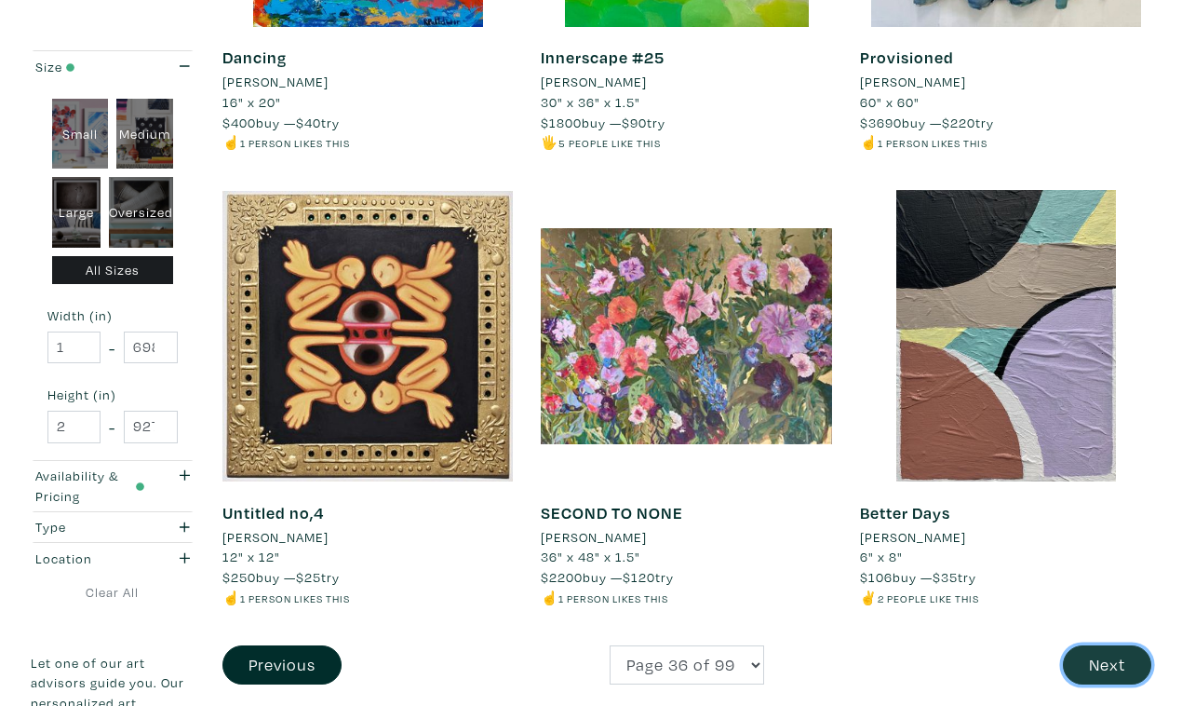
click at [1107, 645] on button "Next" at bounding box center [1107, 665] width 88 height 40
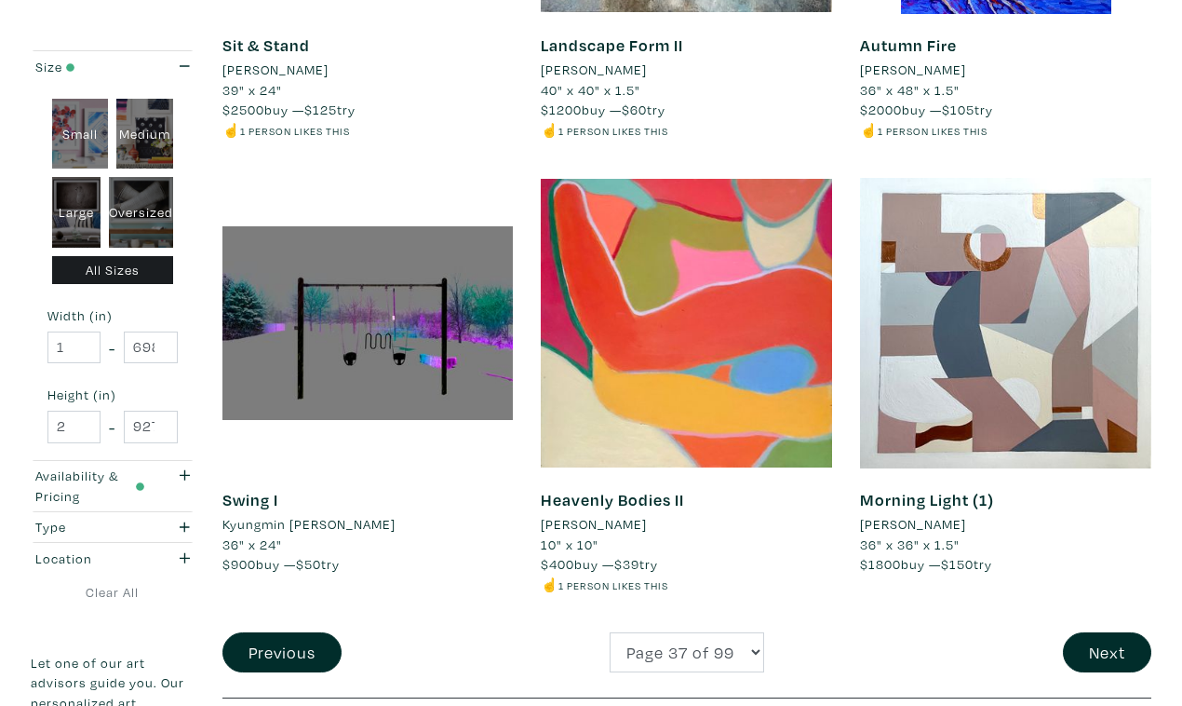
scroll to position [3407, 0]
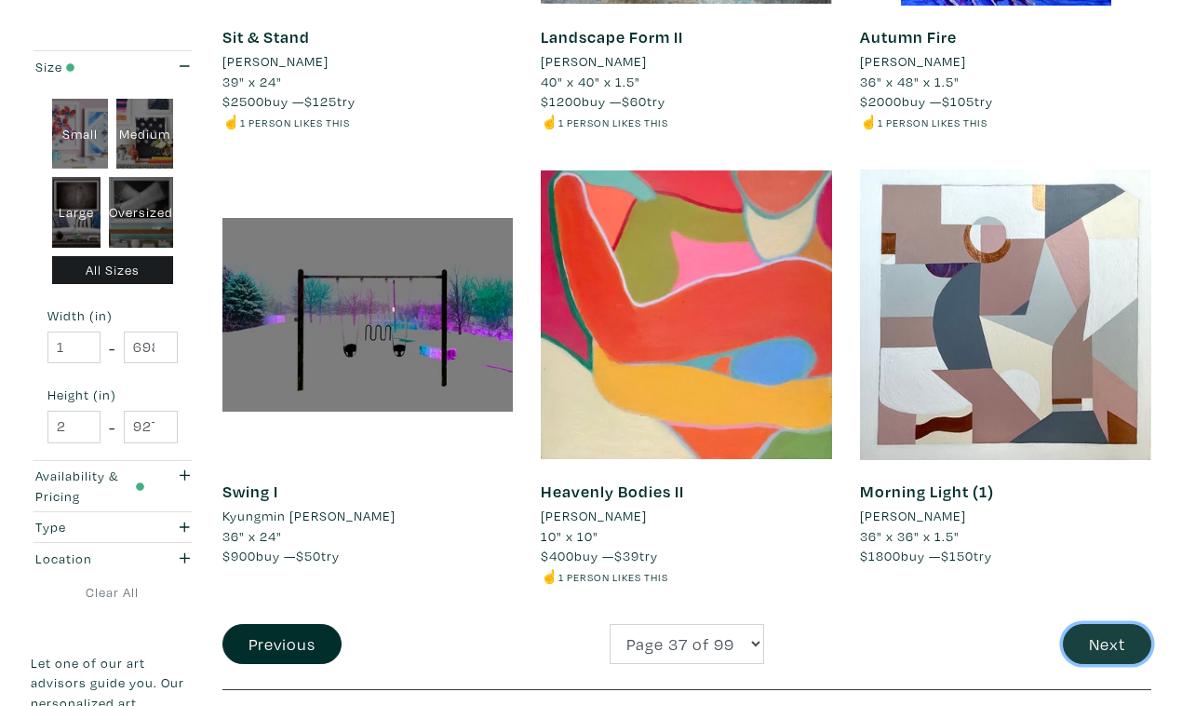
click at [1121, 624] on button "Next" at bounding box center [1107, 644] width 88 height 40
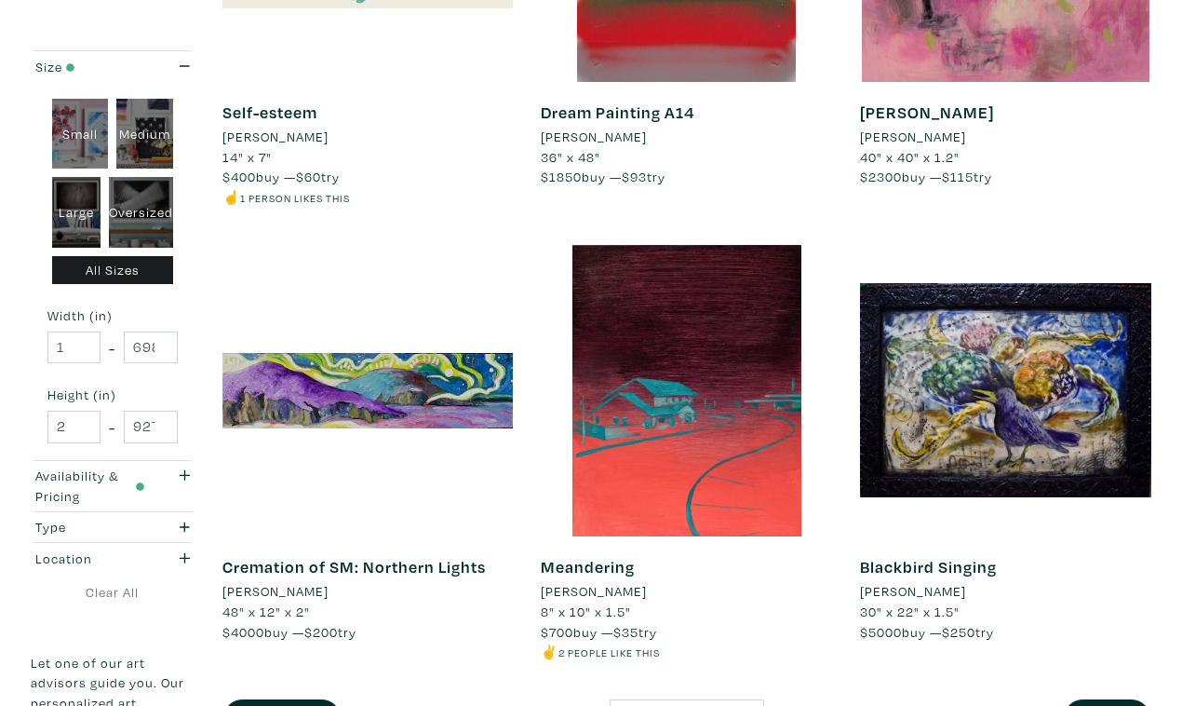
scroll to position [3384, 0]
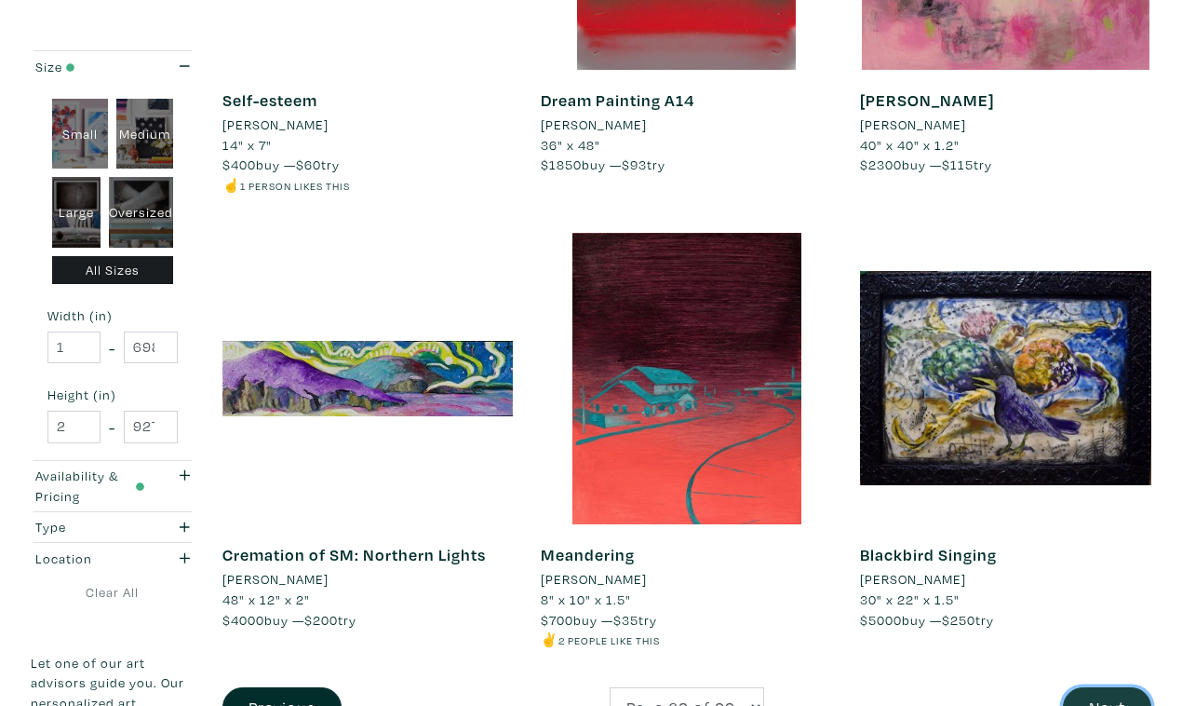
click at [1107, 687] on button "Next" at bounding box center [1107, 707] width 88 height 40
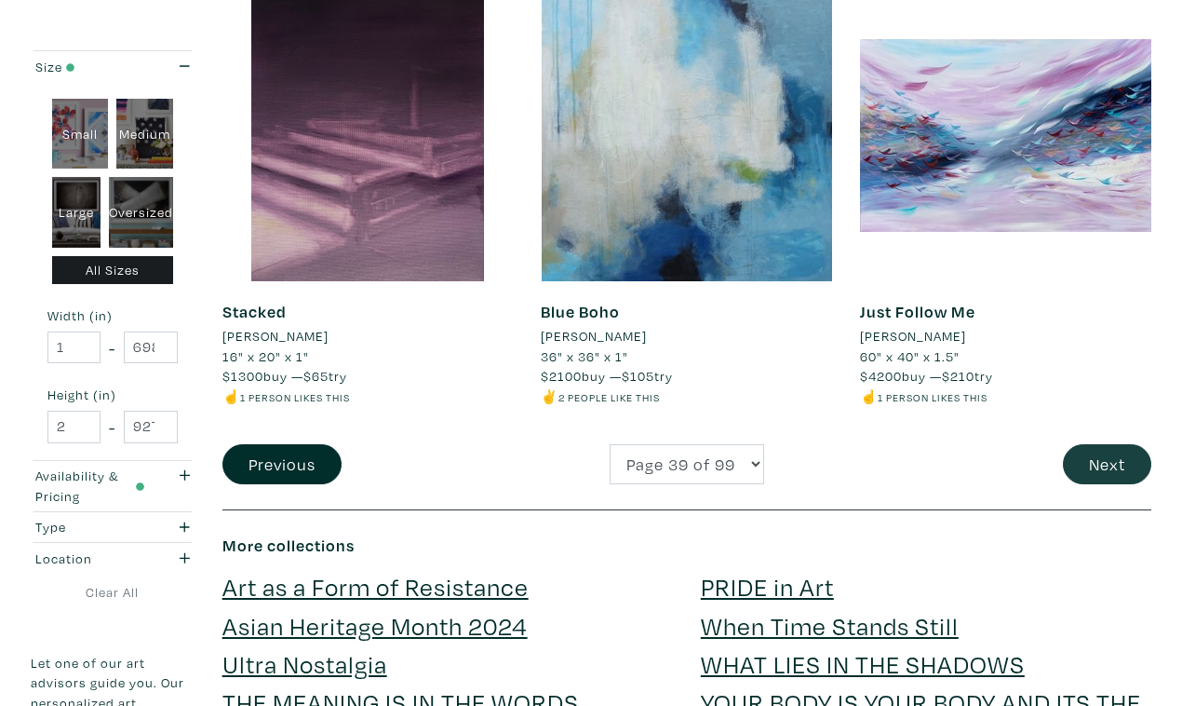
scroll to position [3589, 0]
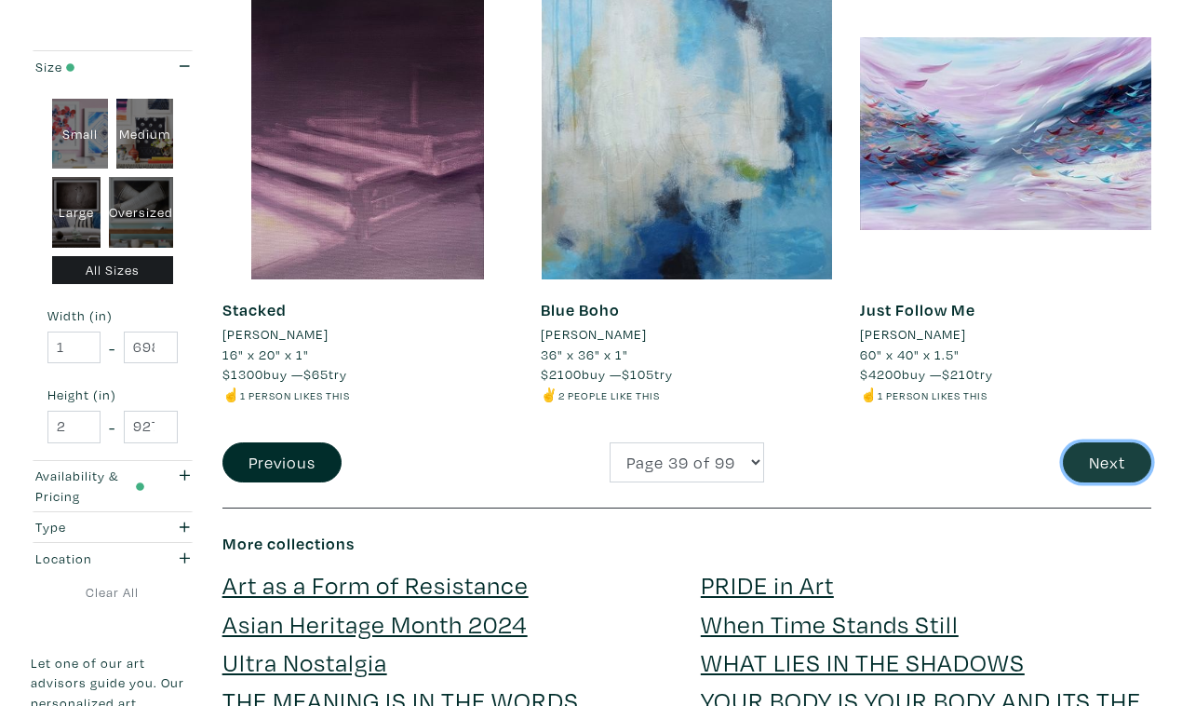
click at [1110, 442] on button "Next" at bounding box center [1107, 462] width 88 height 40
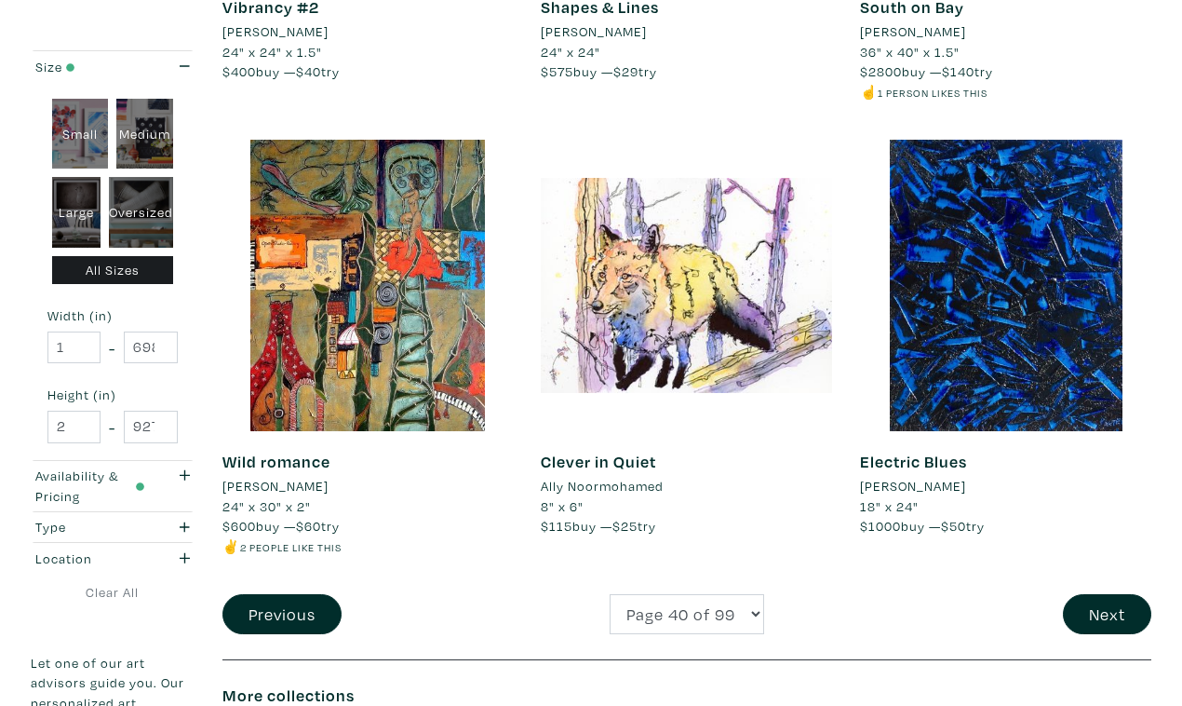
scroll to position [3446, 0]
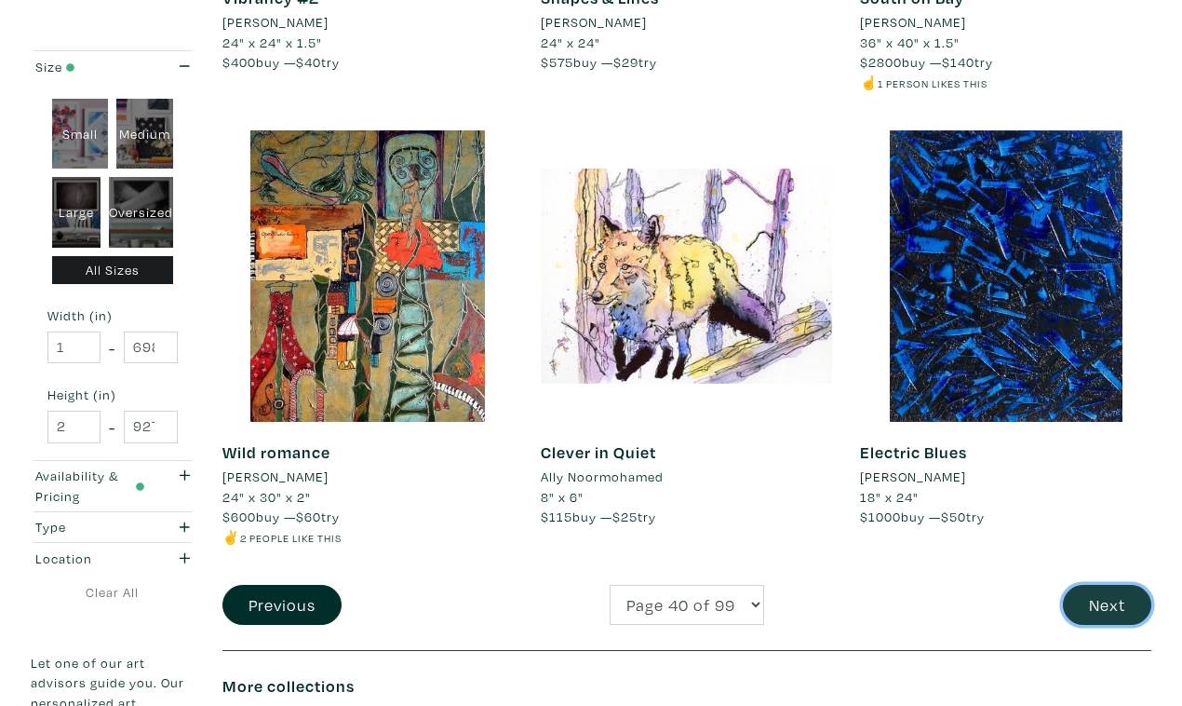
click at [1103, 585] on button "Next" at bounding box center [1107, 605] width 88 height 40
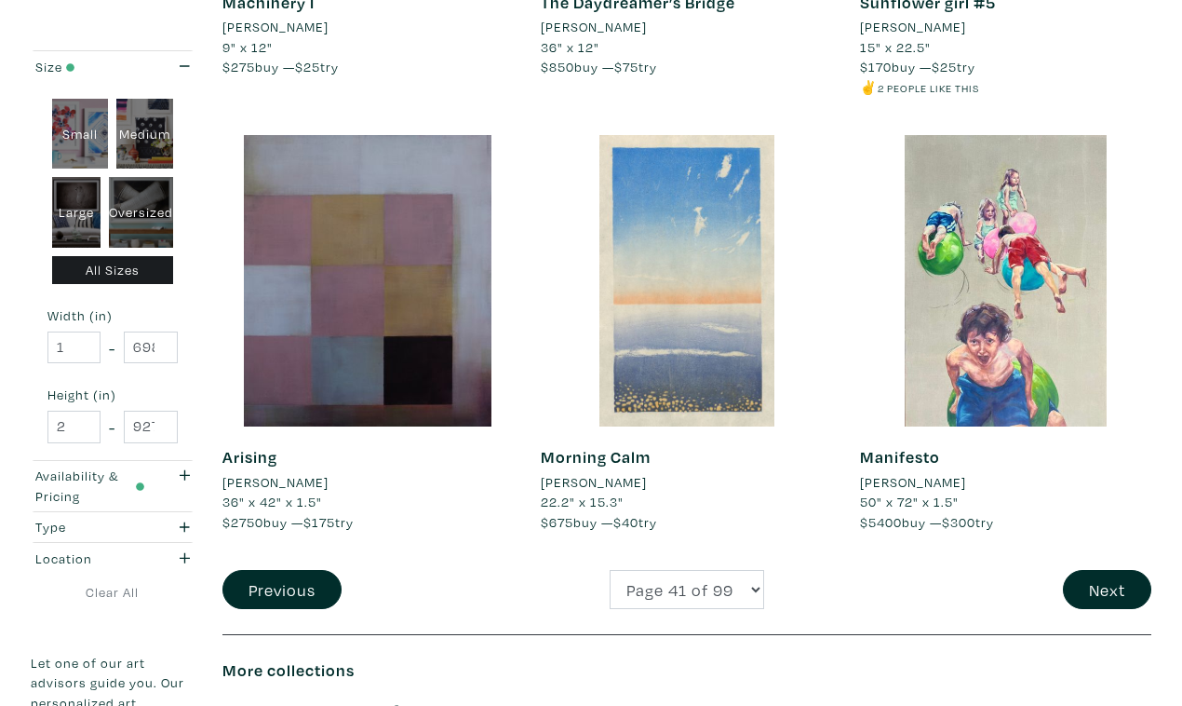
scroll to position [3422, 0]
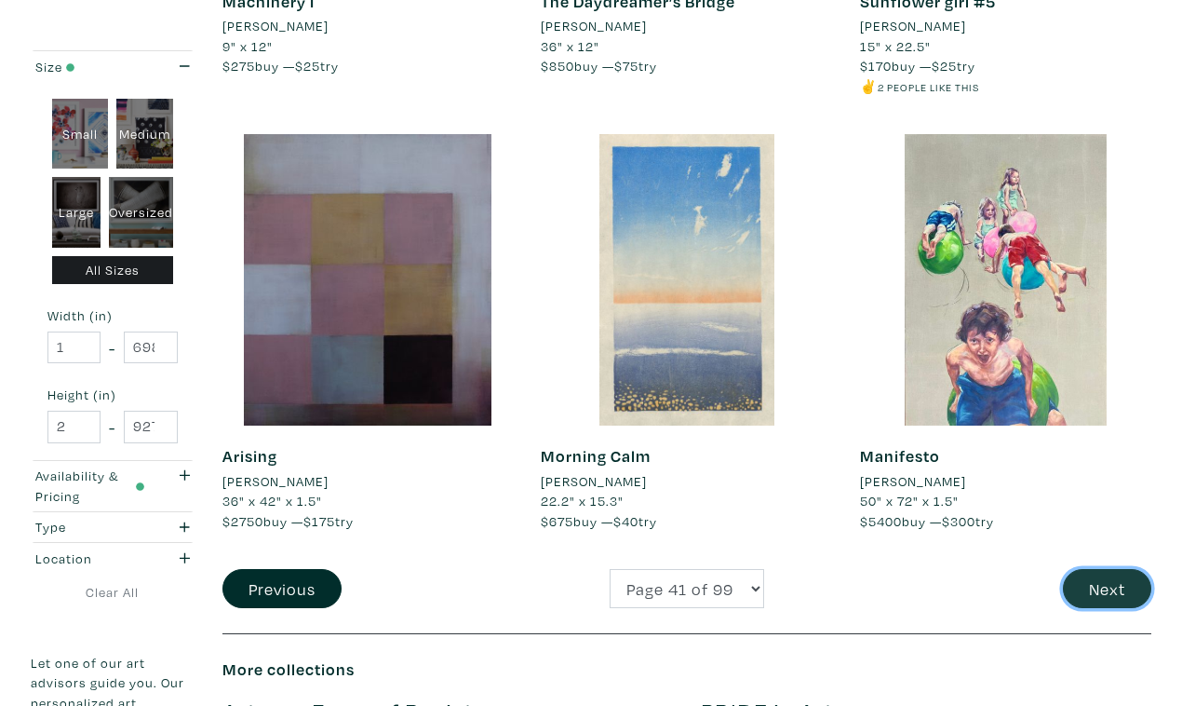
click at [1107, 569] on button "Next" at bounding box center [1107, 589] width 88 height 40
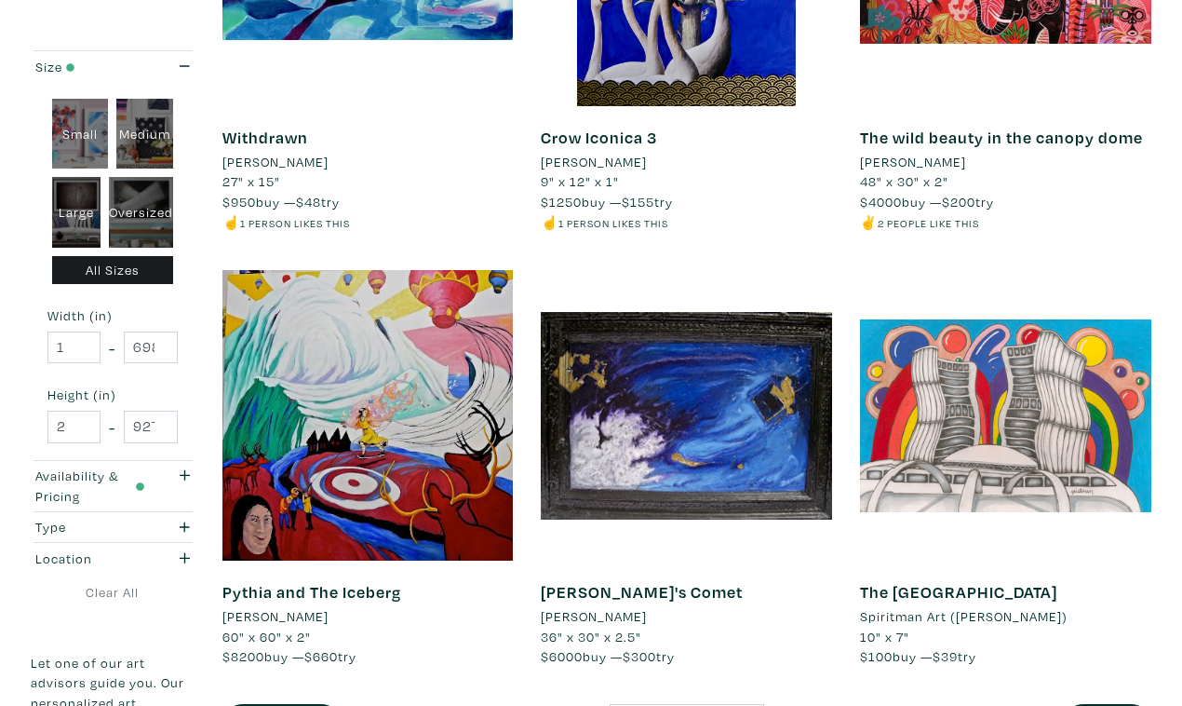
scroll to position [3269, 0]
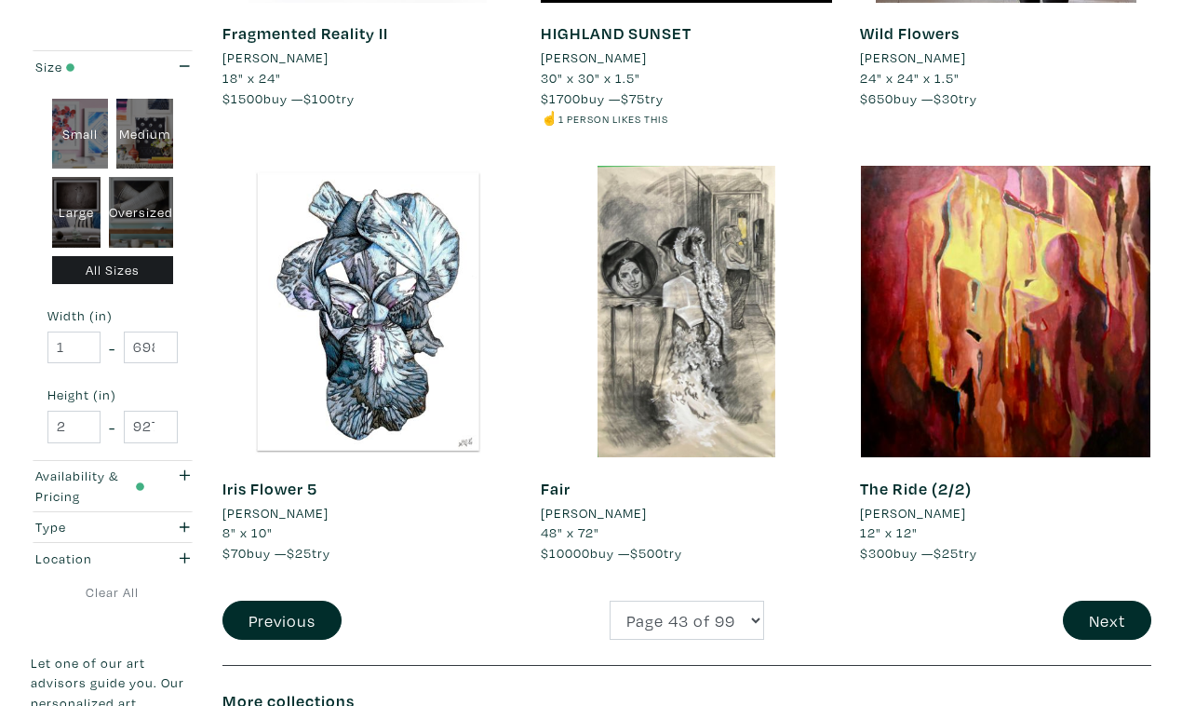
scroll to position [3403, 0]
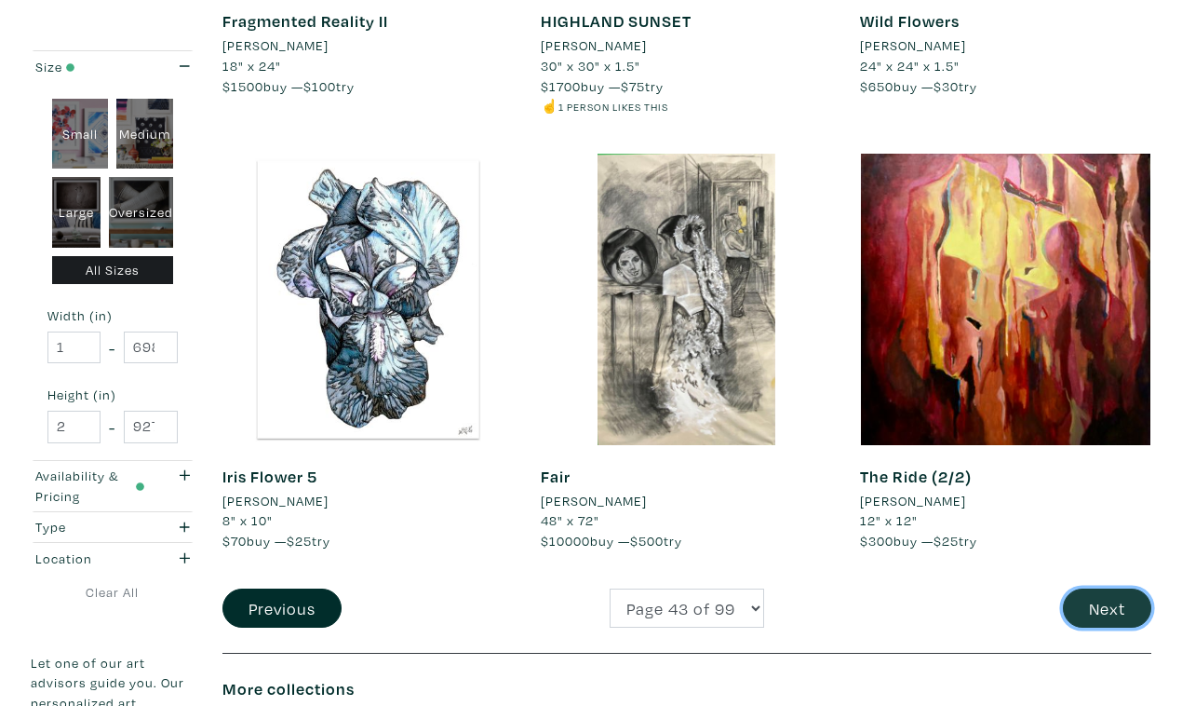
click at [1114, 588] on button "Next" at bounding box center [1107, 608] width 88 height 40
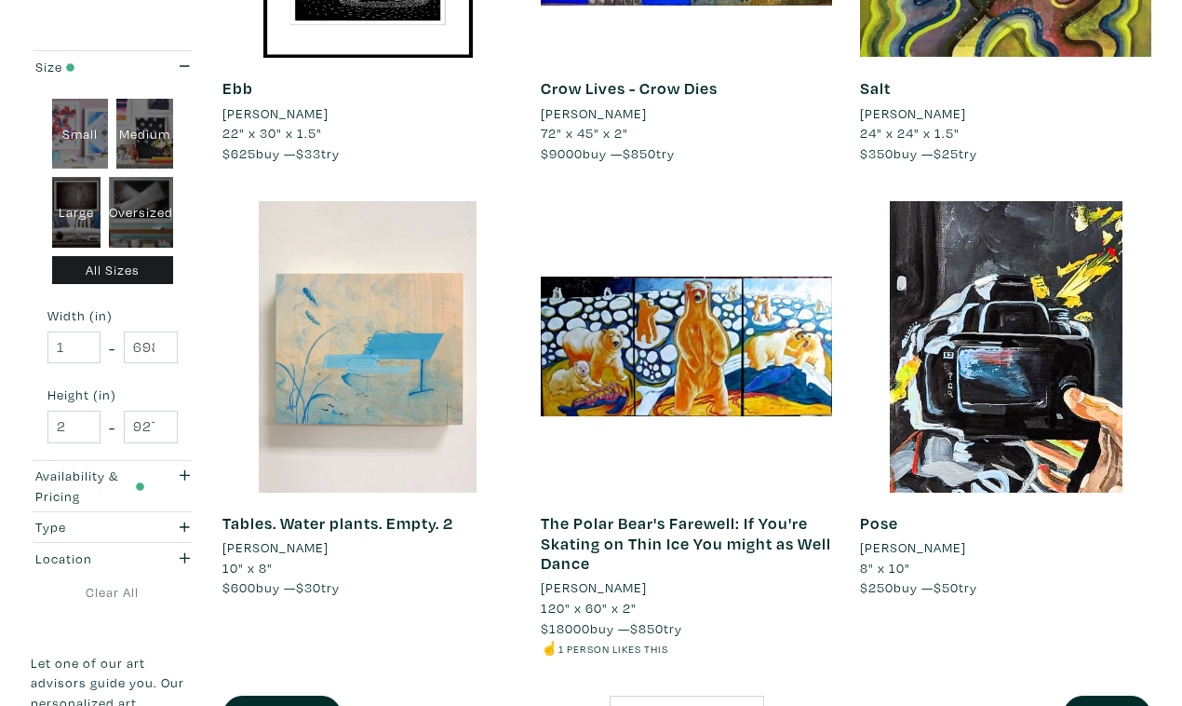
scroll to position [3378, 0]
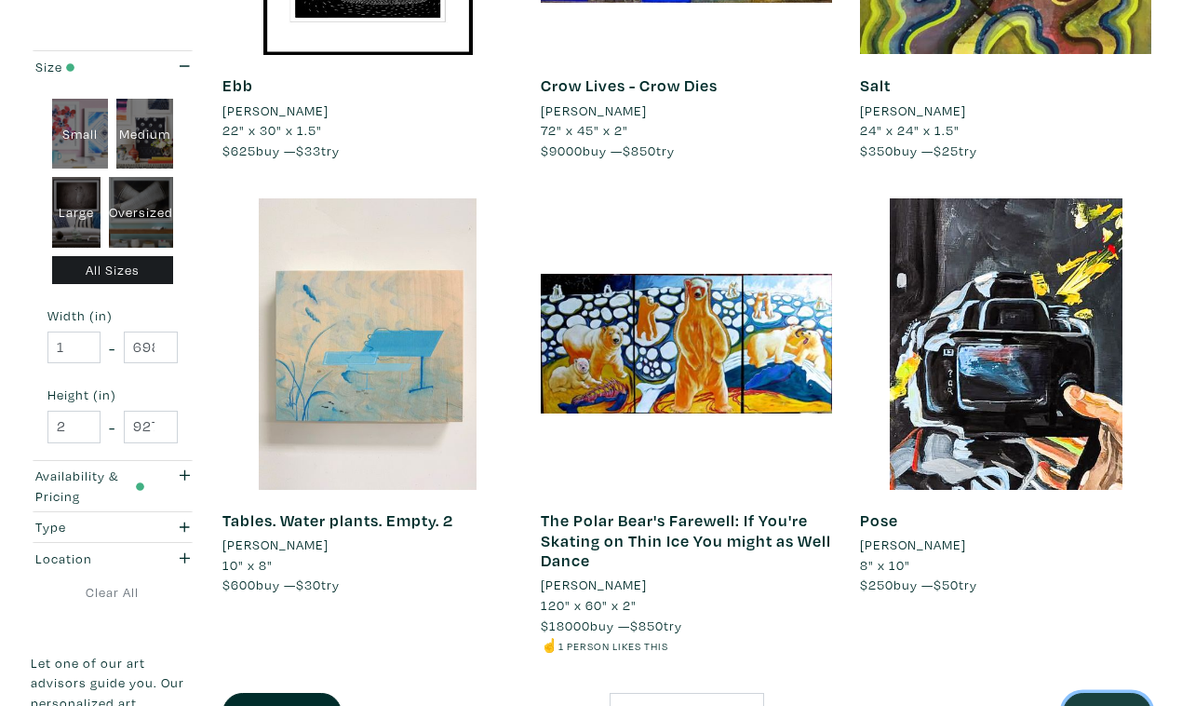
click at [1111, 693] on button "Next" at bounding box center [1107, 713] width 88 height 40
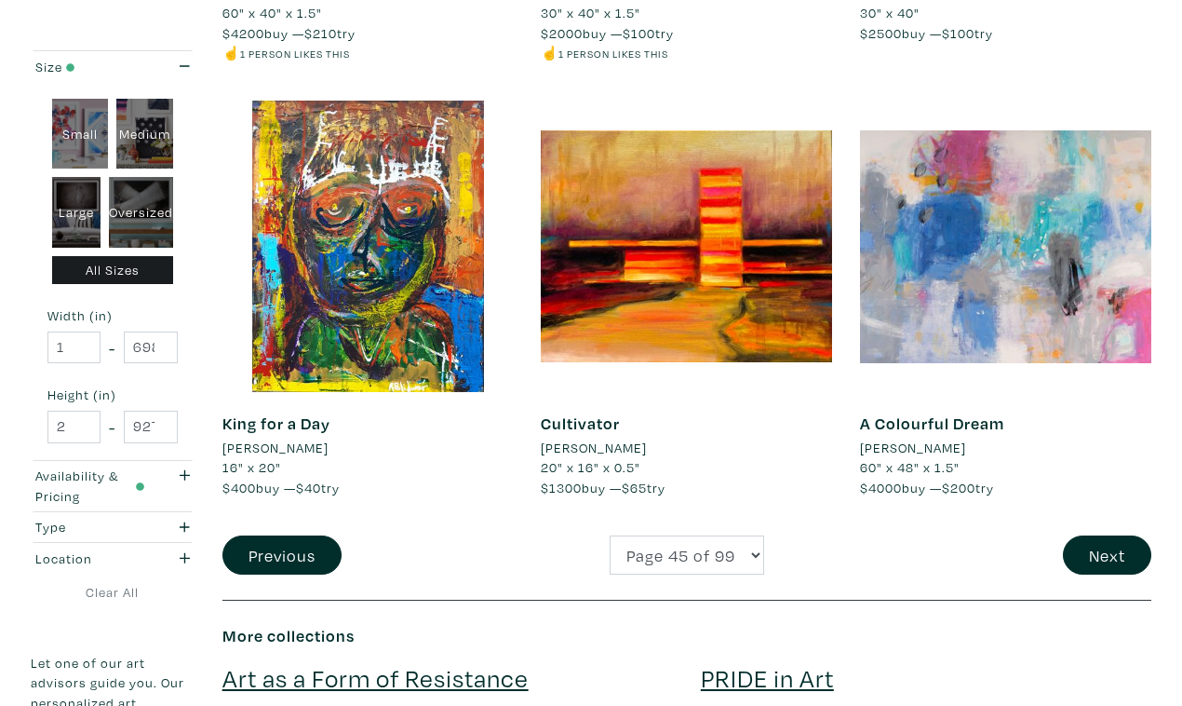
scroll to position [3464, 0]
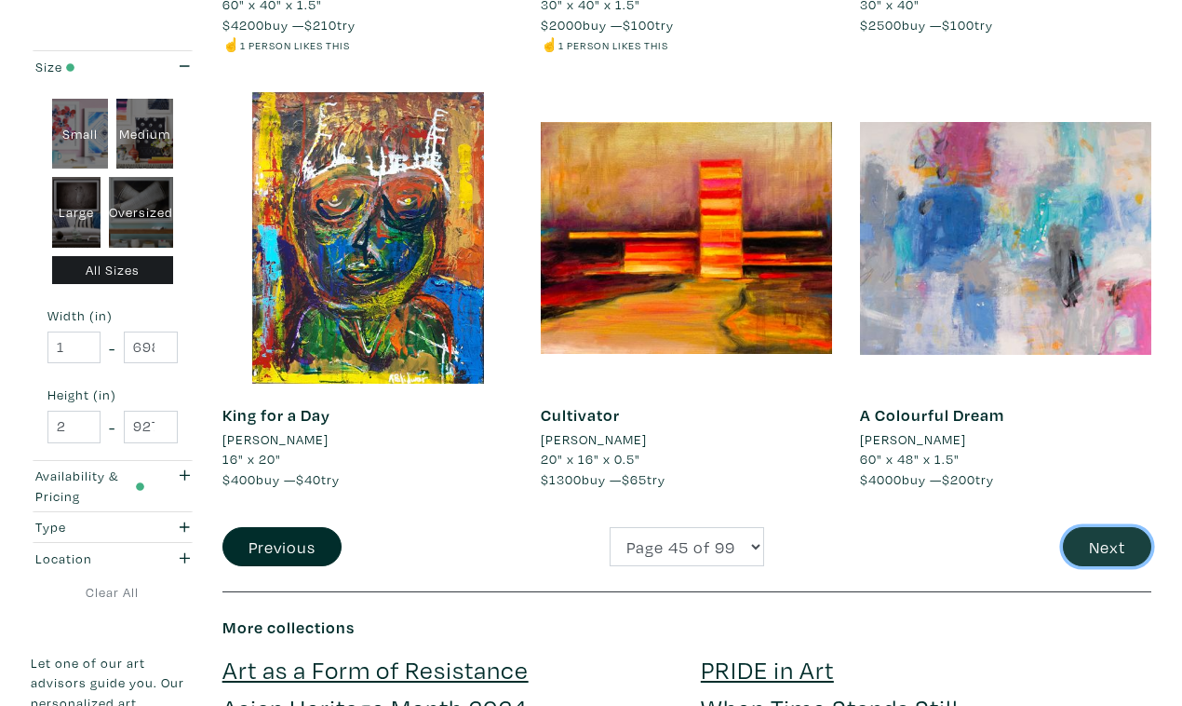
click at [1110, 527] on button "Next" at bounding box center [1107, 547] width 88 height 40
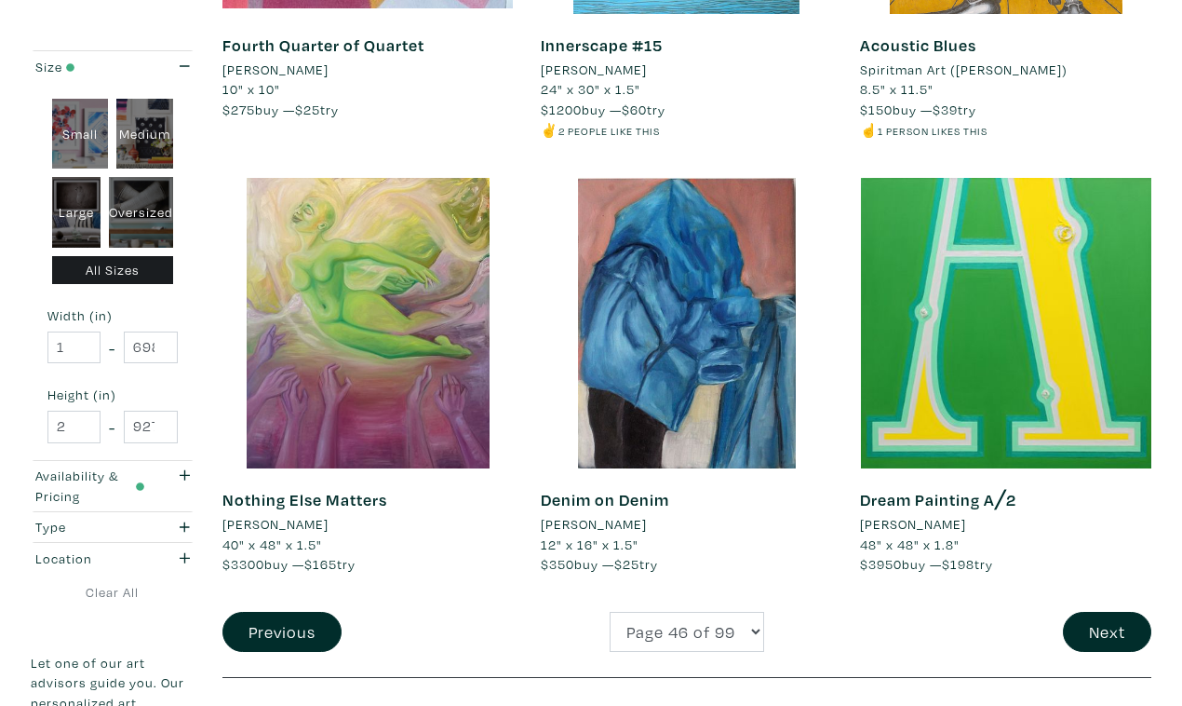
scroll to position [3362, 0]
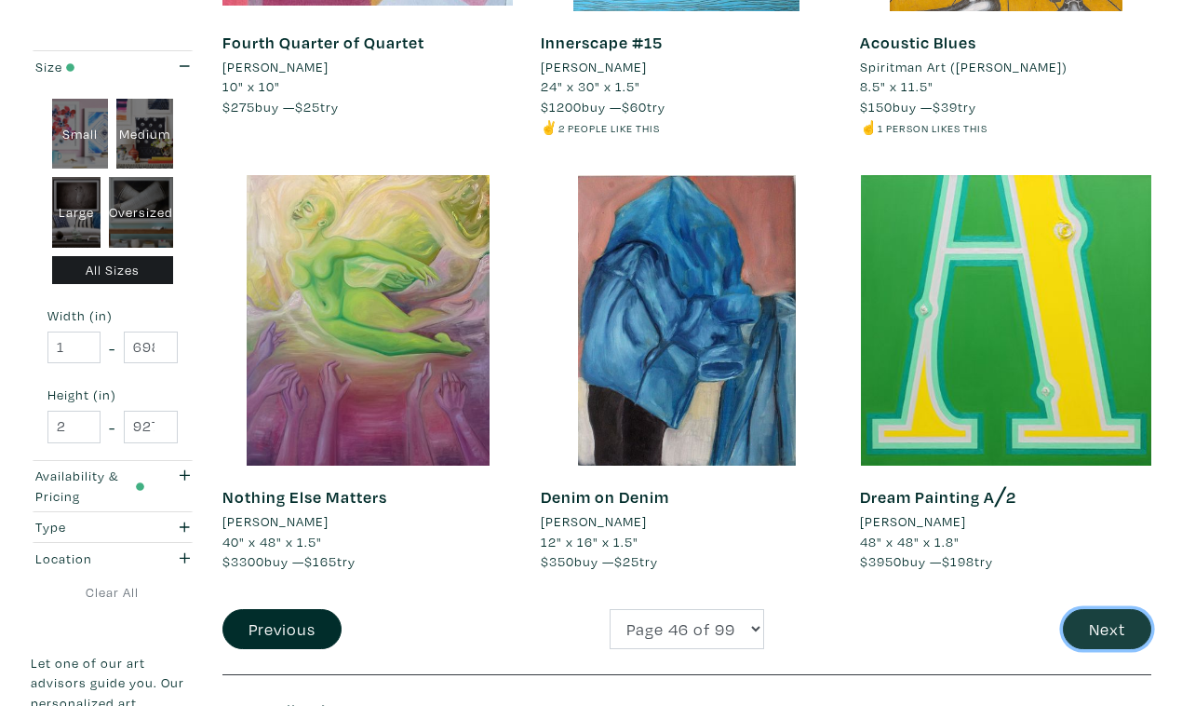
click at [1095, 609] on button "Next" at bounding box center [1107, 629] width 88 height 40
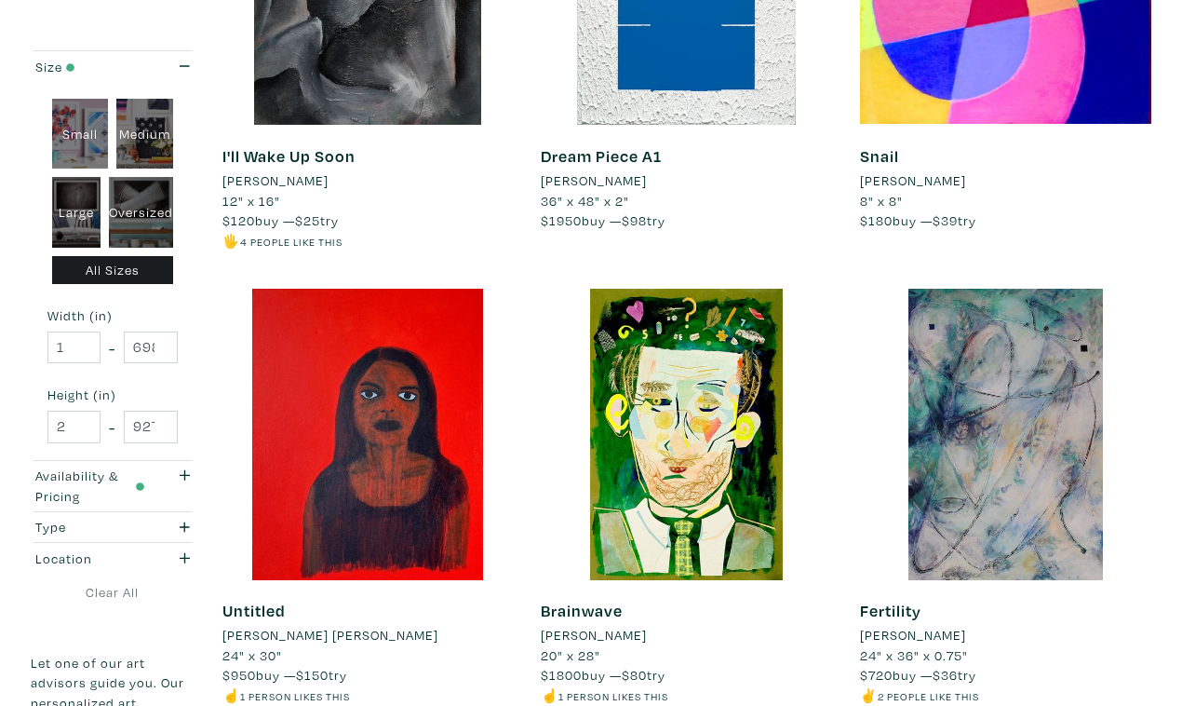
scroll to position [3292, 0]
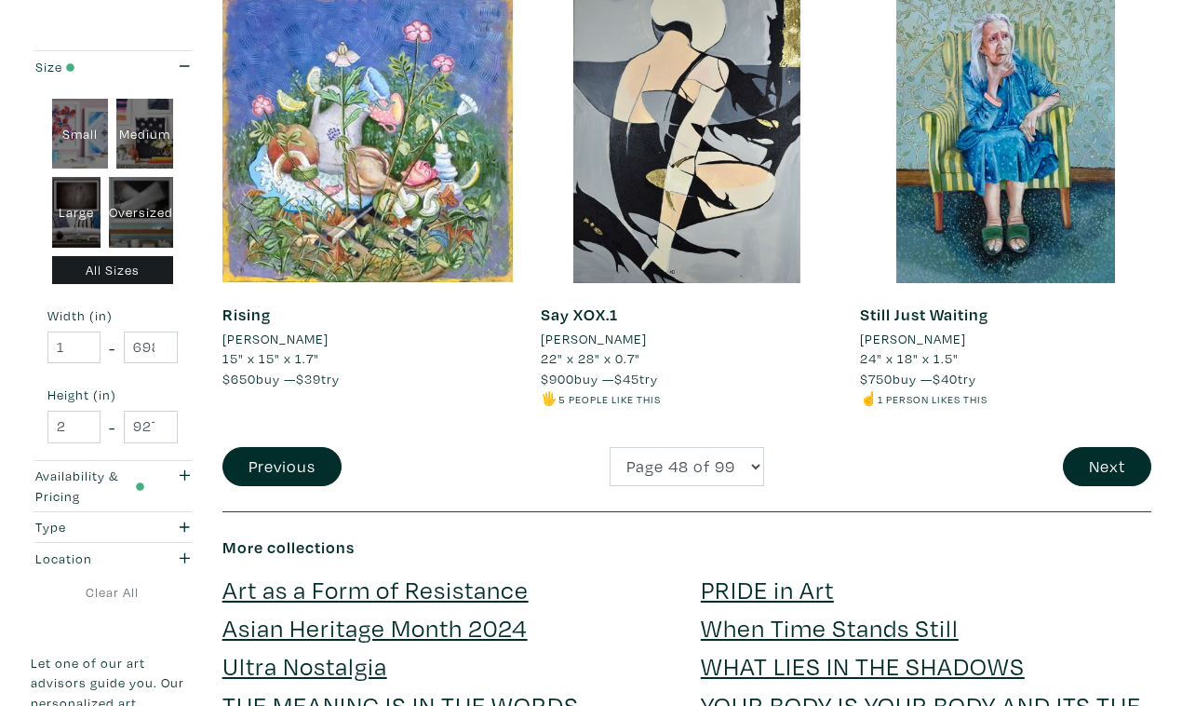
scroll to position [3579, 0]
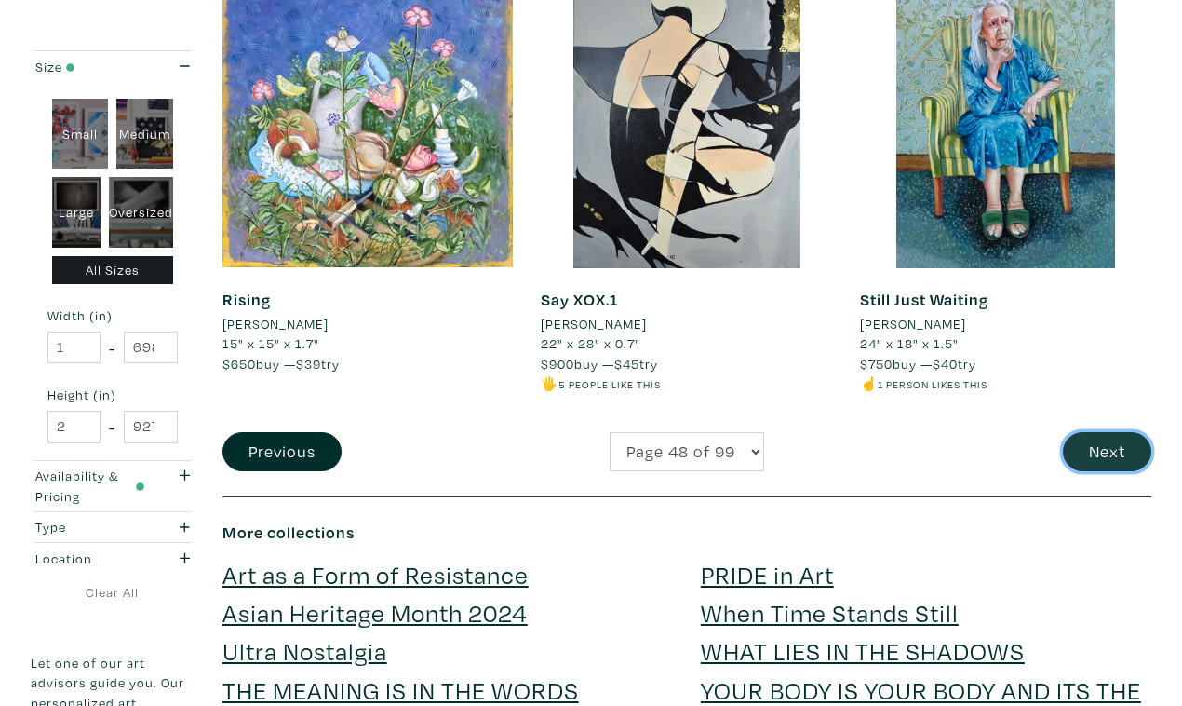
click at [1108, 432] on button "Next" at bounding box center [1107, 452] width 88 height 40
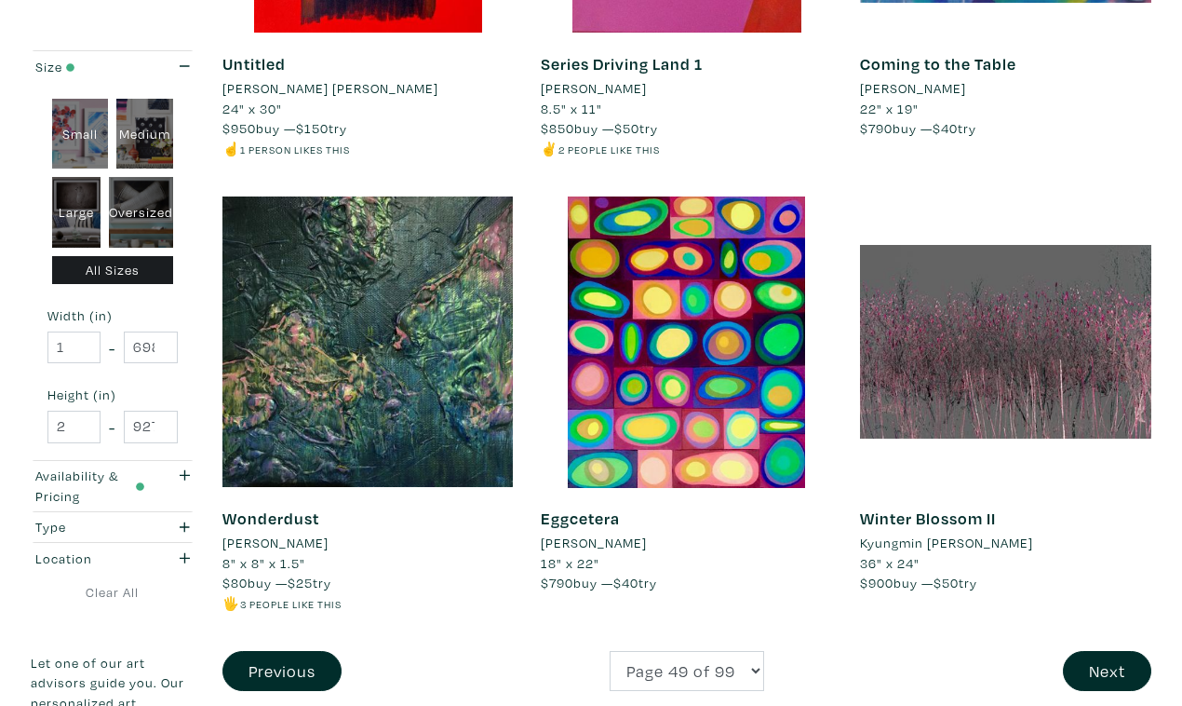
scroll to position [3412, 0]
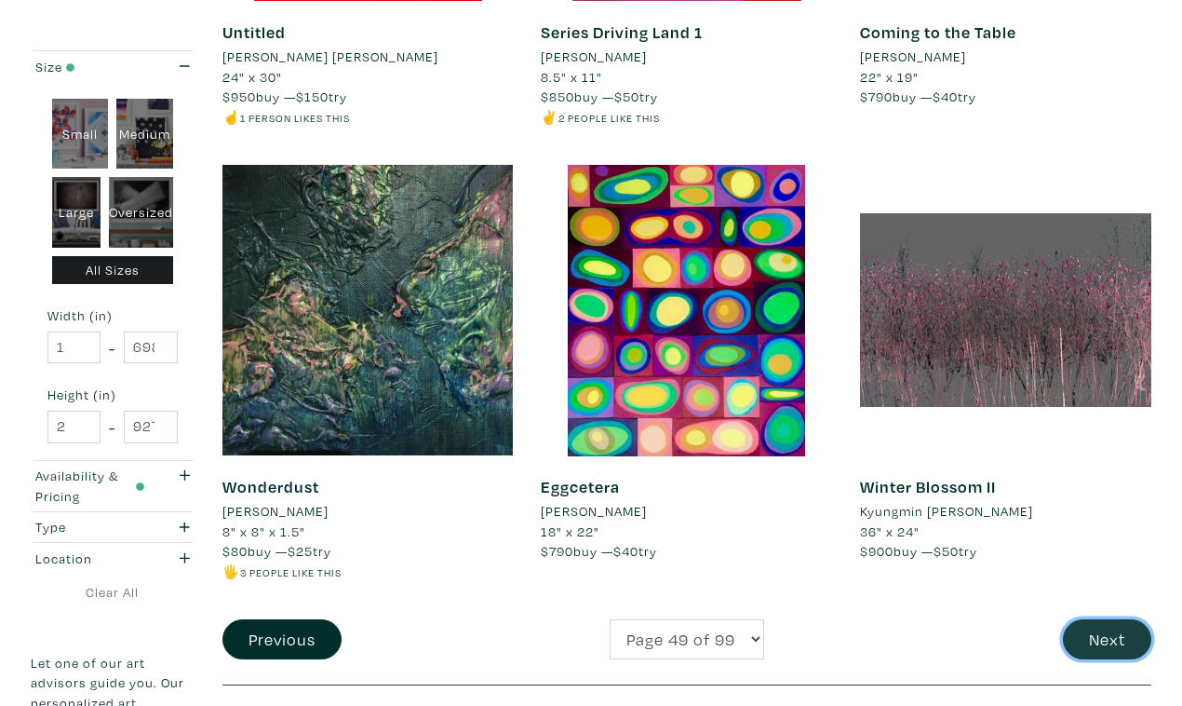
click at [1112, 619] on button "Next" at bounding box center [1107, 639] width 88 height 40
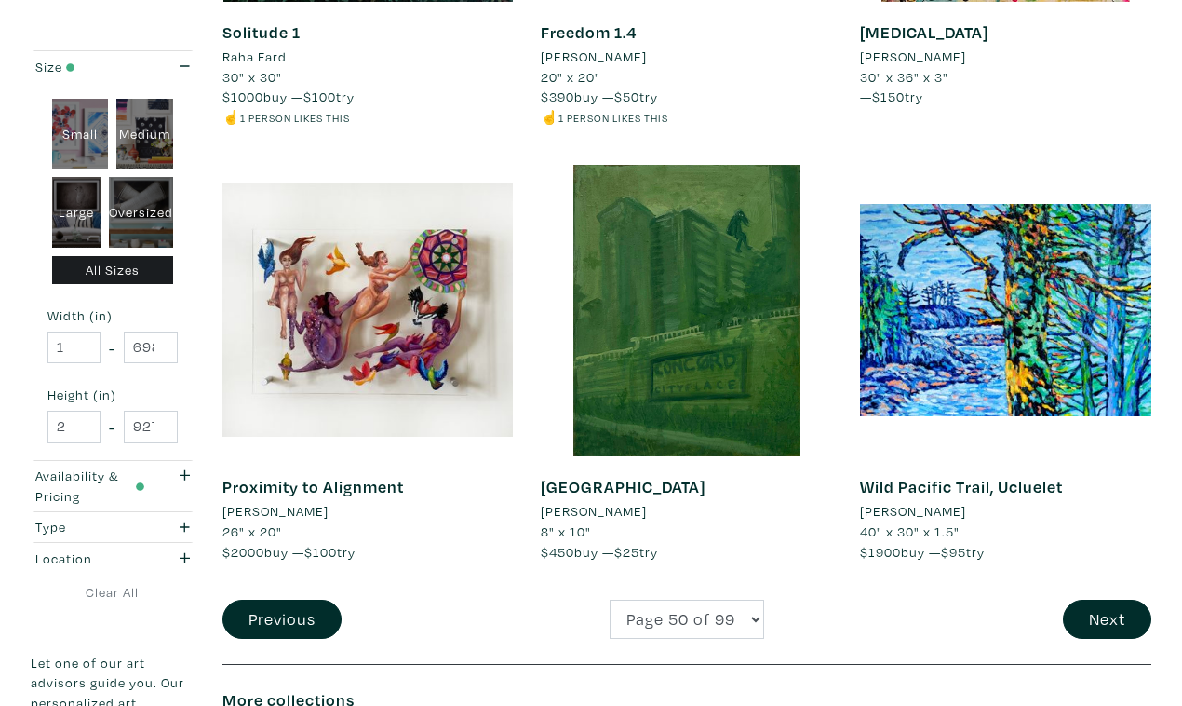
scroll to position [3352, 0]
